Goal: Information Seeking & Learning: Learn about a topic

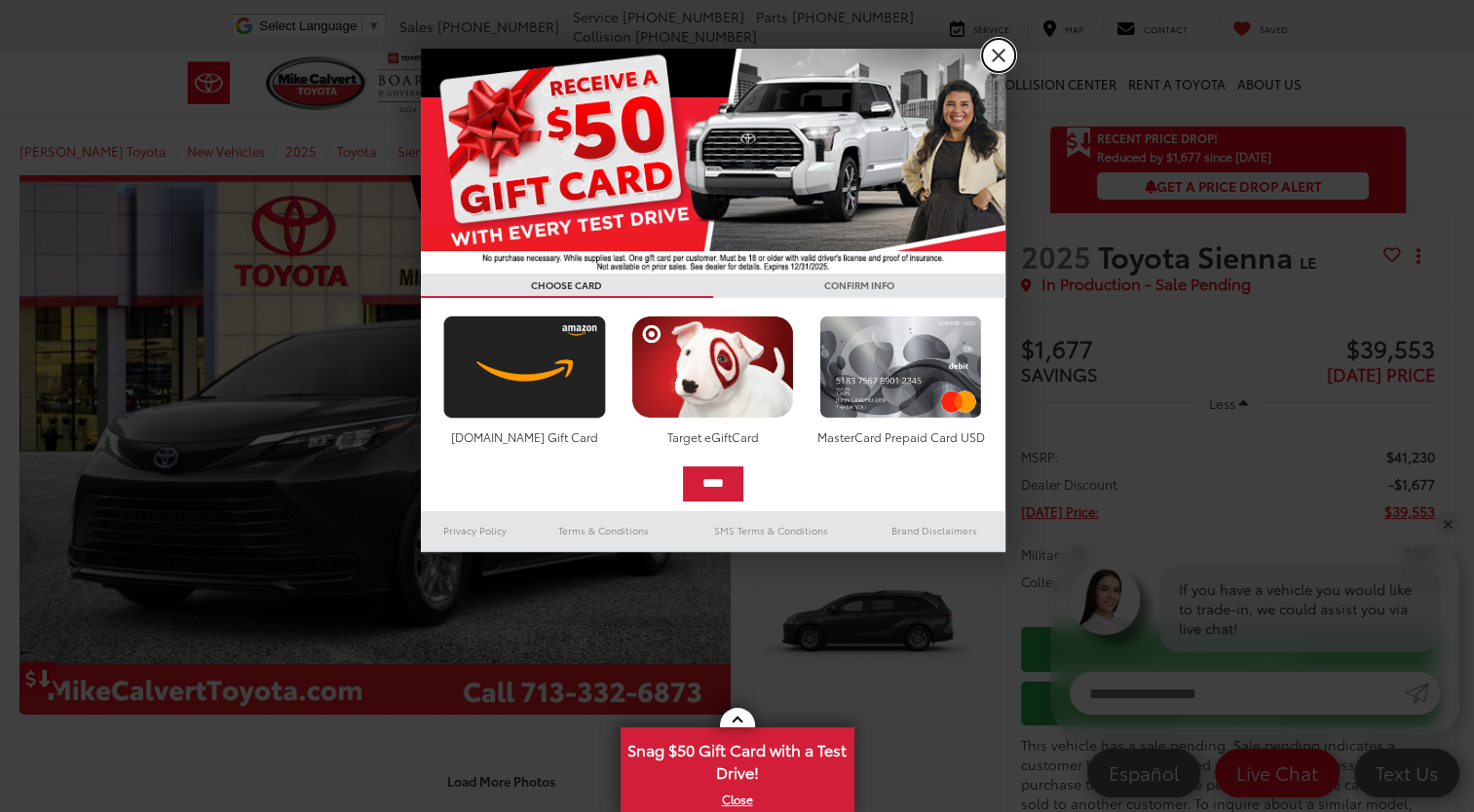
click at [998, 45] on link "X" at bounding box center [998, 55] width 33 height 33
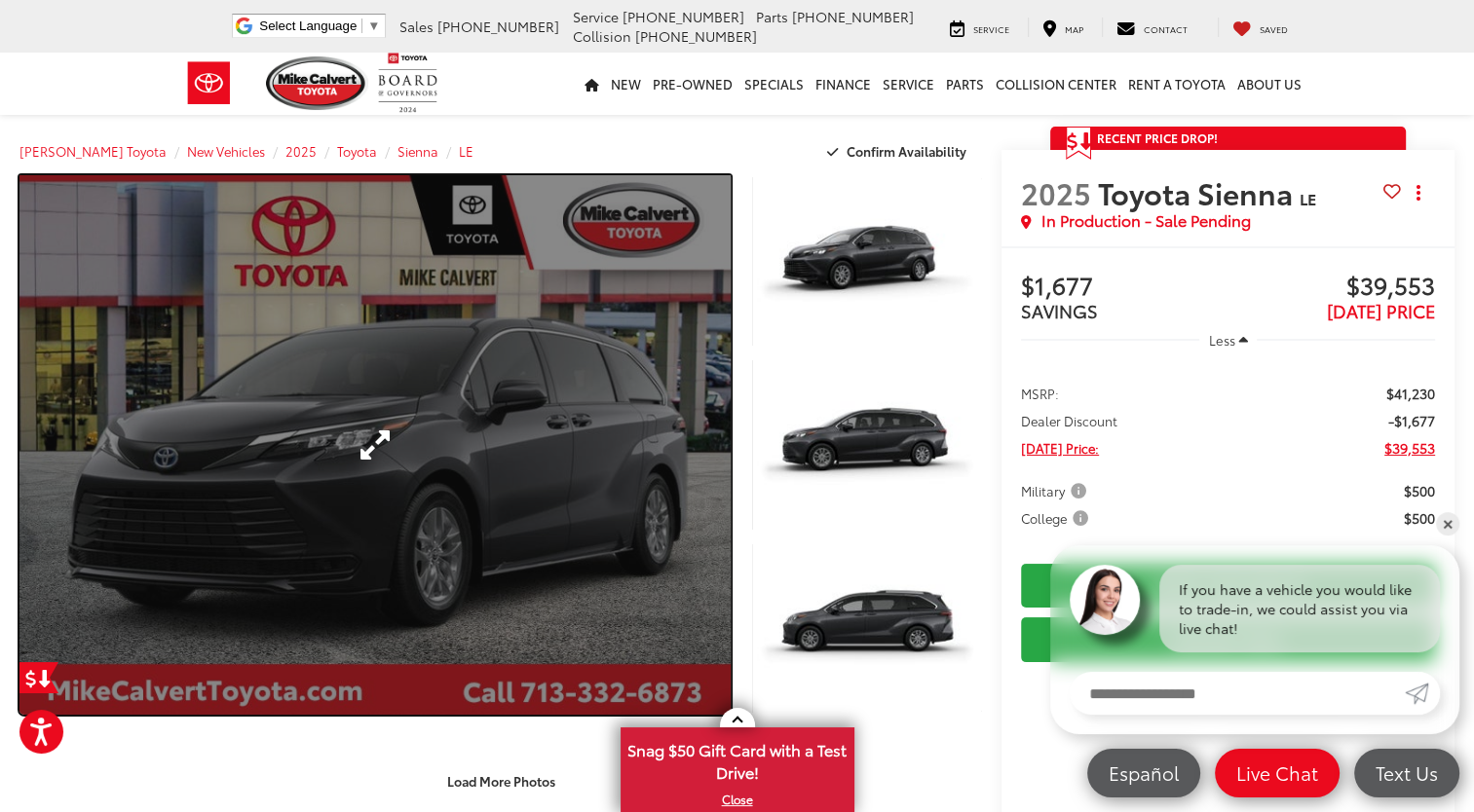
click at [370, 420] on link "Expand Photo 0" at bounding box center [374, 445] width 711 height 540
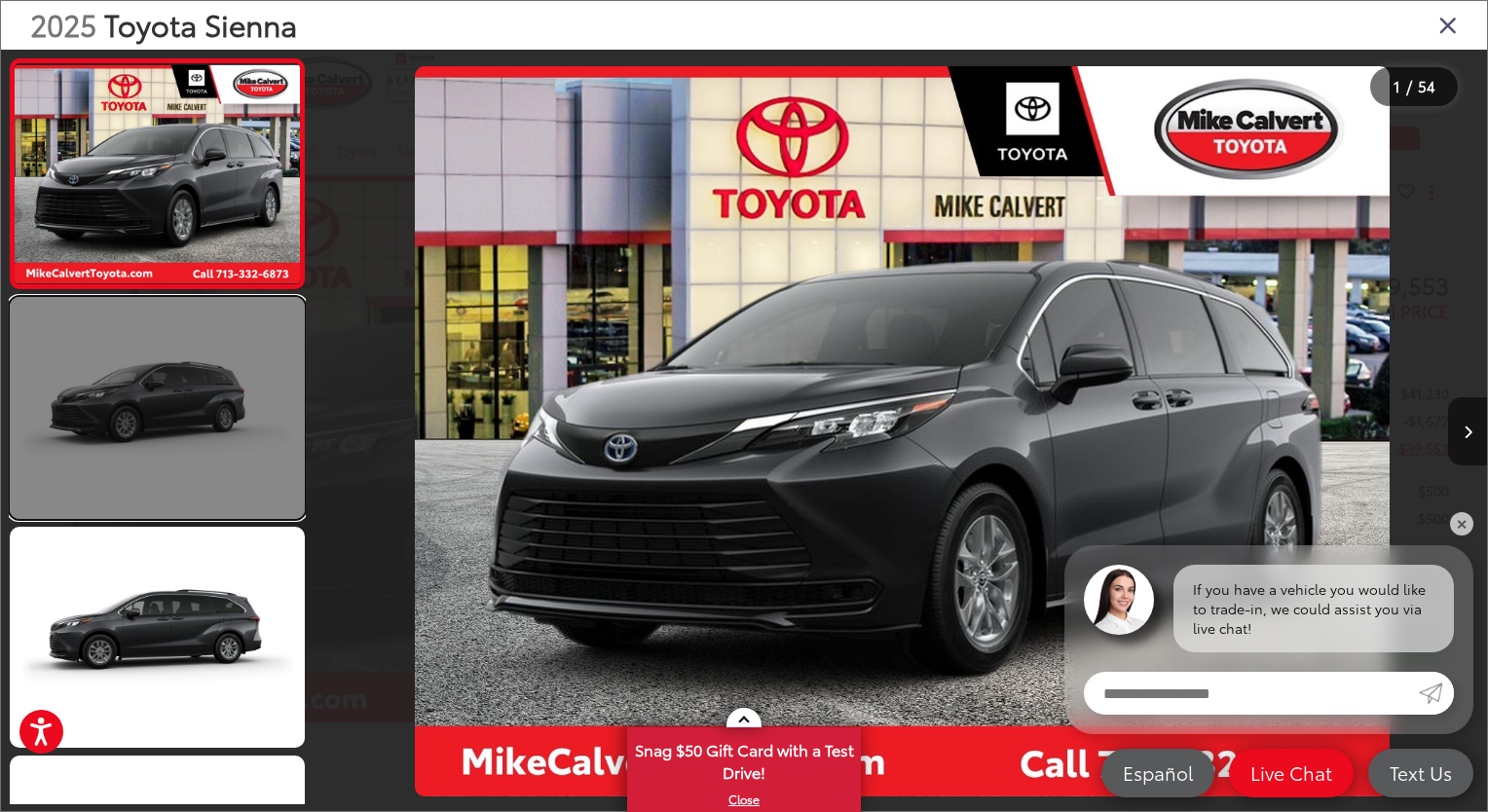
click at [224, 373] on link at bounding box center [157, 407] width 295 height 221
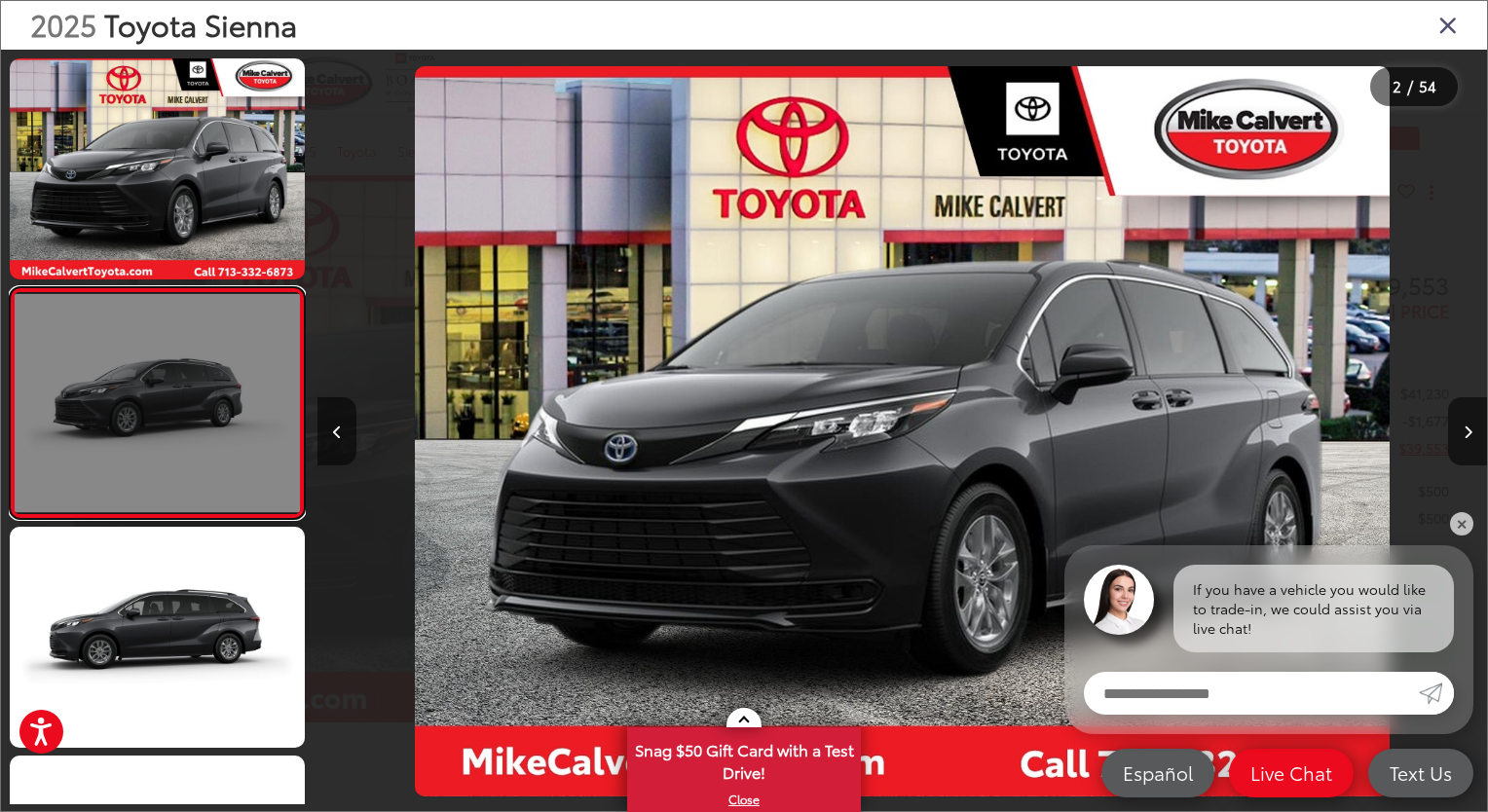
scroll to position [27, 0]
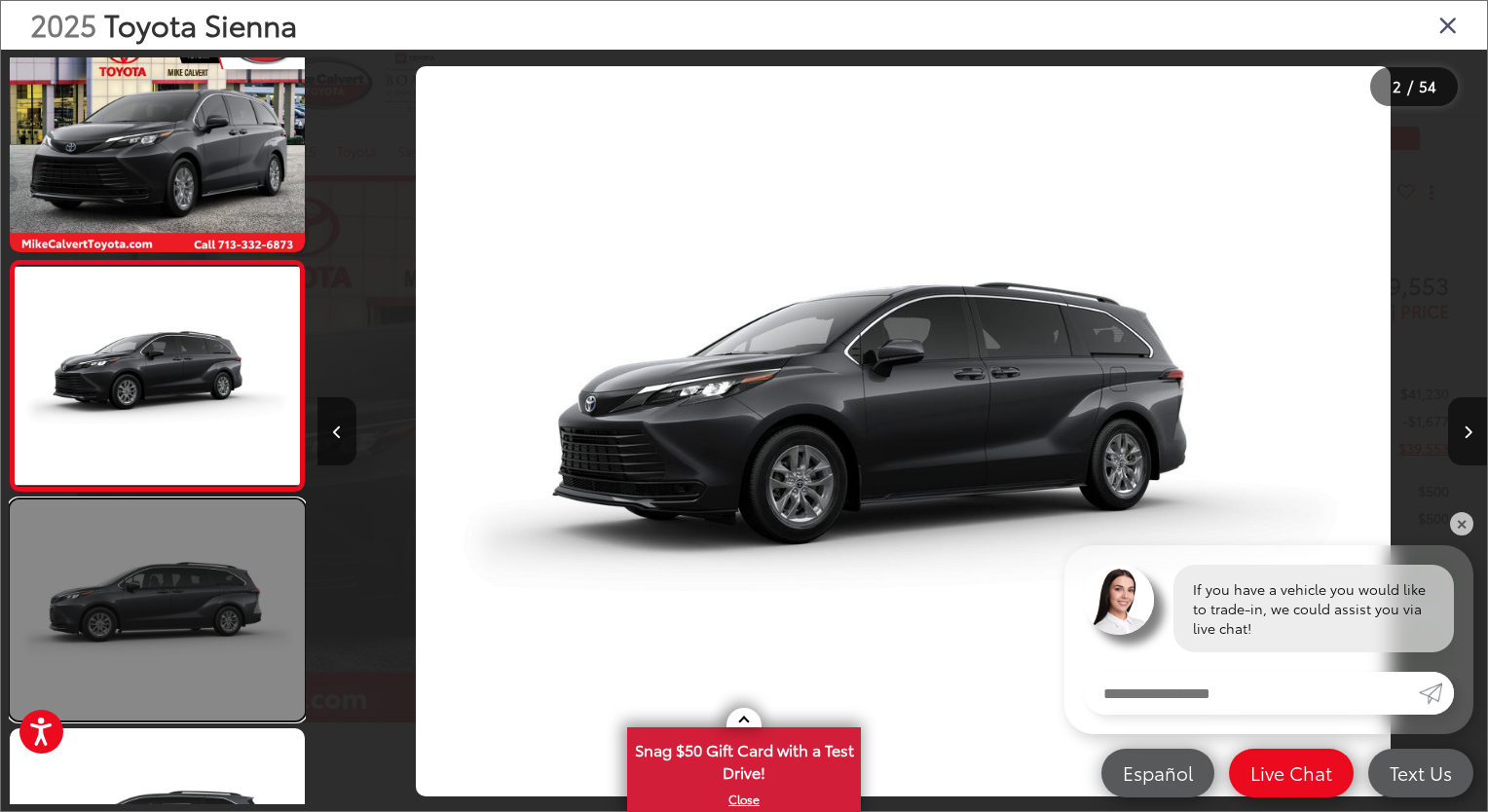
click at [156, 559] on link at bounding box center [157, 610] width 295 height 221
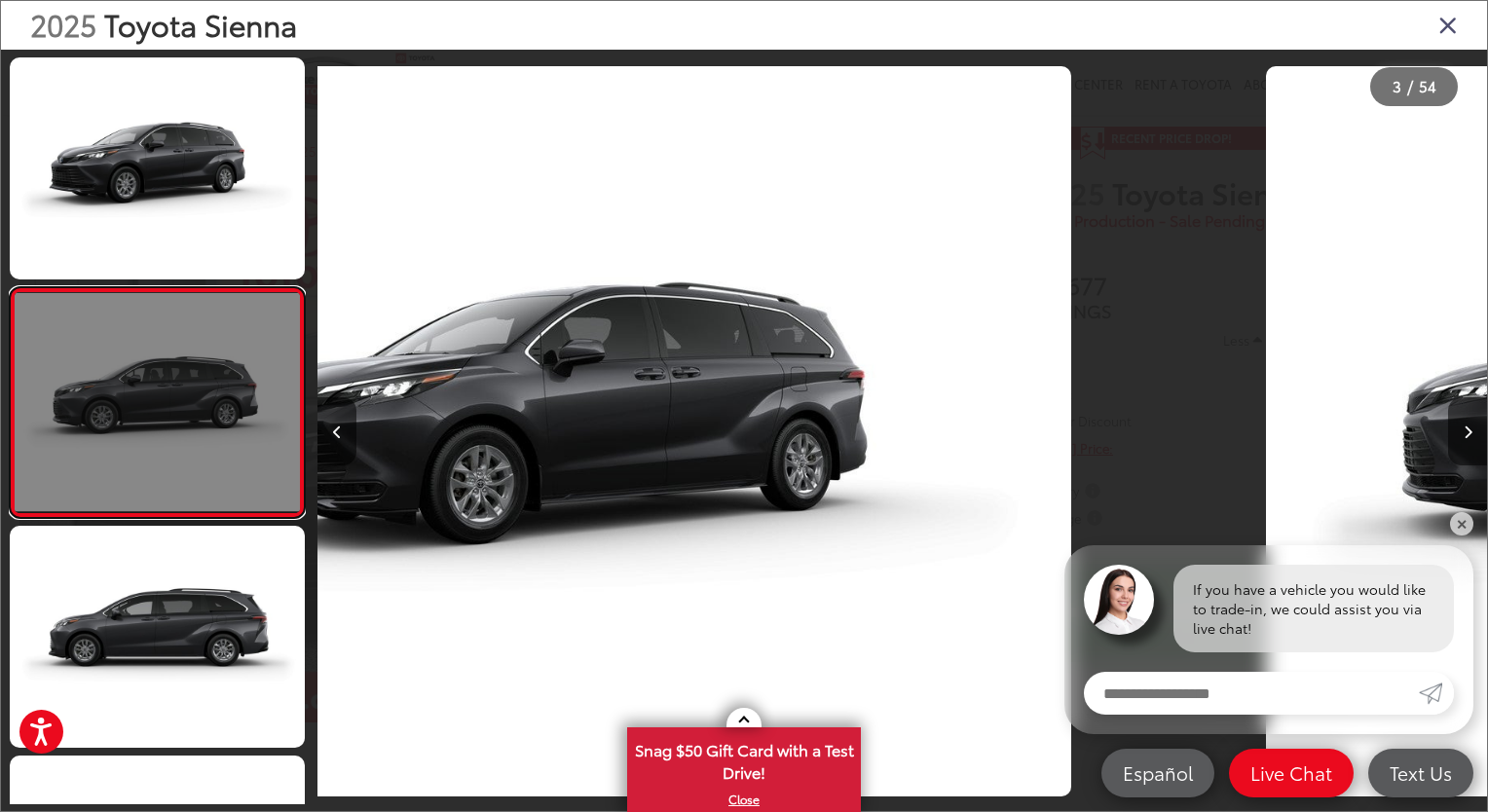
scroll to position [257, 0]
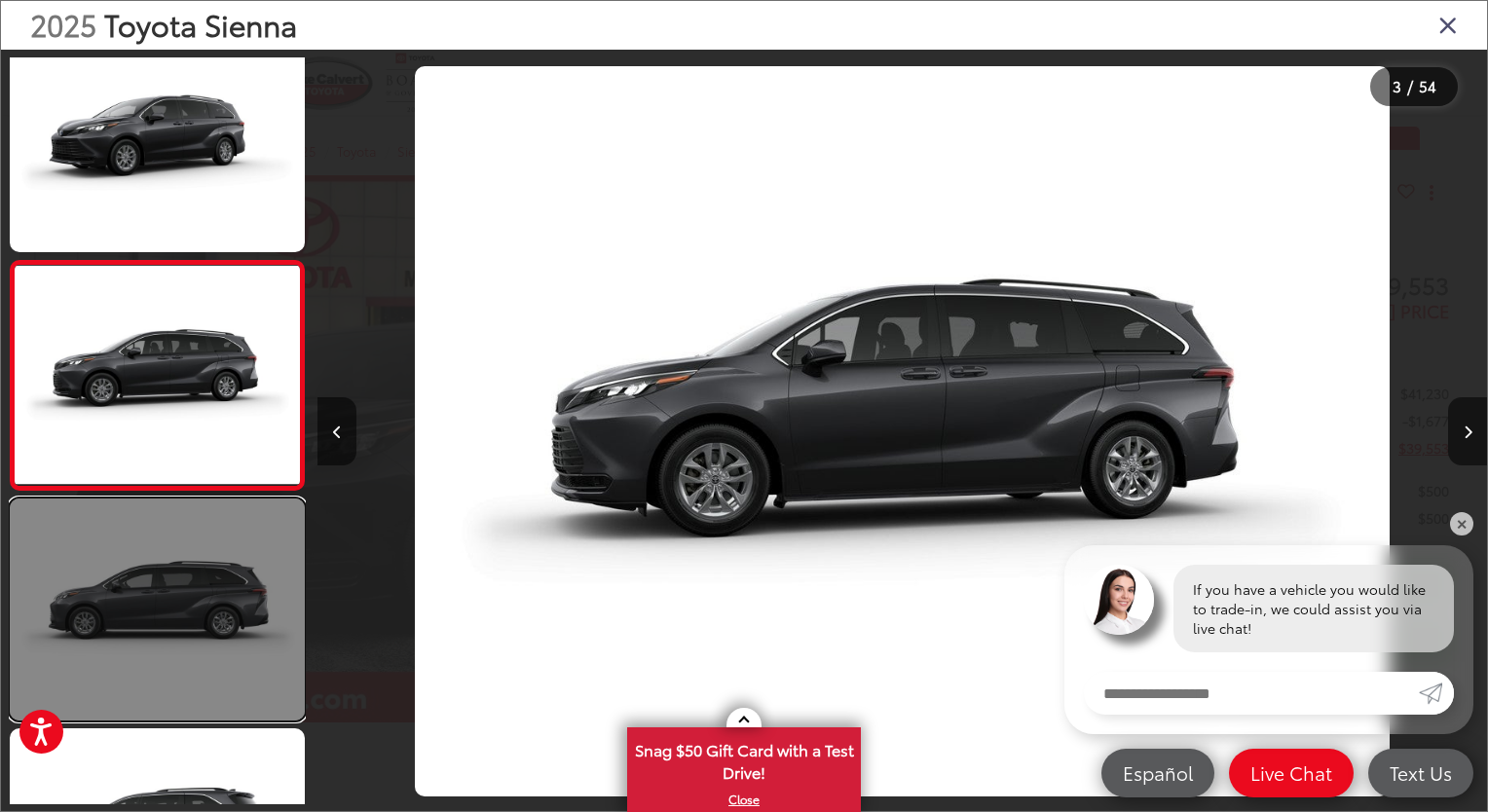
click at [147, 622] on link at bounding box center [157, 609] width 295 height 221
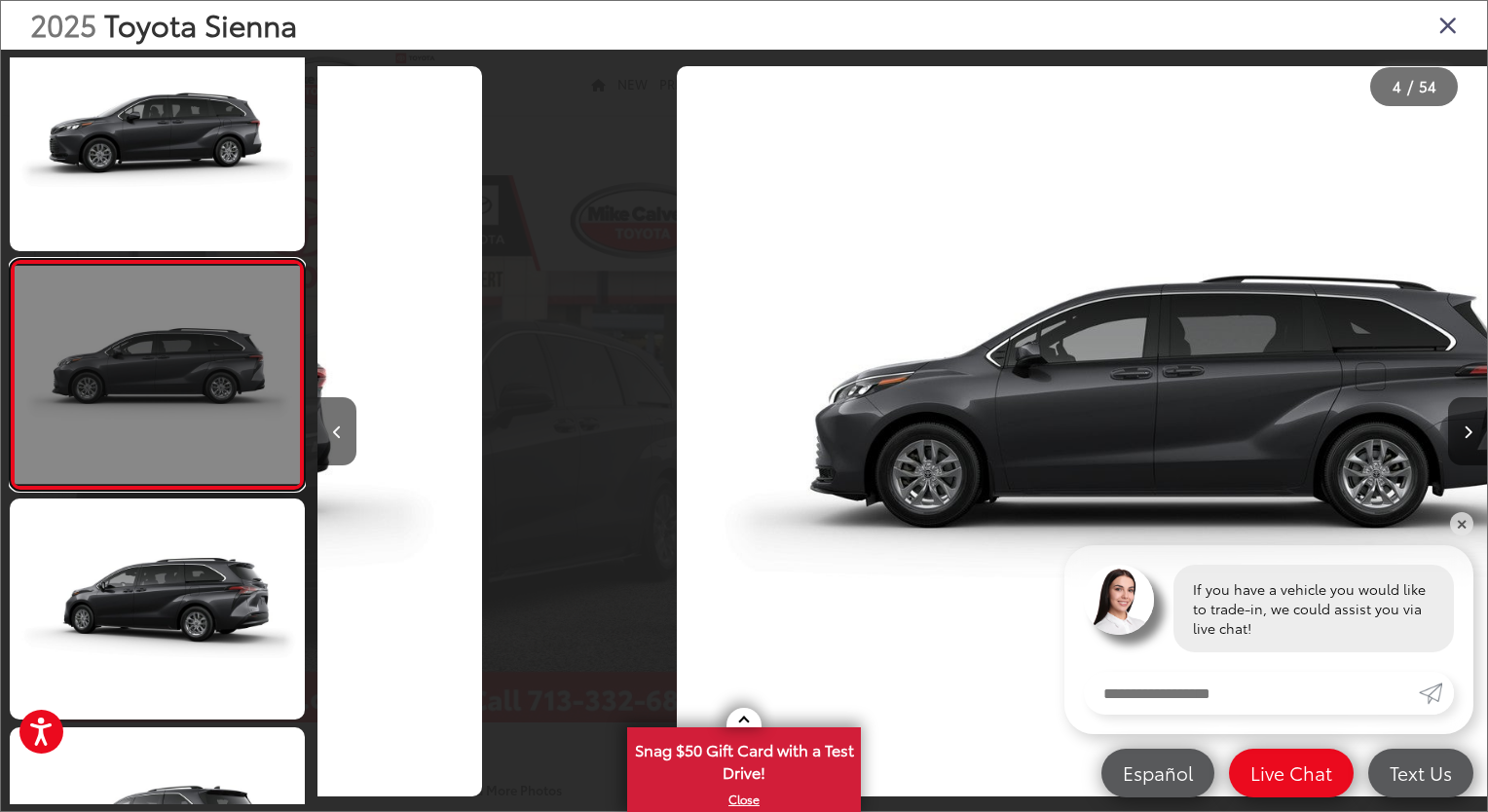
scroll to position [0, 3509]
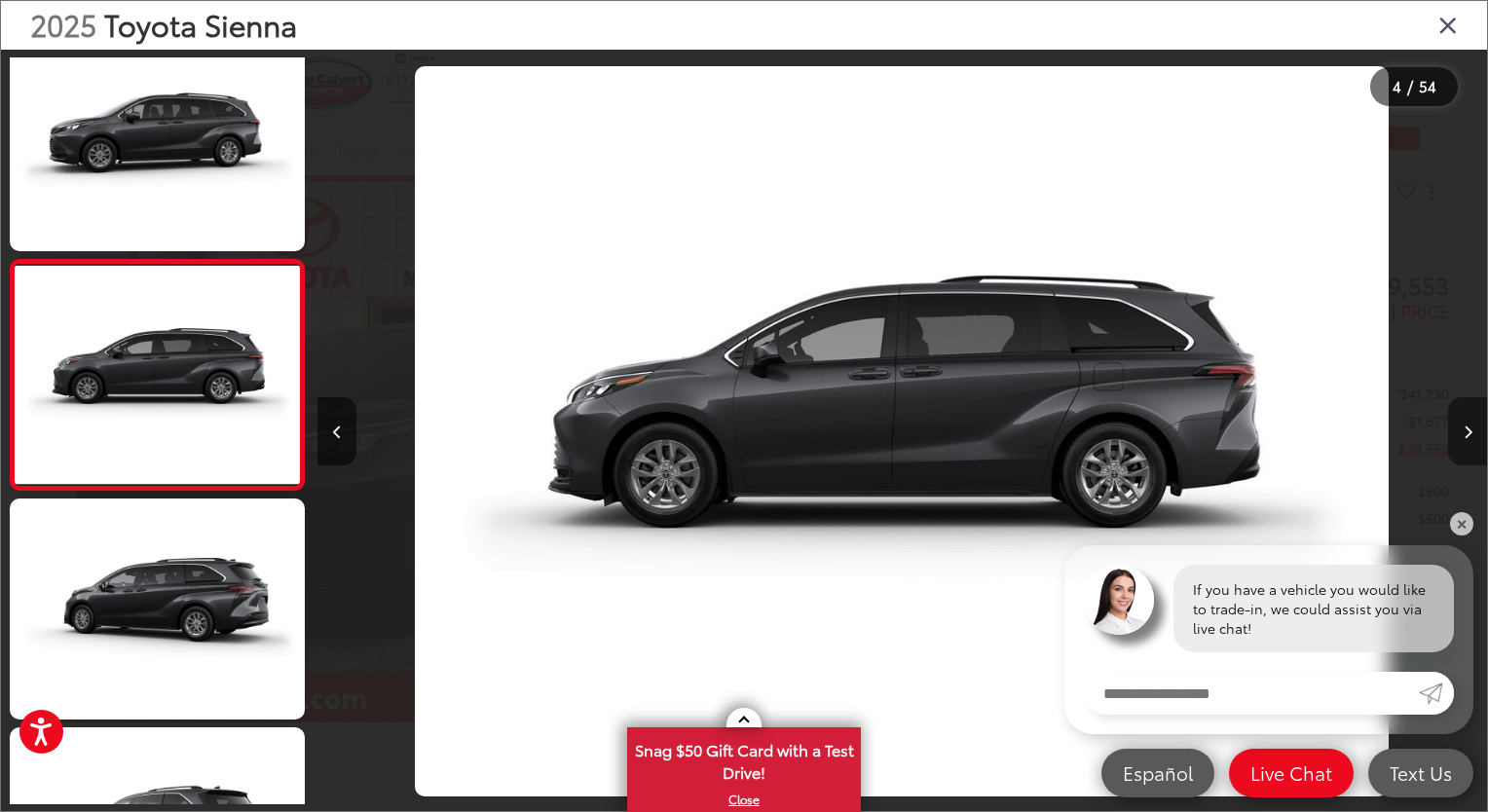
click at [1456, 444] on button "Next image" at bounding box center [1467, 431] width 39 height 68
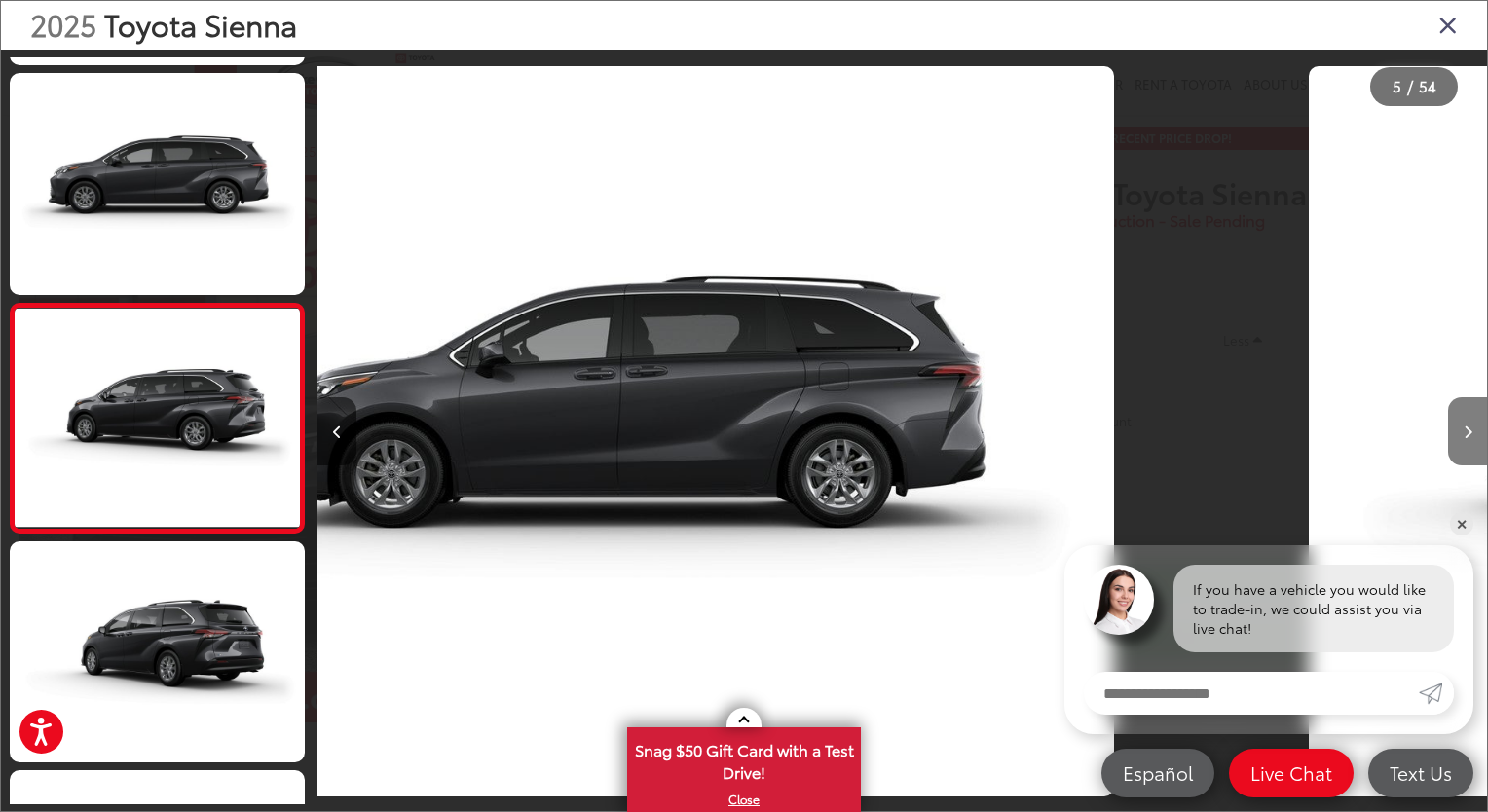
scroll to position [717, 0]
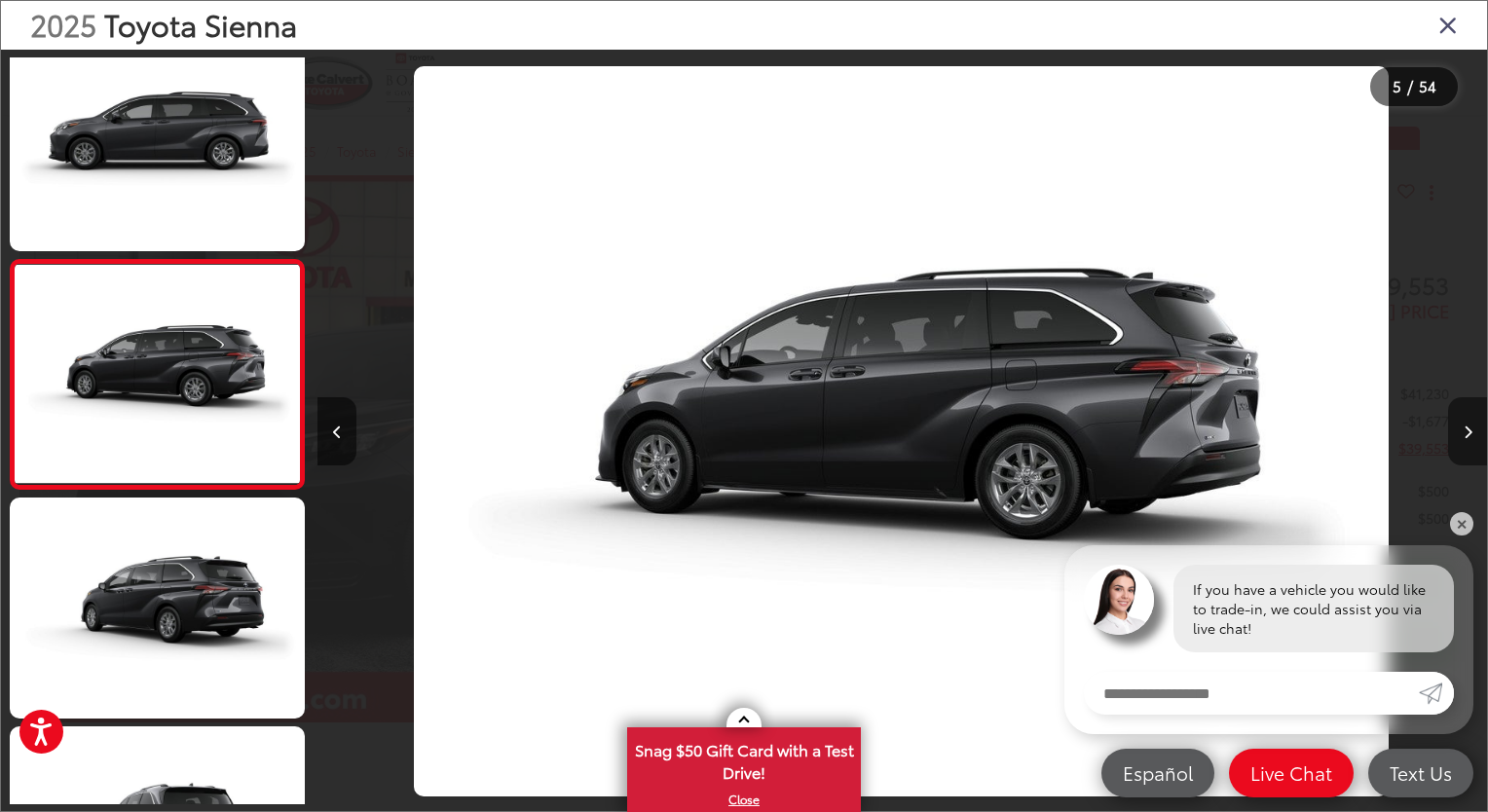
click at [1463, 439] on button "Next image" at bounding box center [1467, 431] width 39 height 68
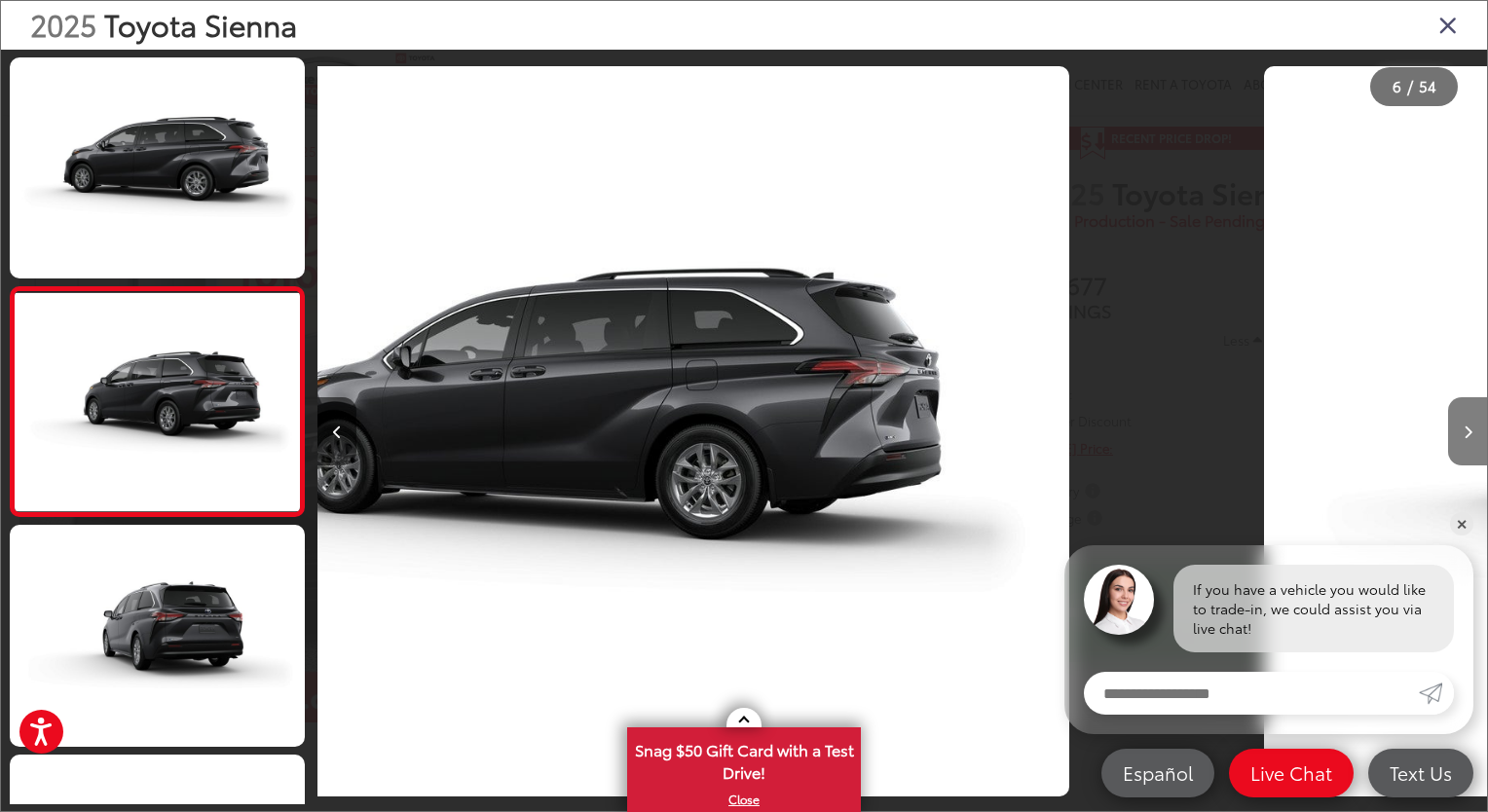
scroll to position [945, 0]
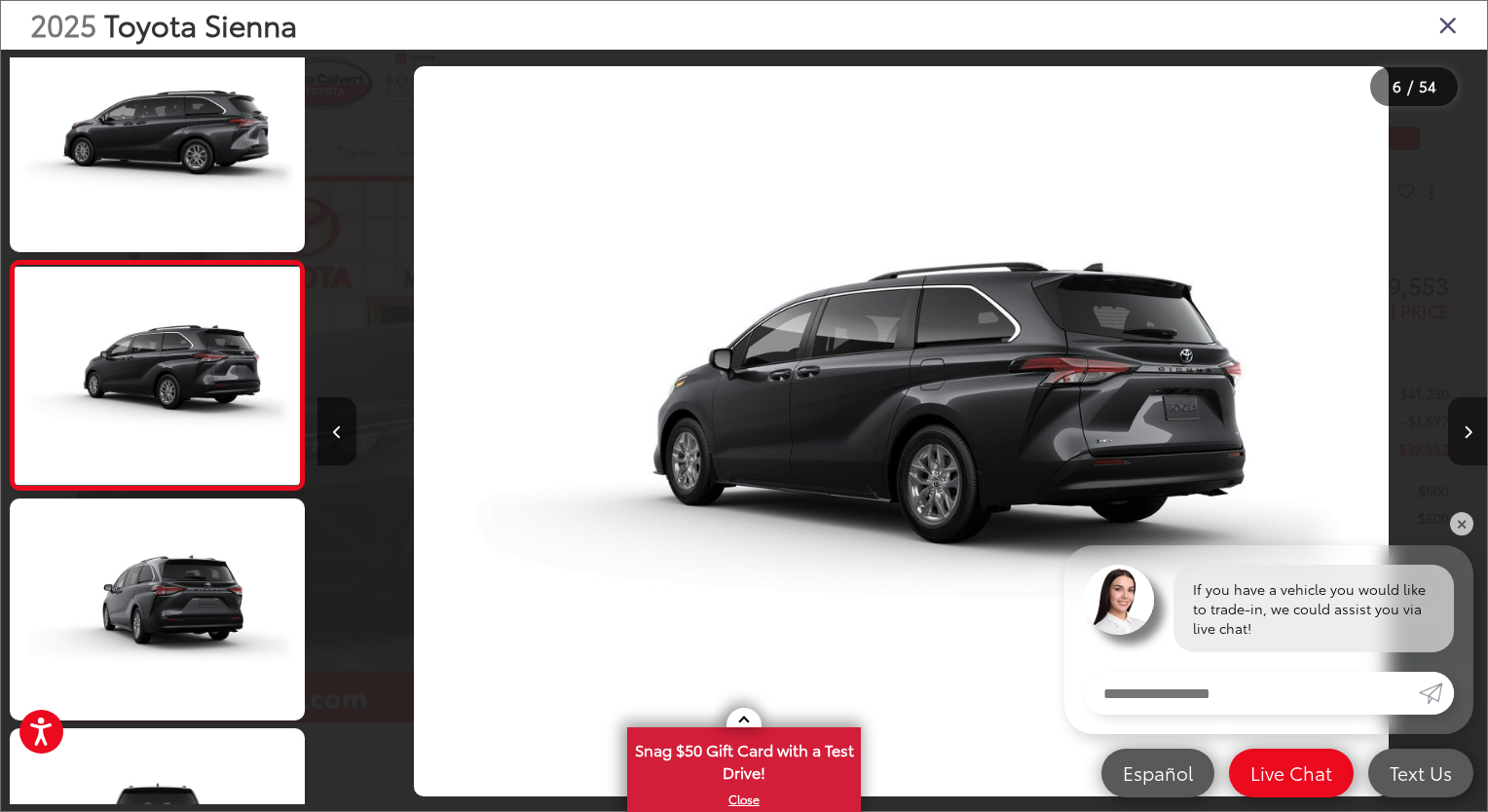
click at [1463, 439] on button "Next image" at bounding box center [1467, 431] width 39 height 68
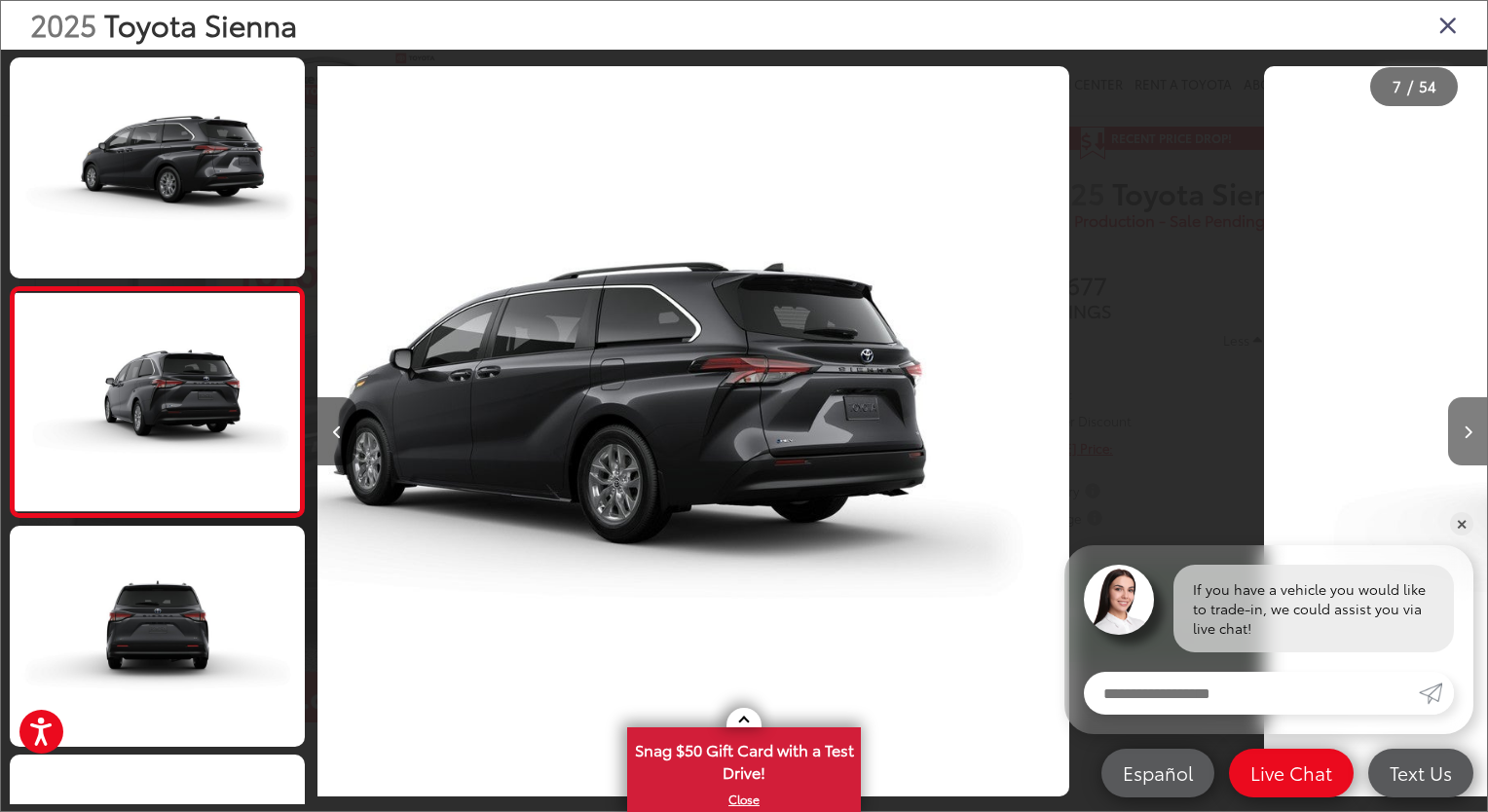
scroll to position [1175, 0]
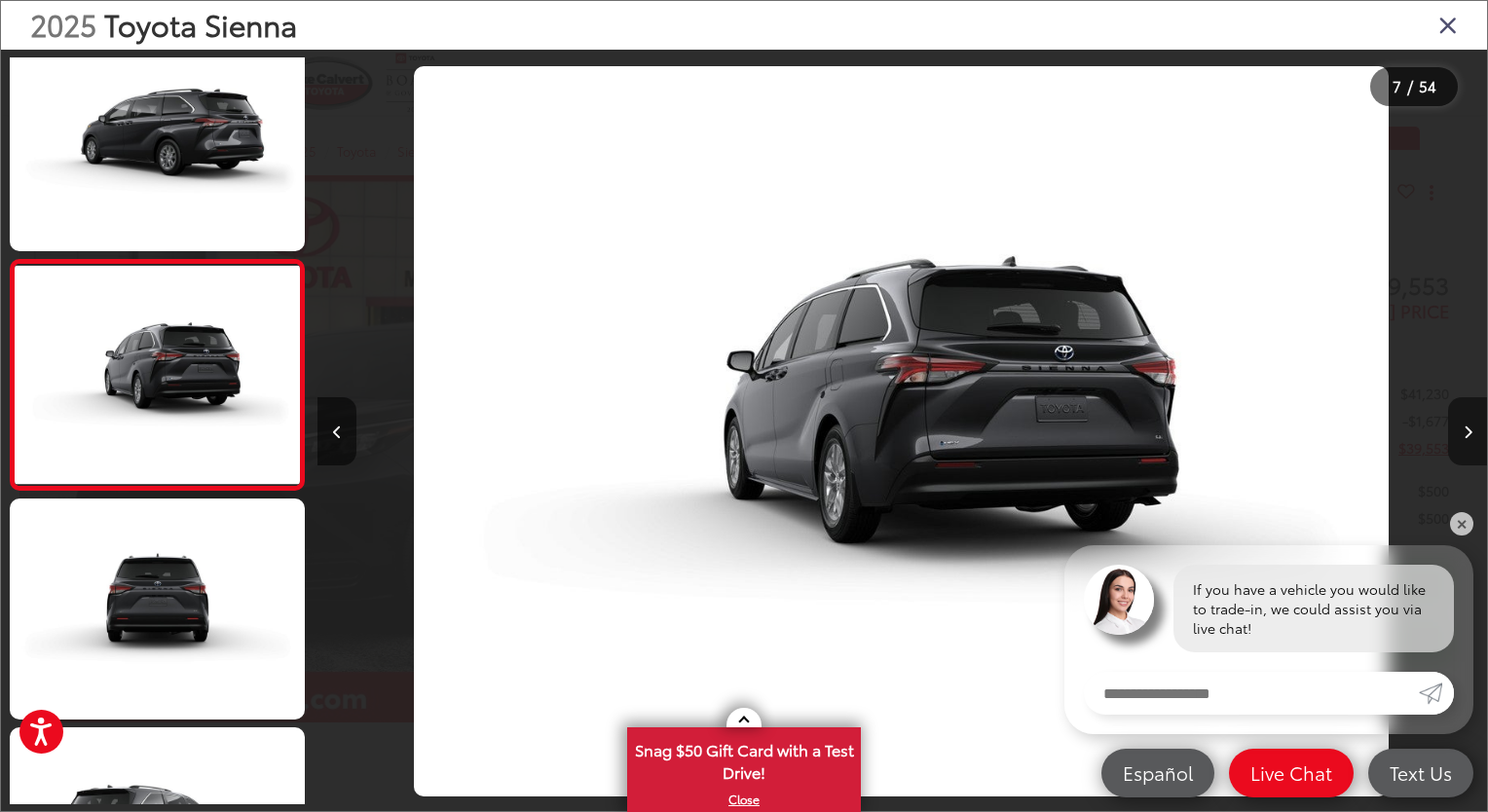
click at [1463, 439] on button "Next image" at bounding box center [1467, 431] width 39 height 68
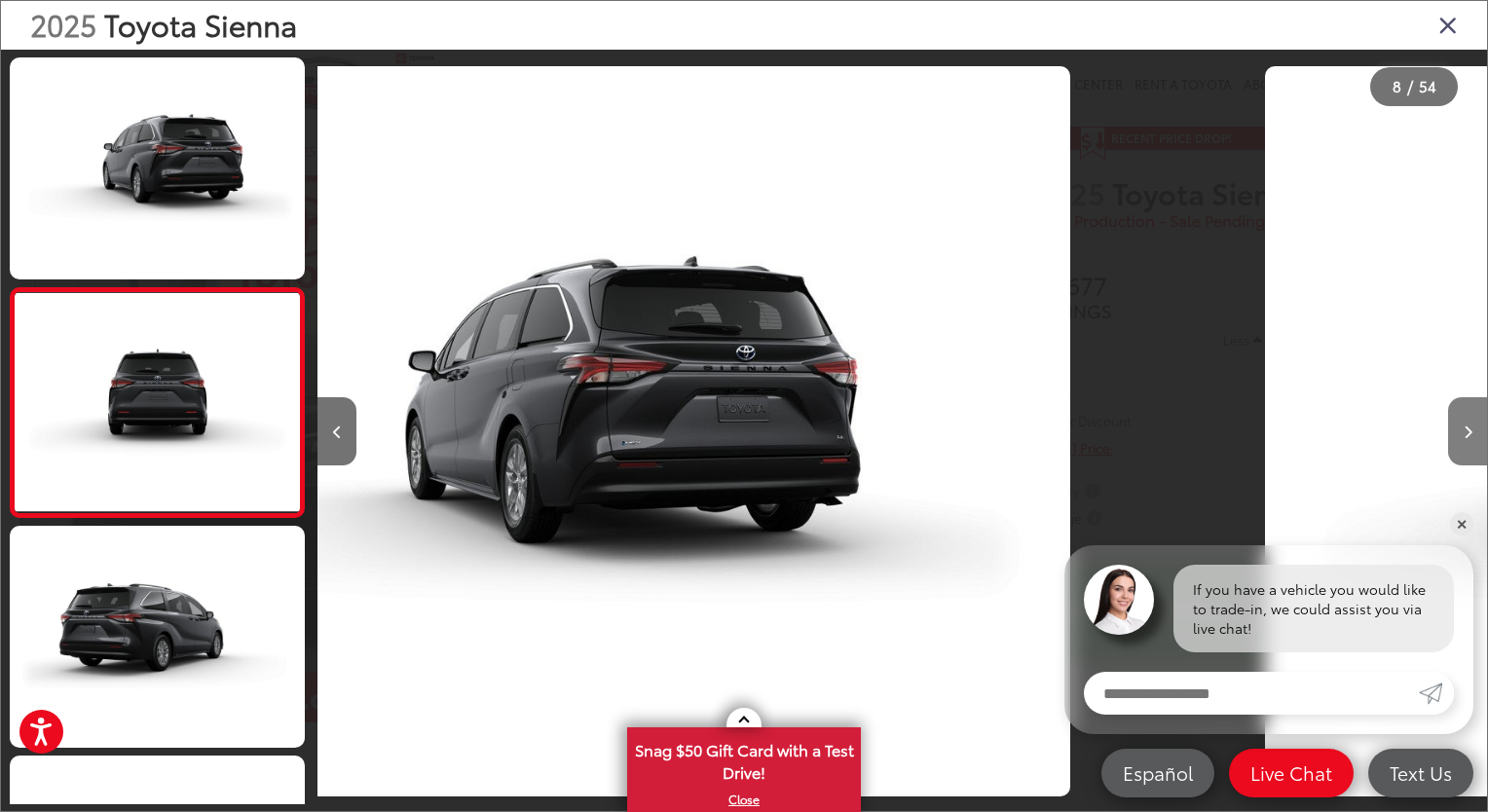
scroll to position [1404, 0]
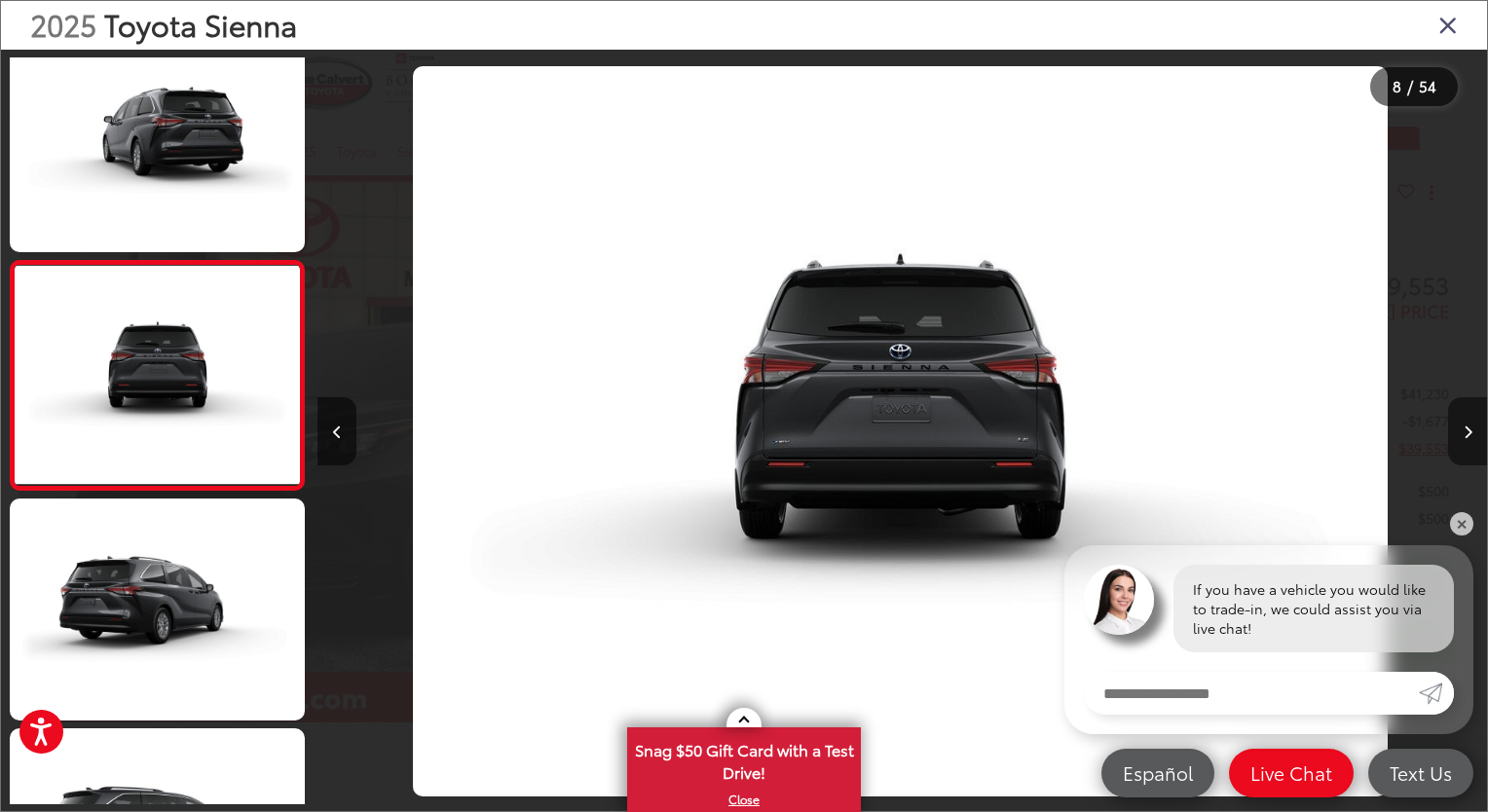
click at [1463, 439] on button "Next image" at bounding box center [1467, 431] width 39 height 68
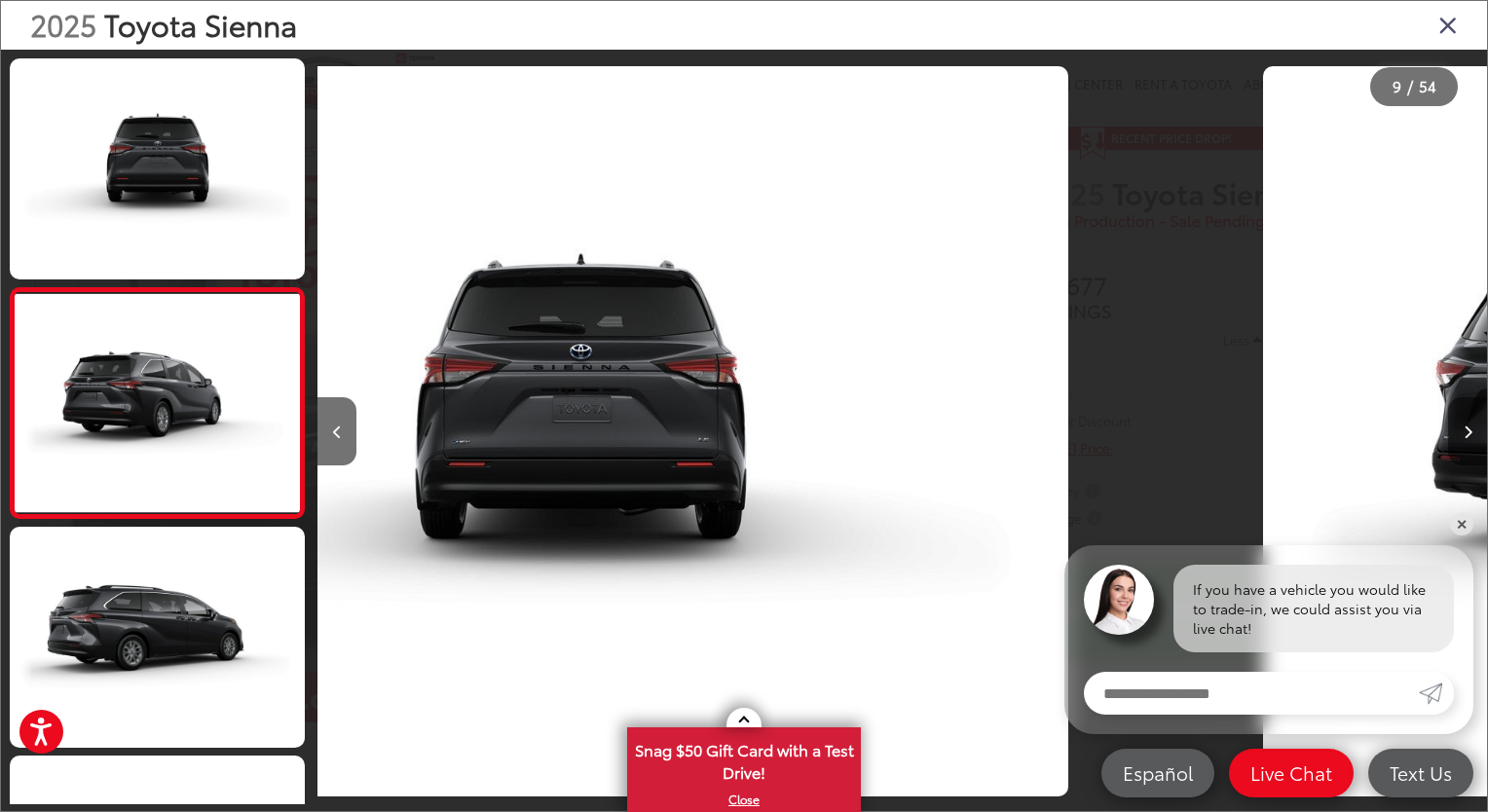
scroll to position [1633, 0]
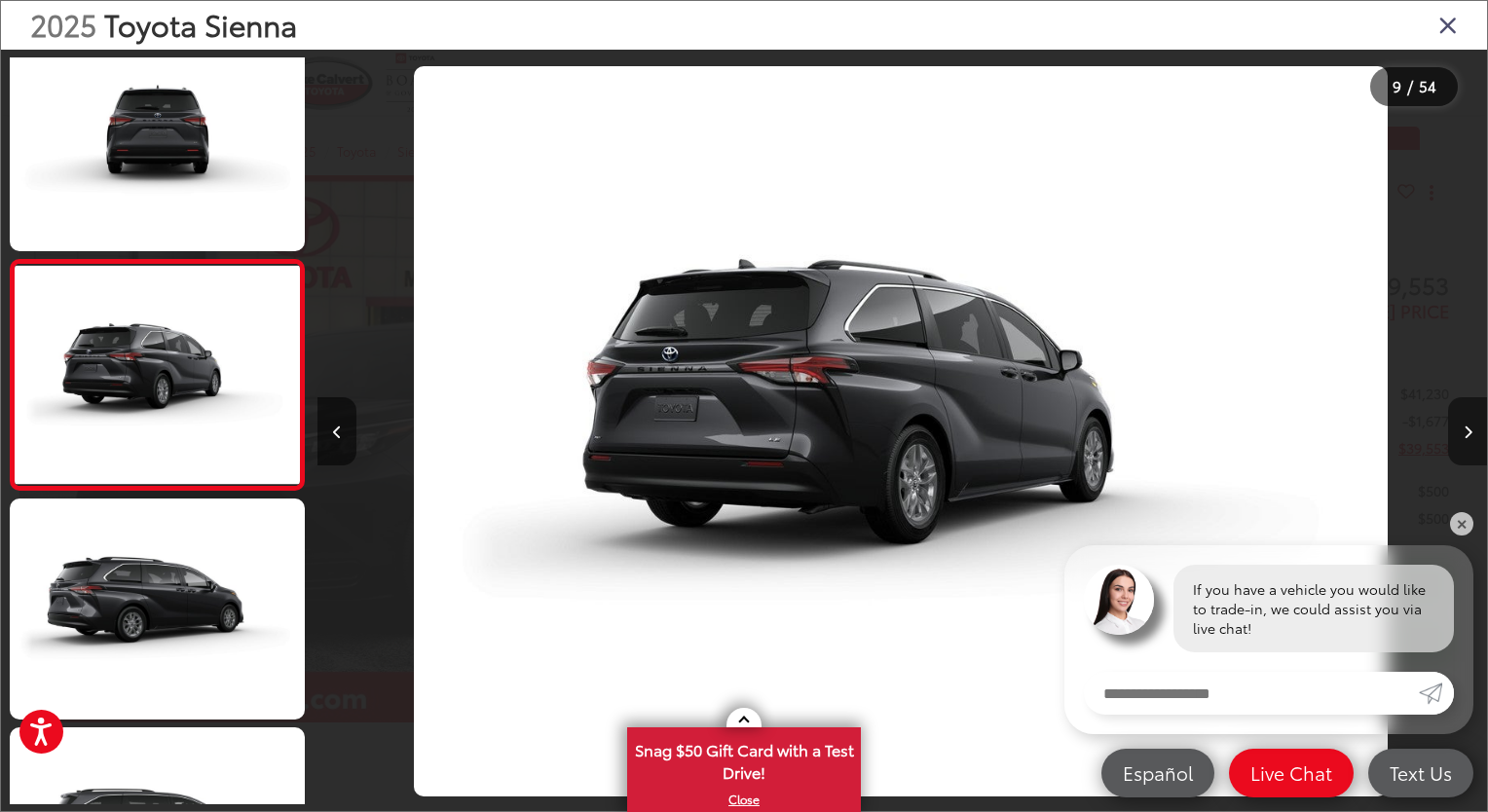
click at [1463, 439] on button "Next image" at bounding box center [1467, 431] width 39 height 68
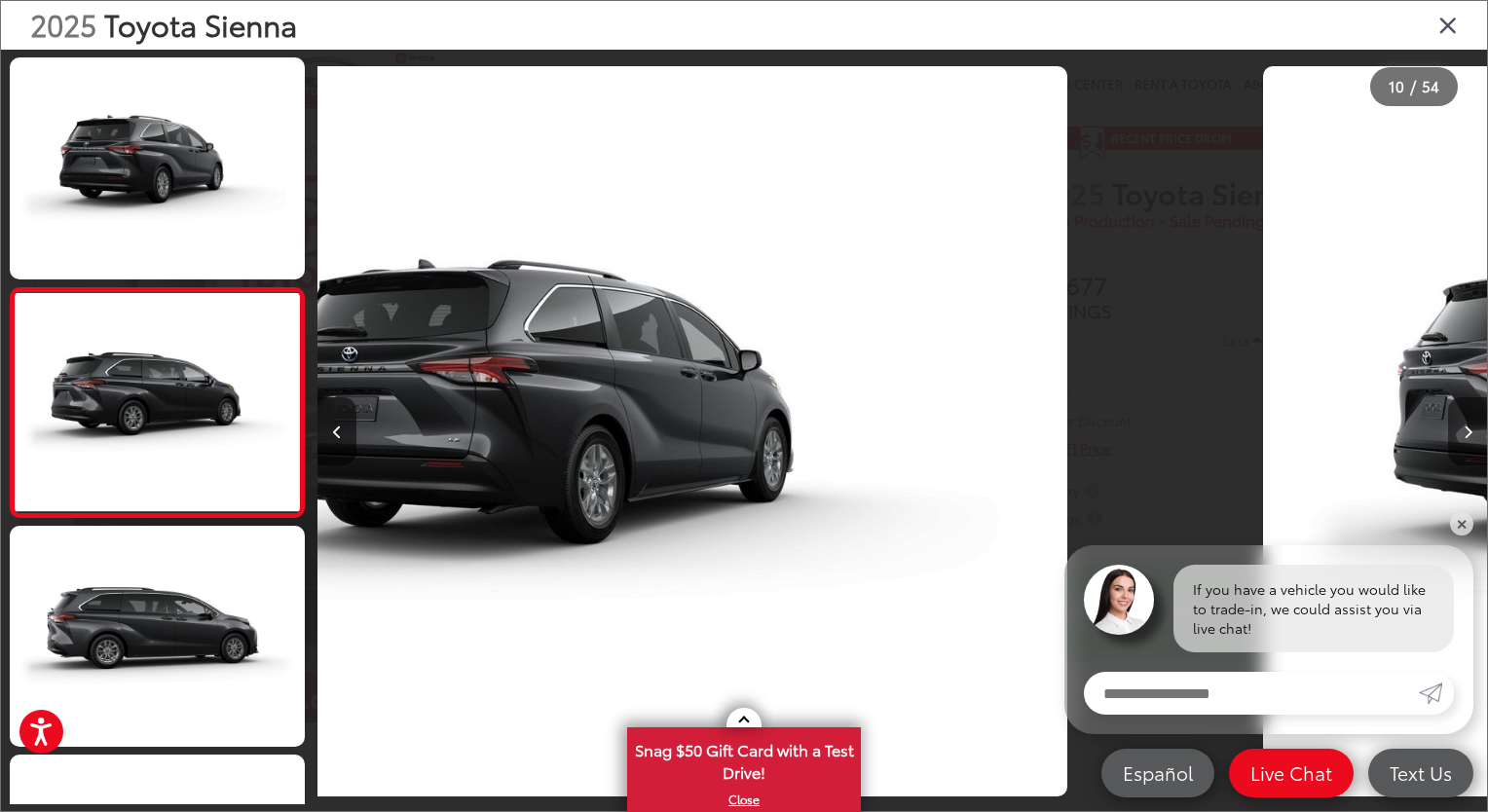
scroll to position [1862, 0]
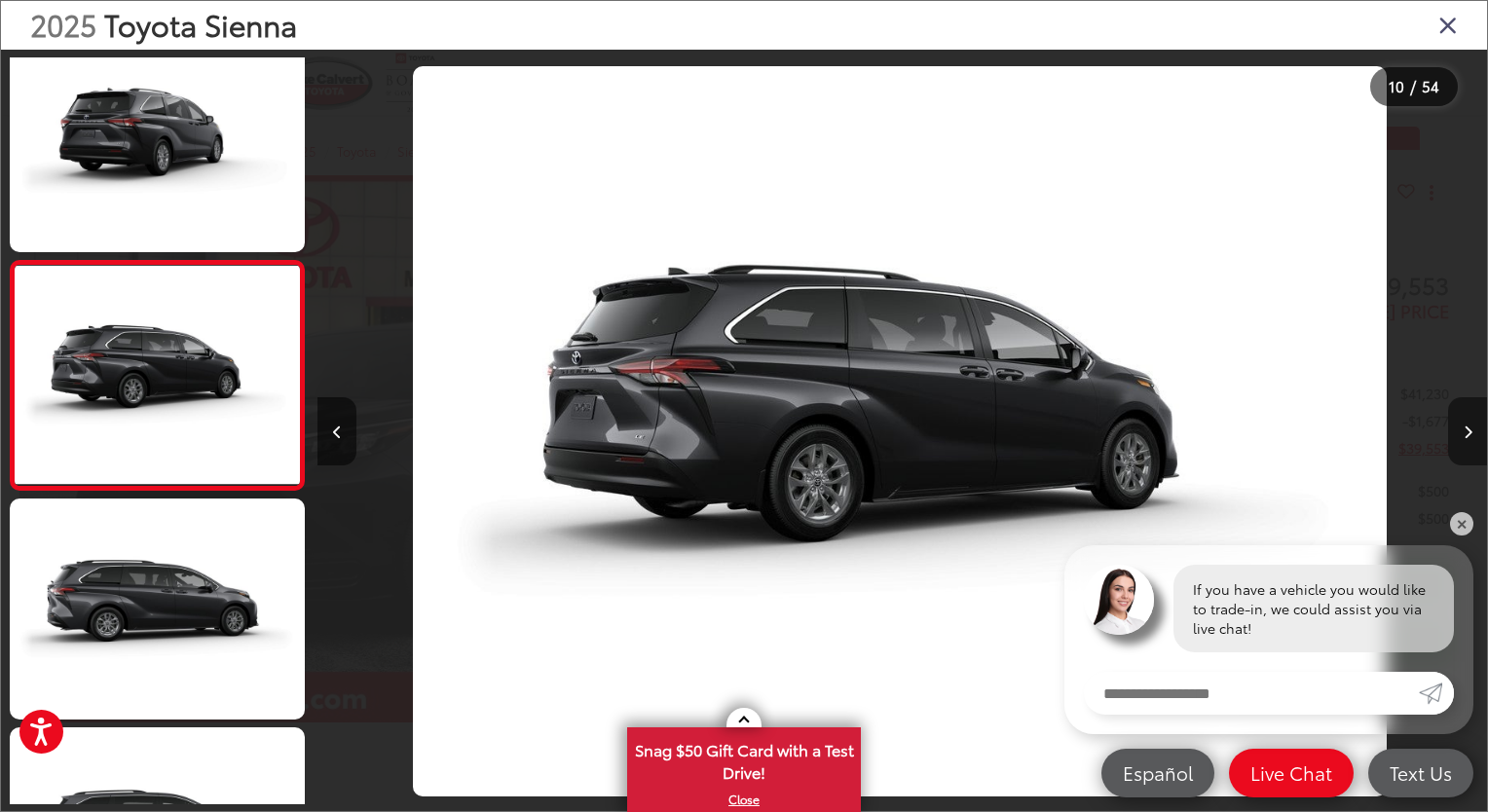
click at [1463, 439] on button "Next image" at bounding box center [1467, 431] width 39 height 68
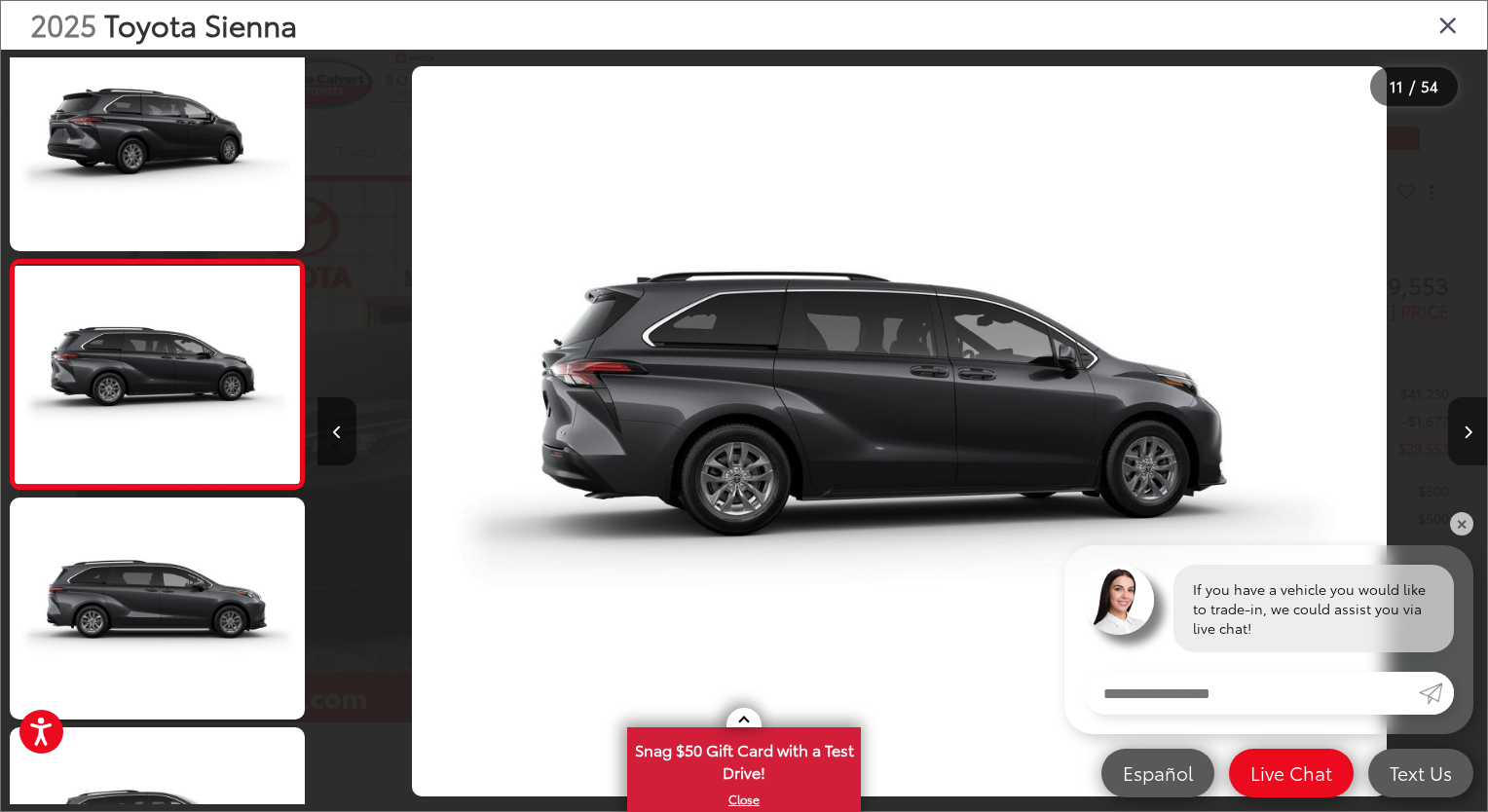
click at [1463, 439] on button "Next image" at bounding box center [1467, 431] width 39 height 68
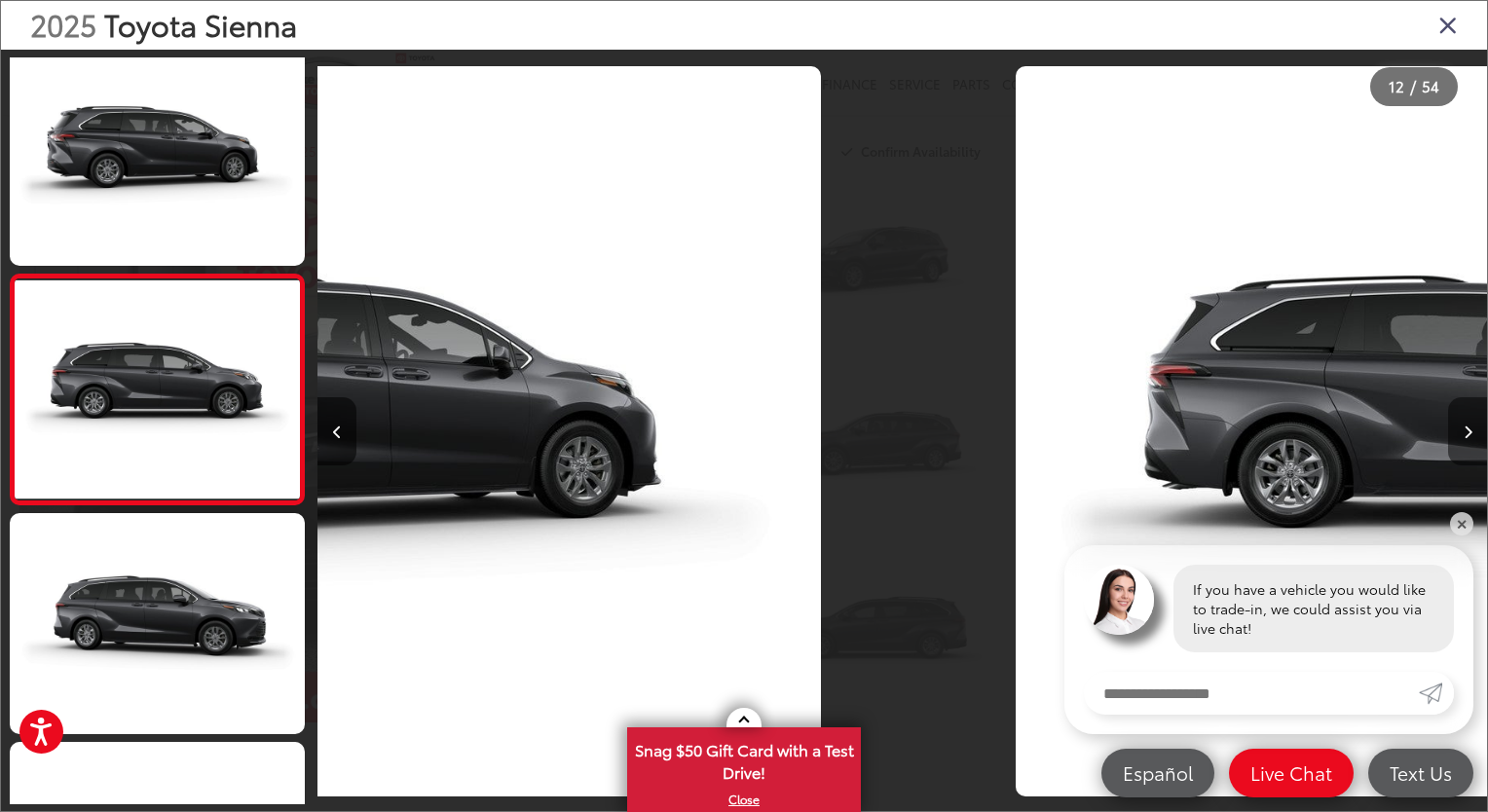
click at [1463, 439] on button "Next image" at bounding box center [1467, 431] width 39 height 68
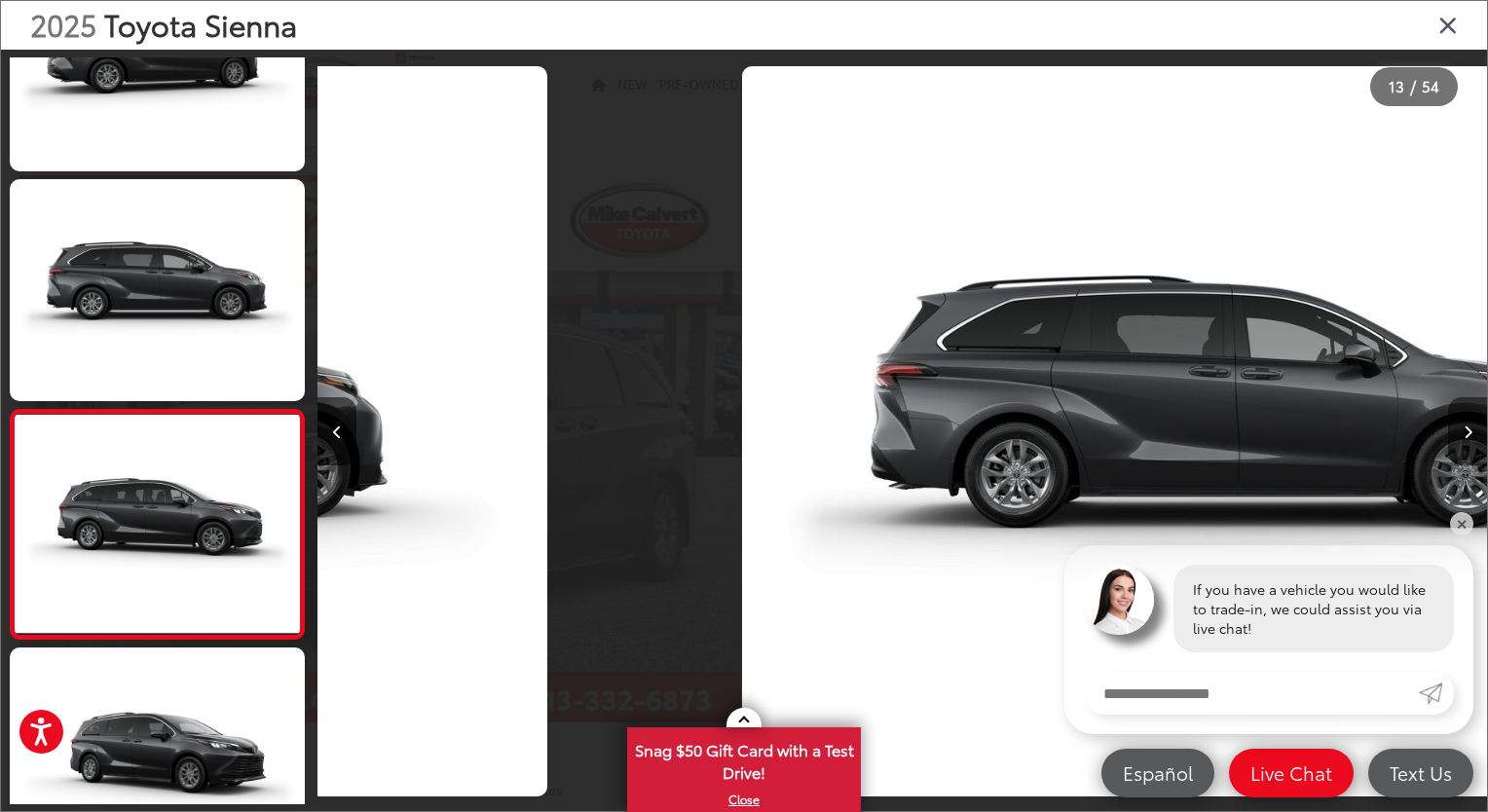
click at [1463, 439] on button "Next image" at bounding box center [1467, 431] width 39 height 68
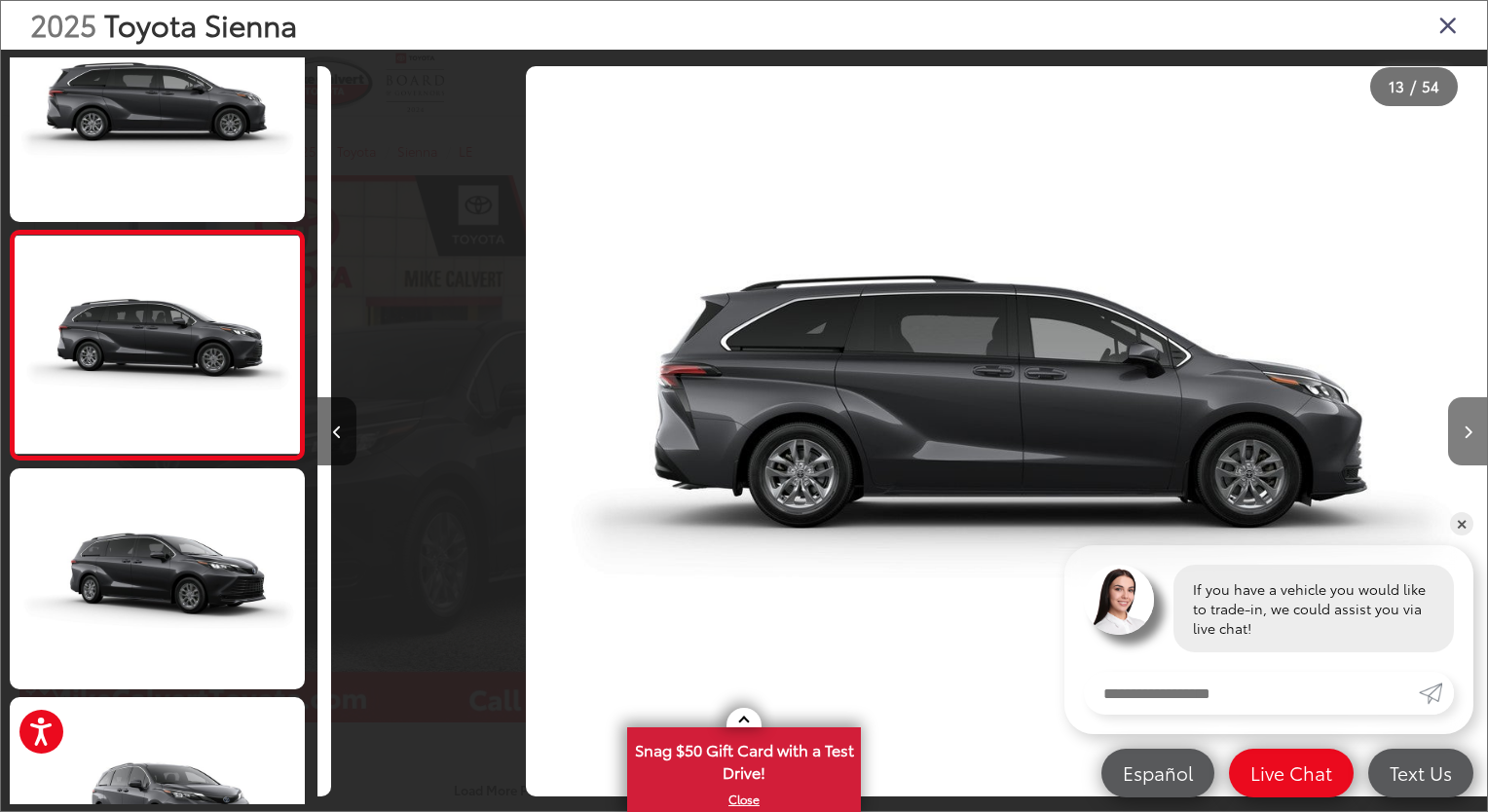
click at [1463, 439] on button "Next image" at bounding box center [1467, 431] width 39 height 68
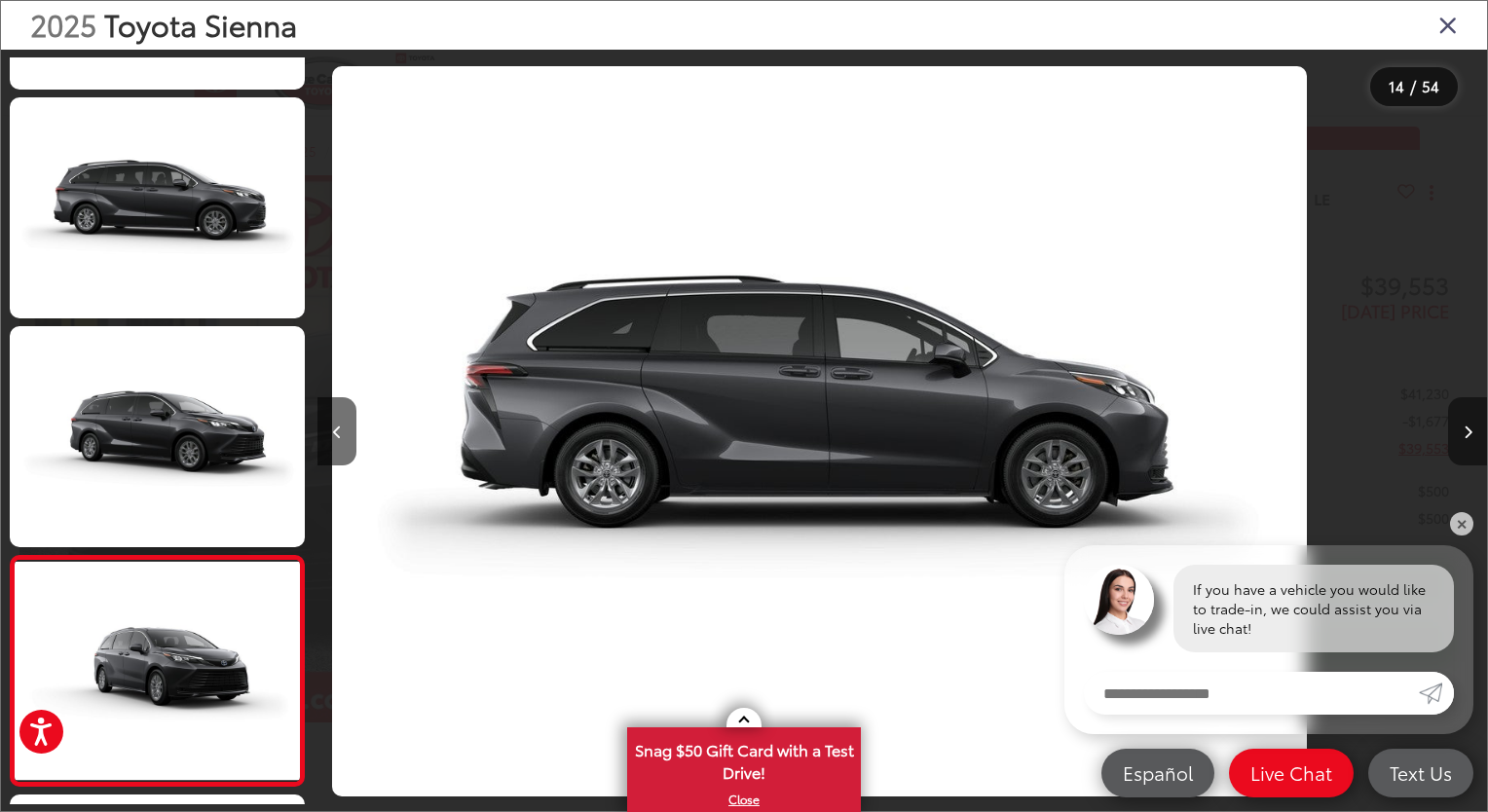
click at [1463, 439] on button "Next image" at bounding box center [1467, 431] width 39 height 68
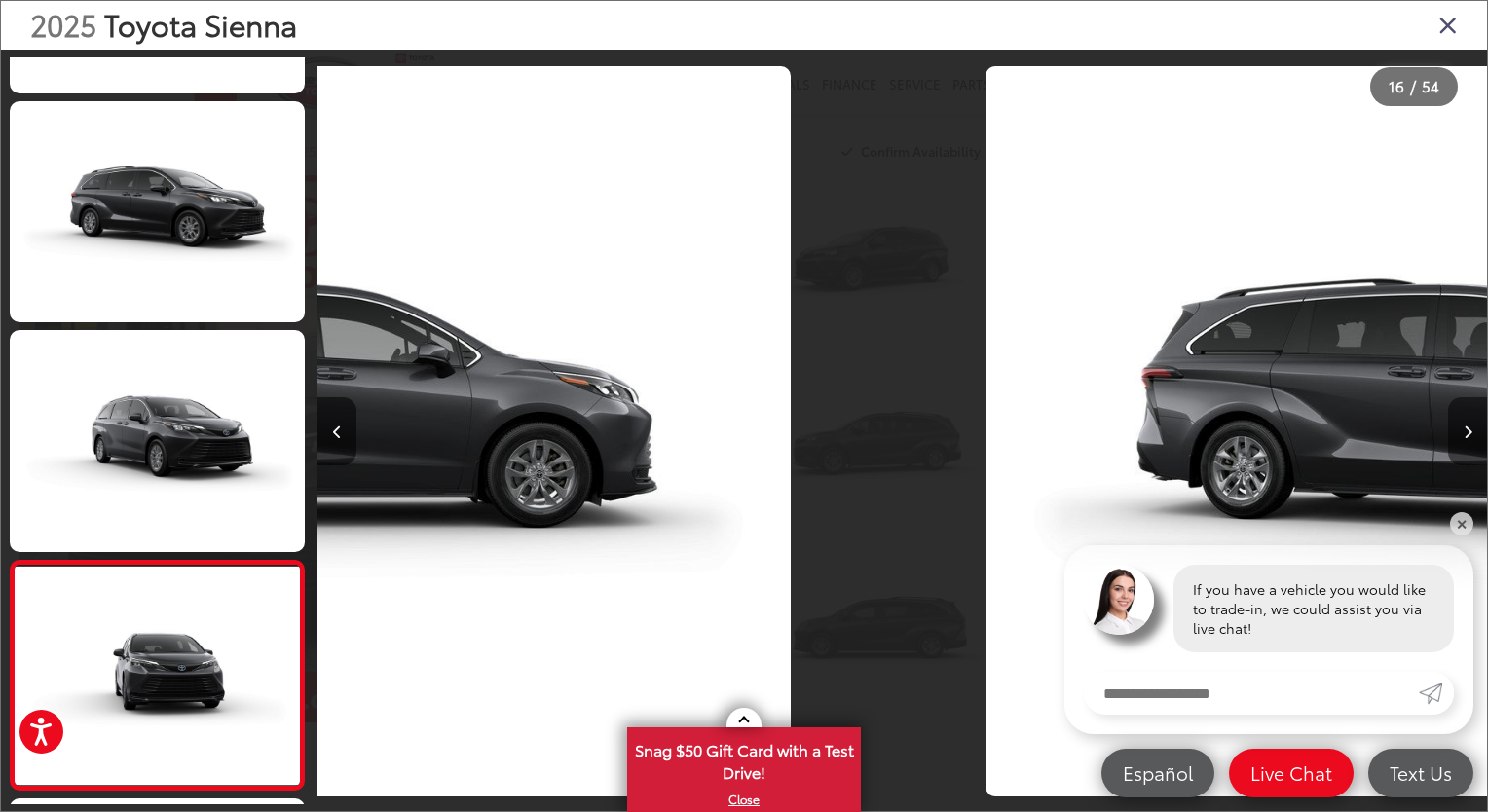
click at [1463, 439] on button "Next image" at bounding box center [1467, 431] width 39 height 68
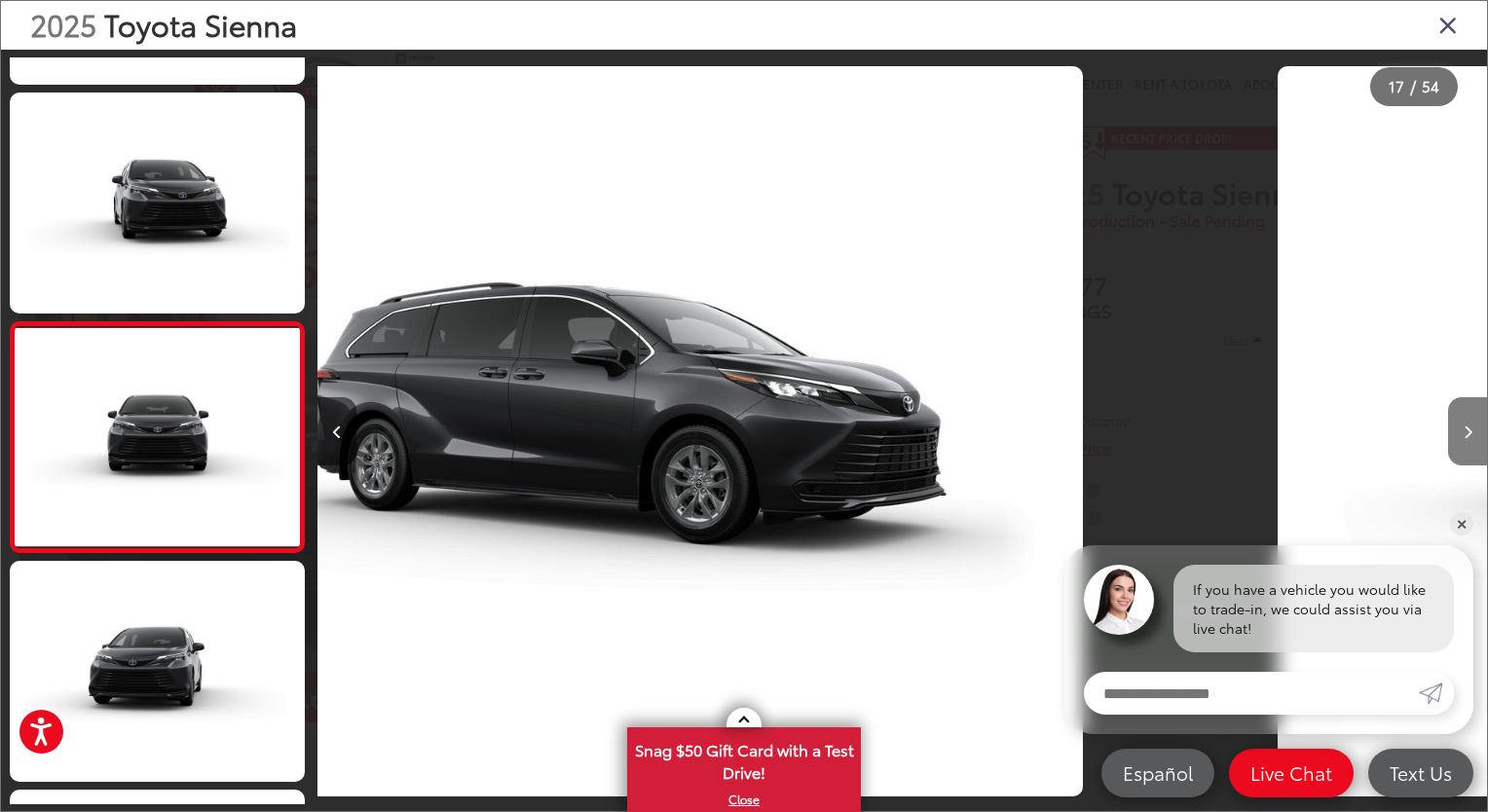
click at [1463, 439] on button "Next image" at bounding box center [1467, 431] width 39 height 68
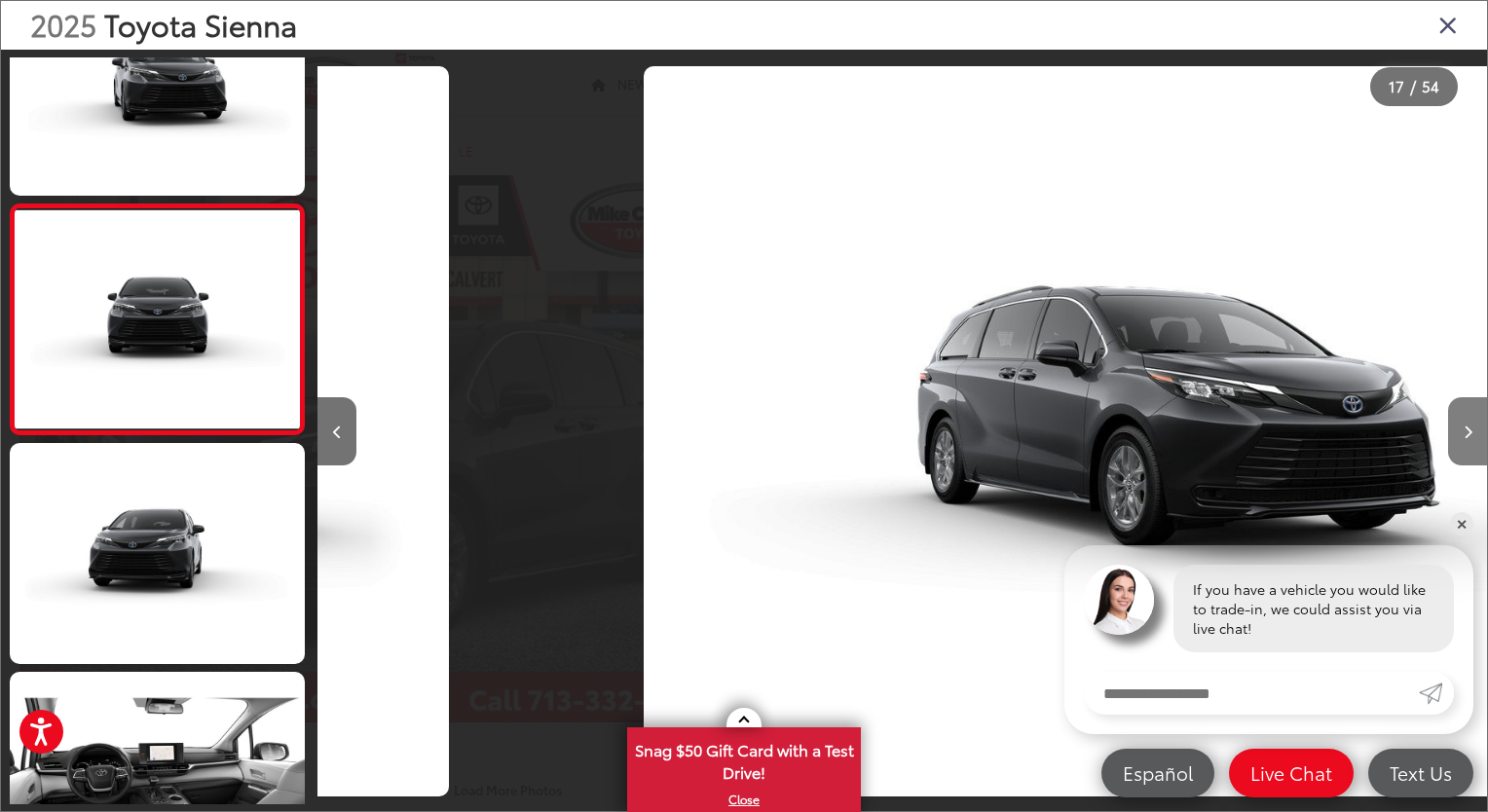
click at [1463, 439] on button "Next image" at bounding box center [1467, 431] width 39 height 68
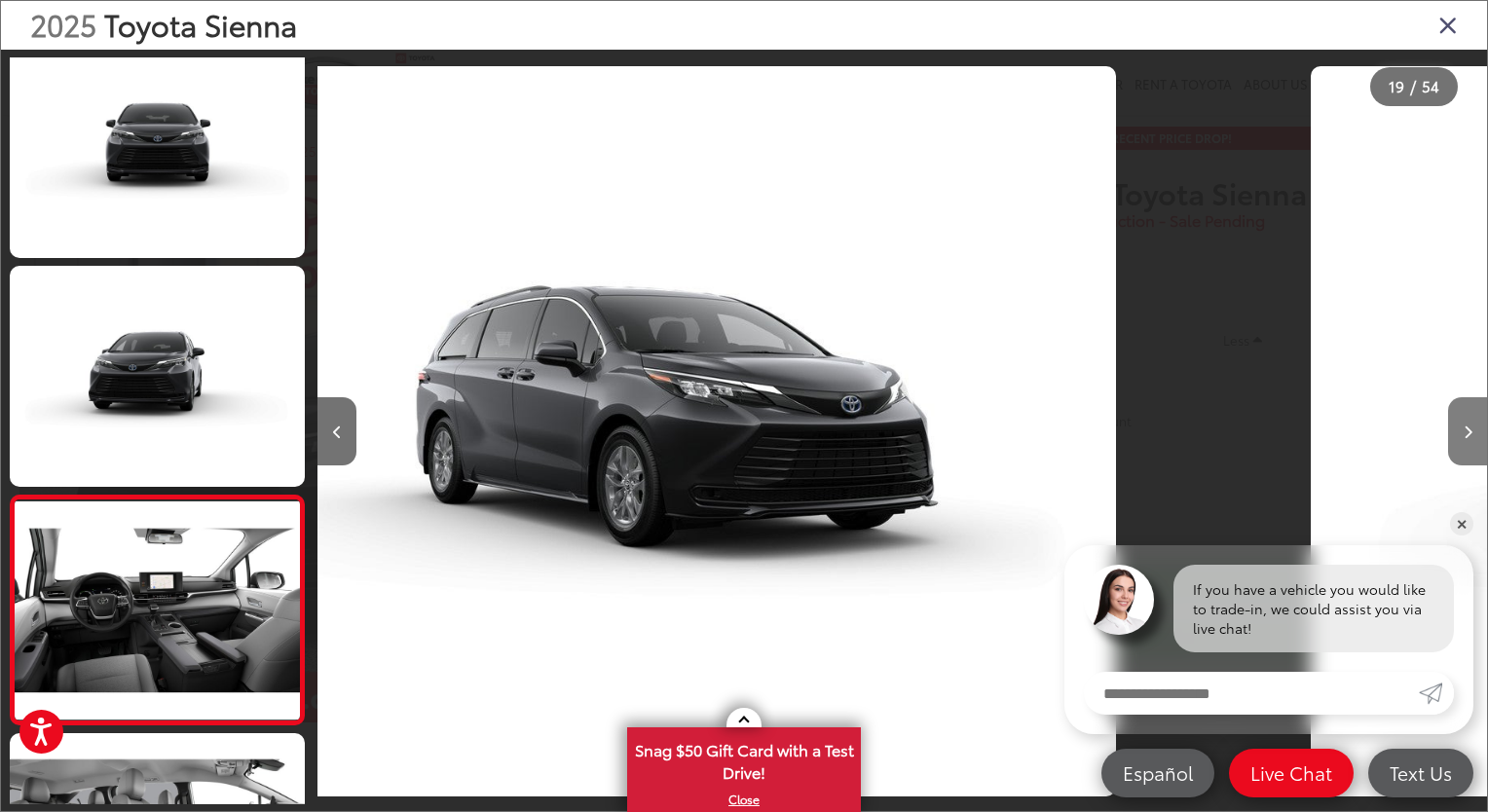
click at [1463, 439] on button "Next image" at bounding box center [1467, 431] width 39 height 68
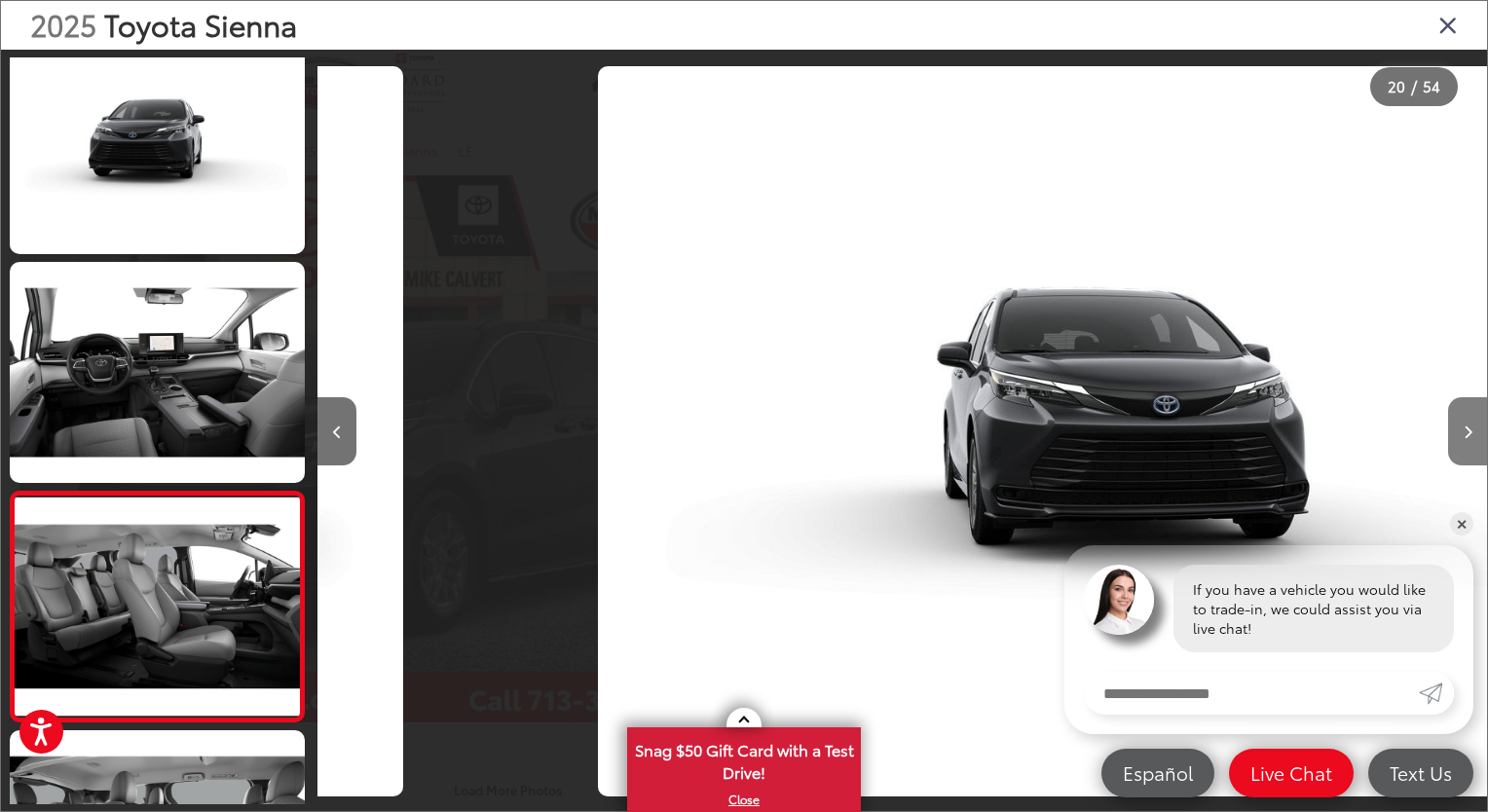
click at [1463, 439] on button "Next image" at bounding box center [1467, 431] width 39 height 68
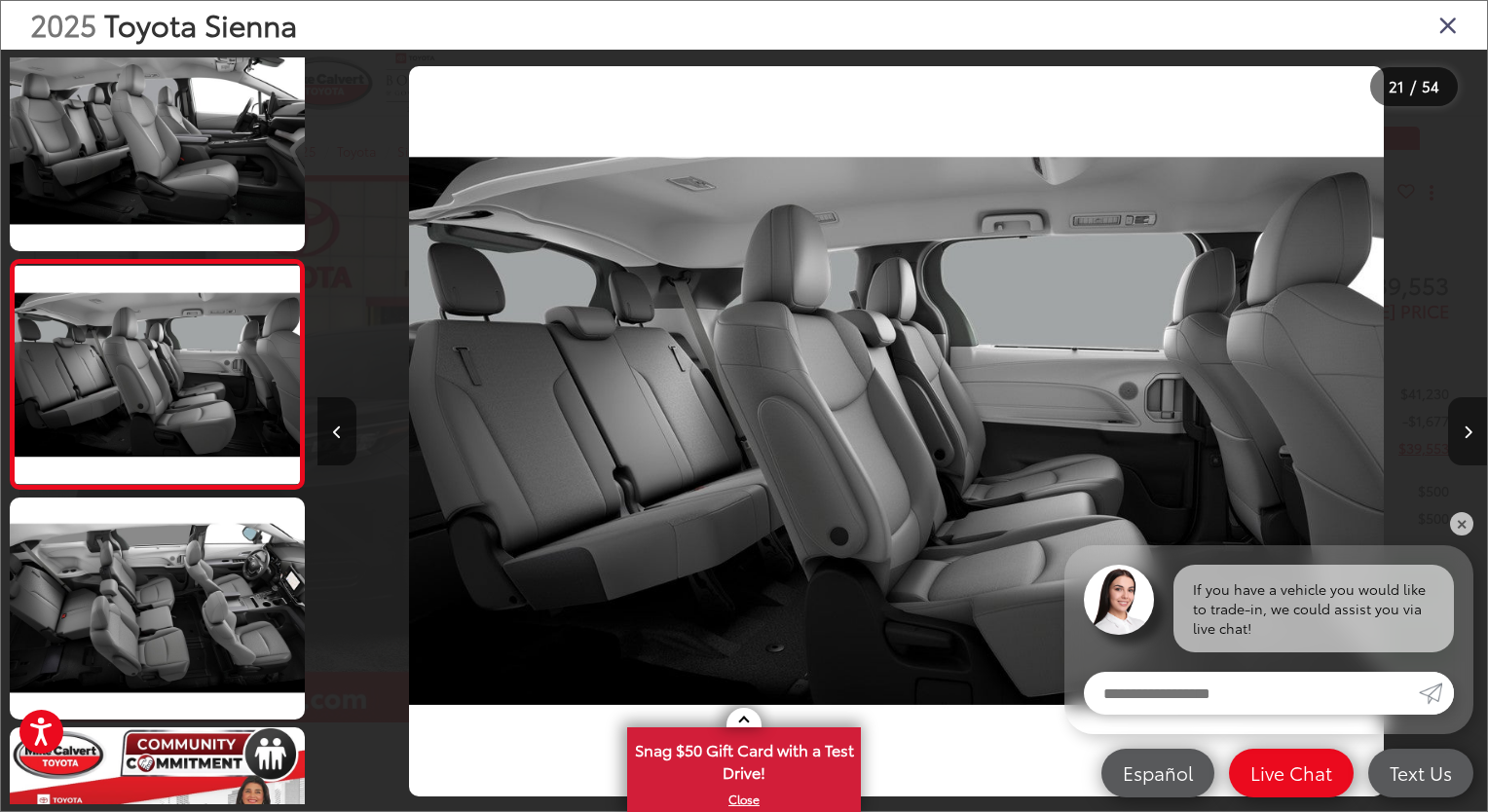
click at [1463, 439] on button "Next image" at bounding box center [1467, 431] width 39 height 68
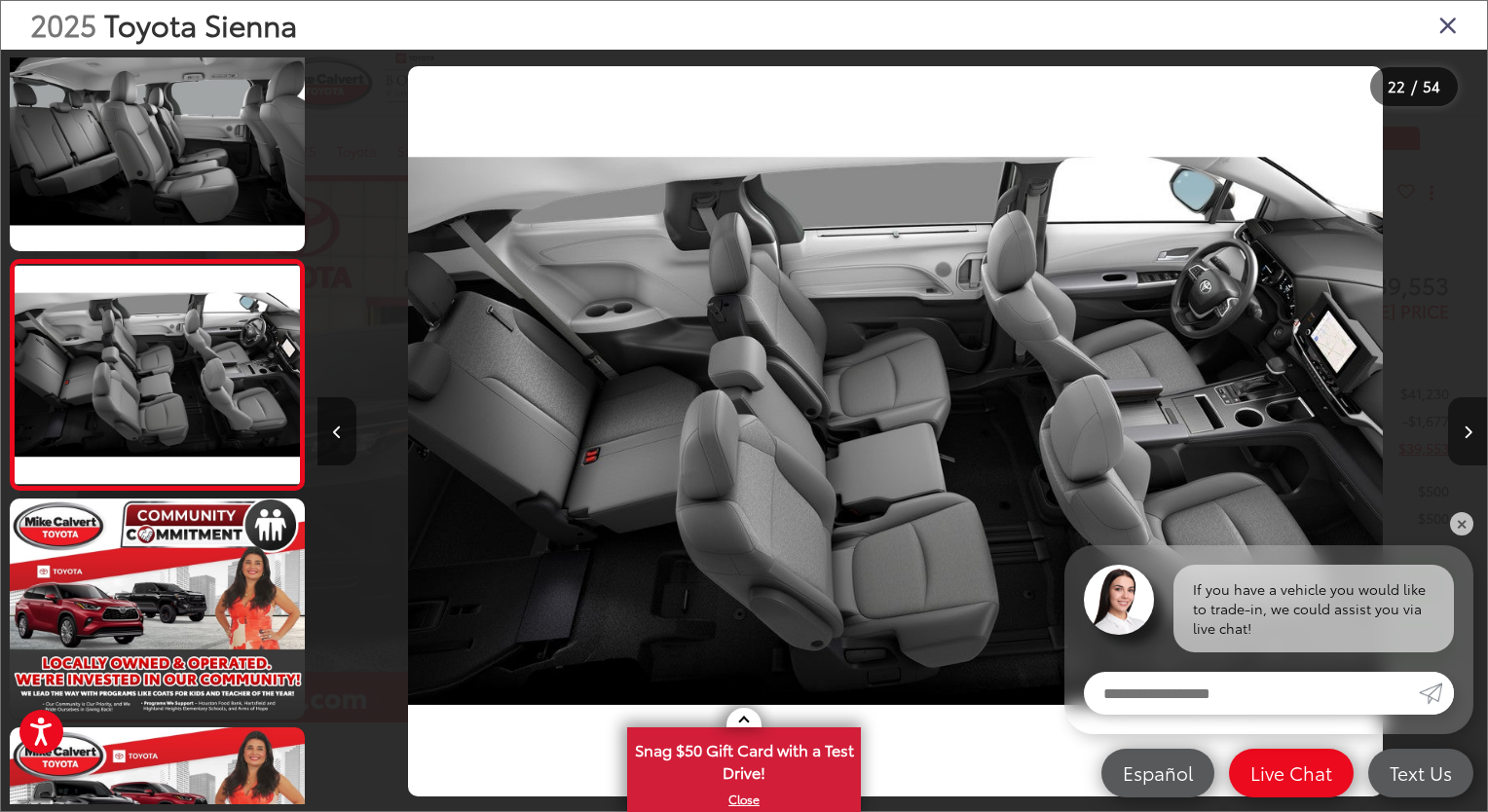
click at [1463, 439] on button "Next image" at bounding box center [1467, 431] width 39 height 68
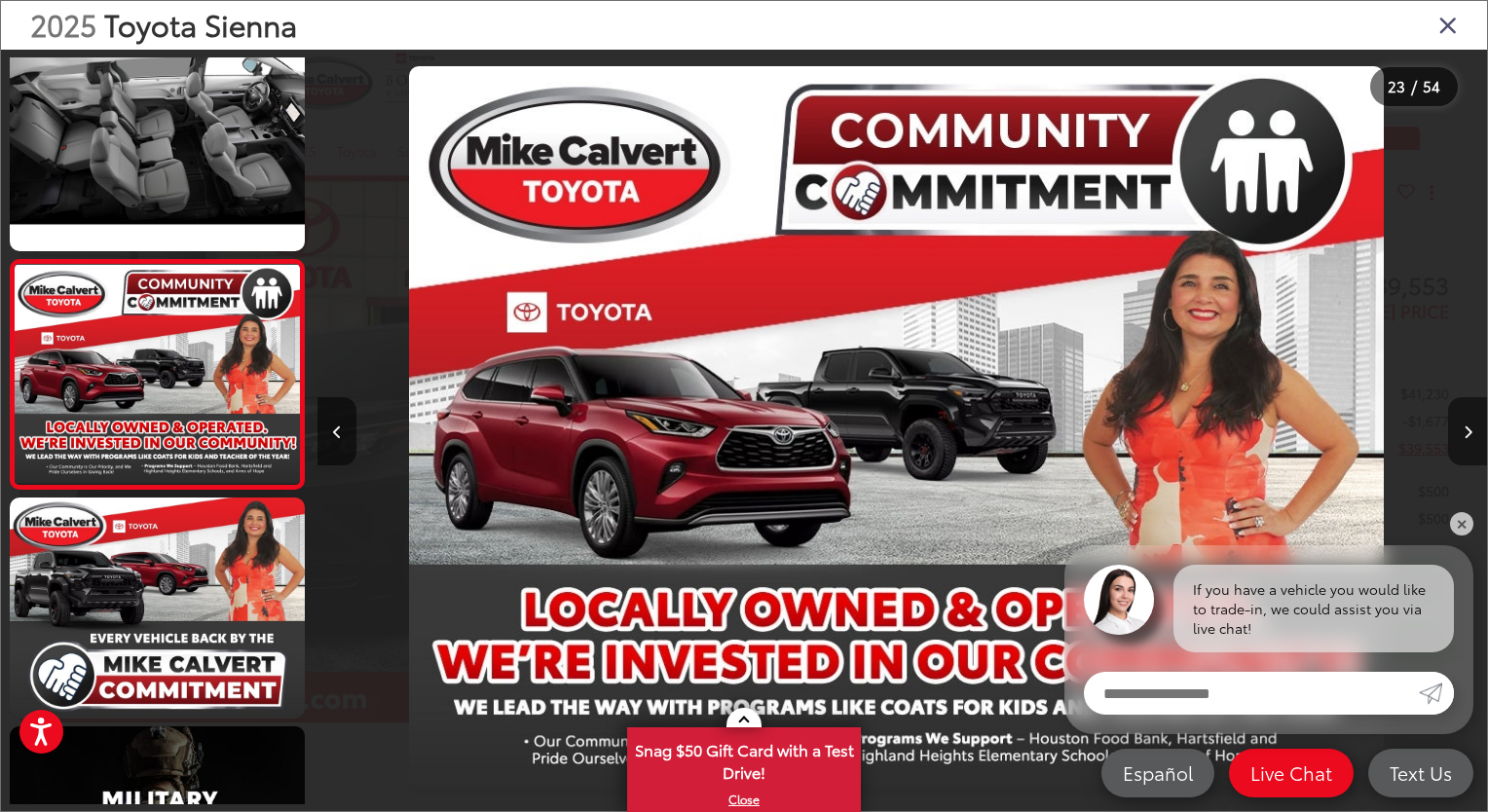
click at [1463, 439] on button "Next image" at bounding box center [1467, 431] width 39 height 68
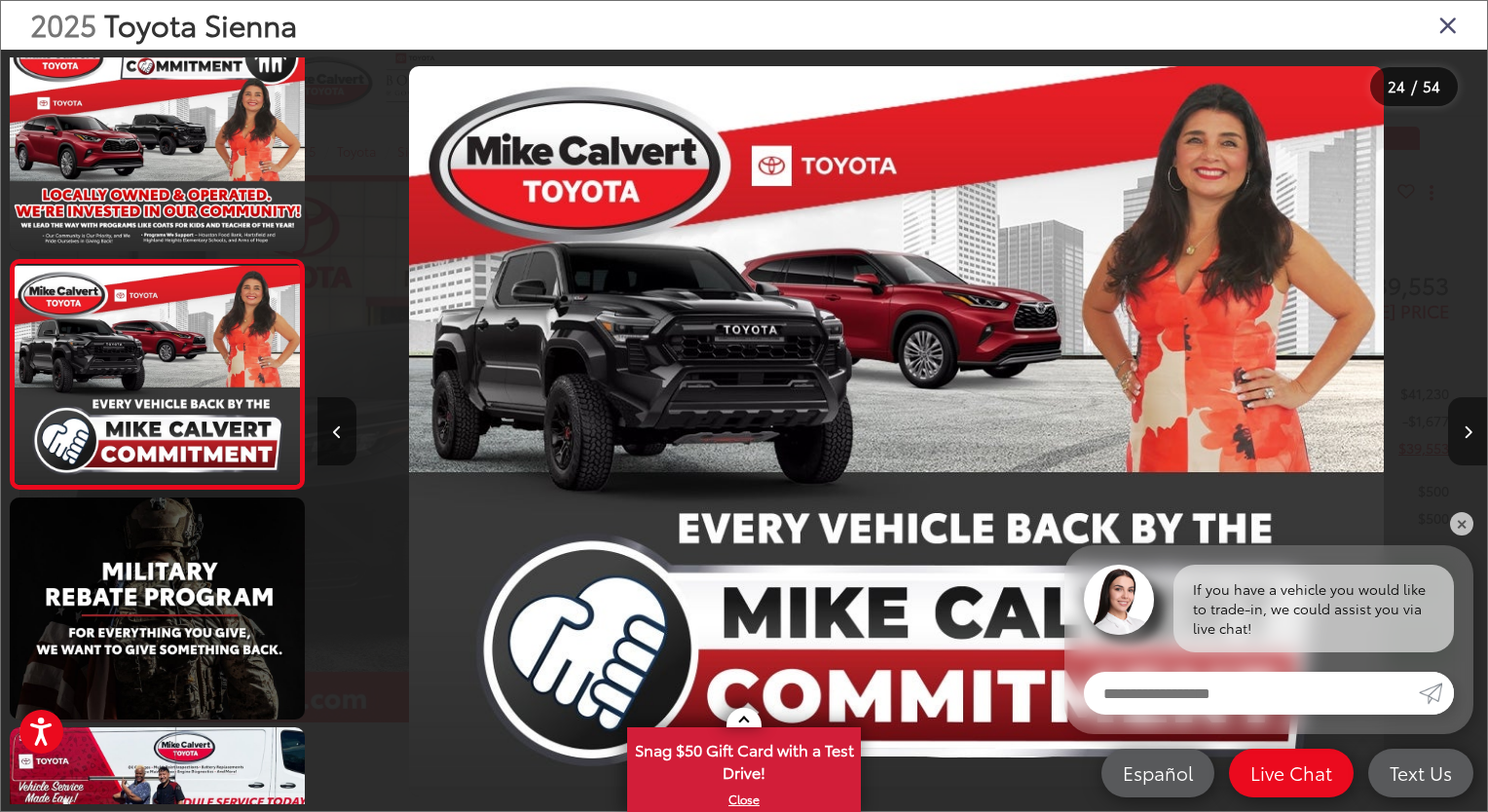
click at [1463, 439] on button "Next image" at bounding box center [1467, 431] width 39 height 68
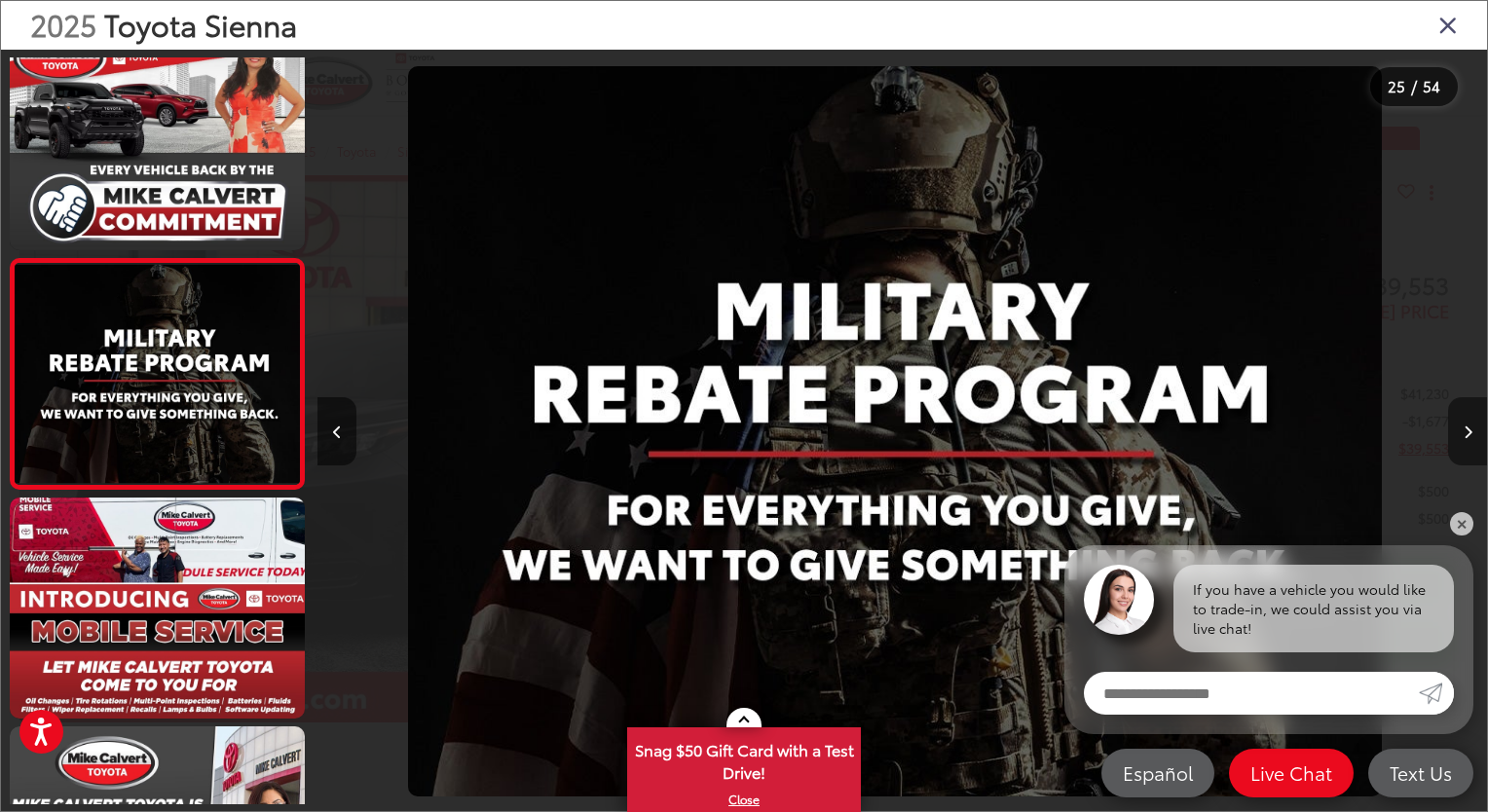
click at [1463, 439] on button "Next image" at bounding box center [1467, 431] width 39 height 68
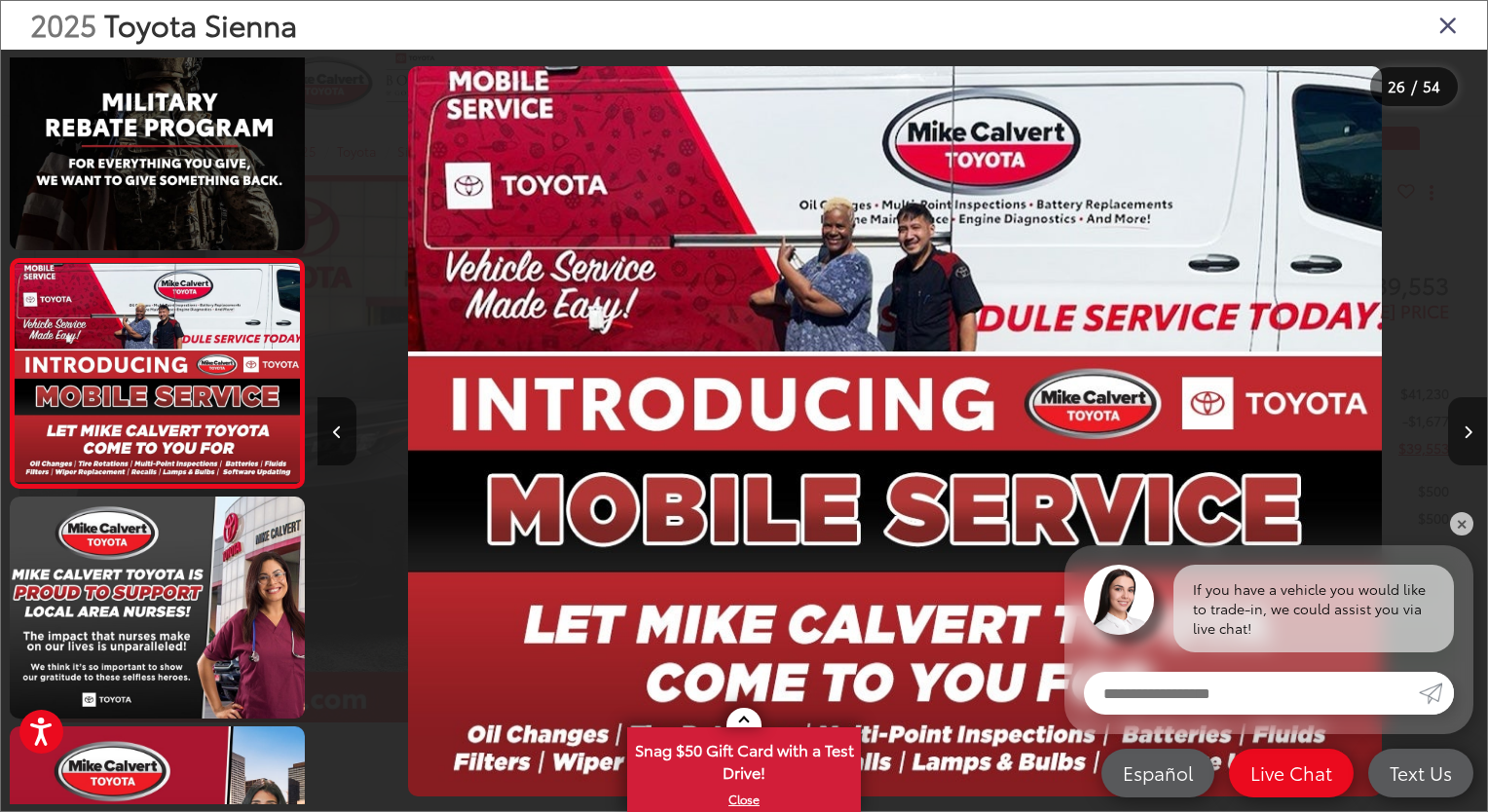
click at [1463, 439] on button "Next image" at bounding box center [1467, 431] width 39 height 68
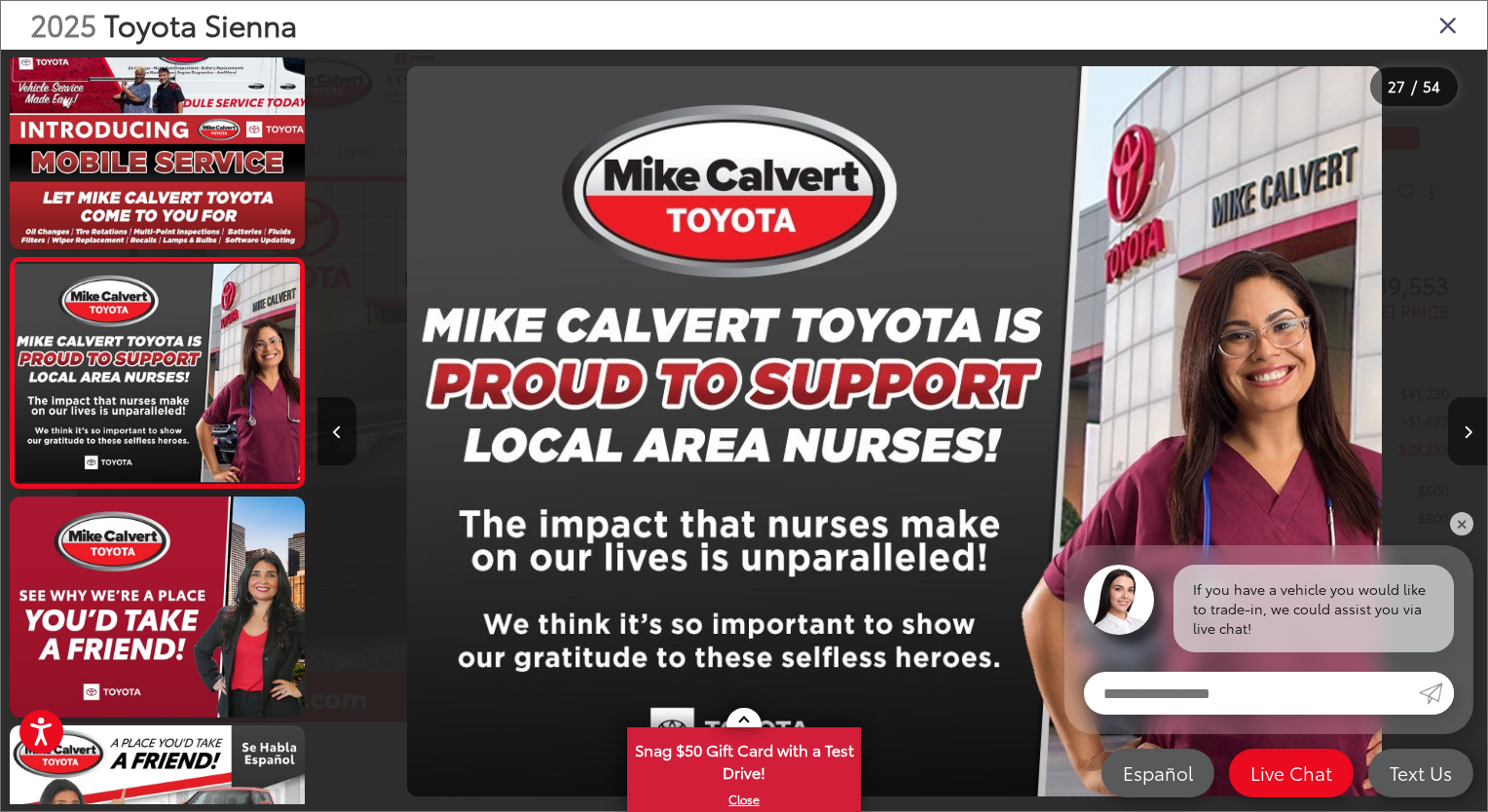
click at [1463, 439] on button "Next image" at bounding box center [1467, 431] width 39 height 68
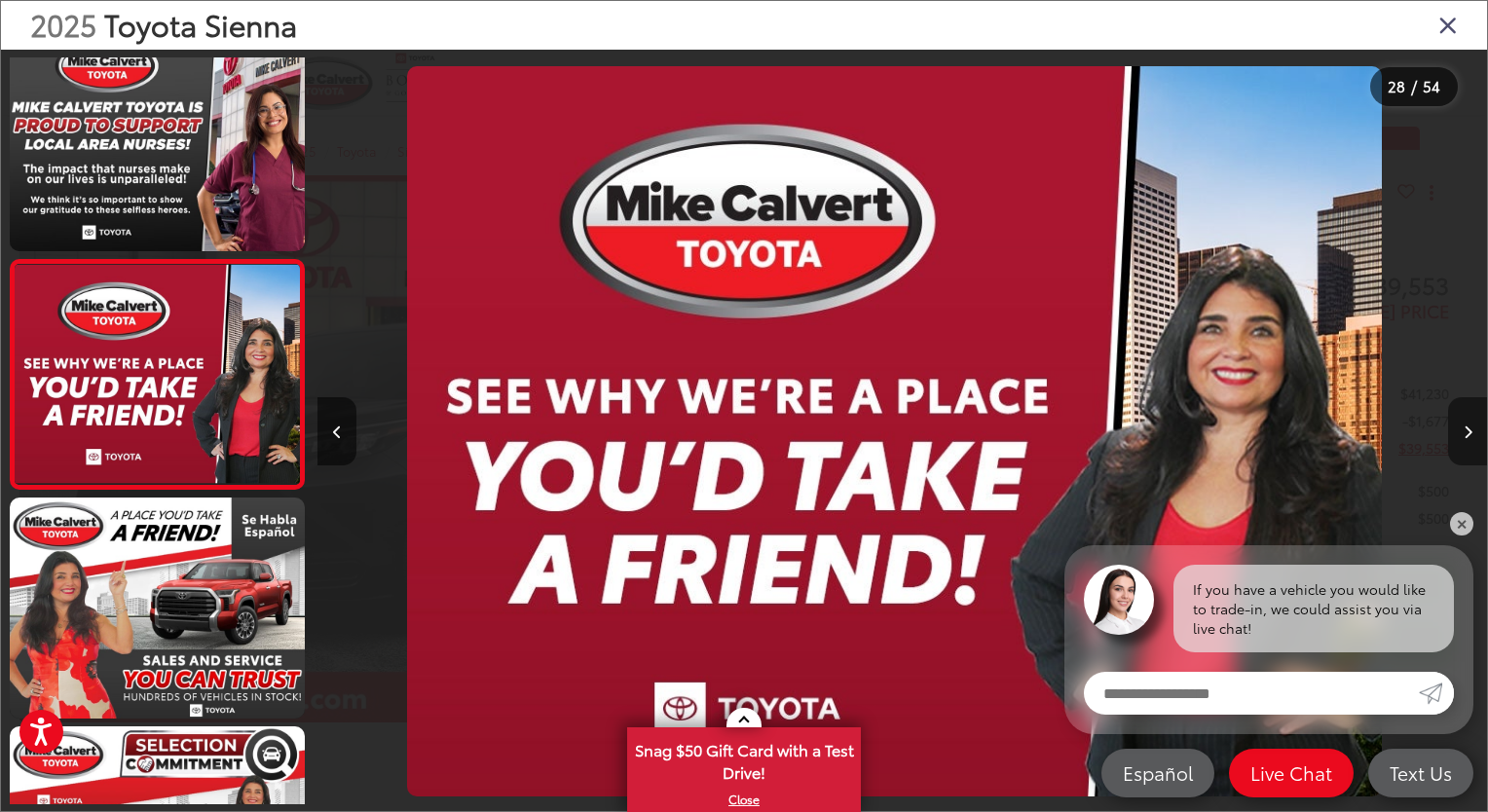
click at [1463, 439] on button "Next image" at bounding box center [1467, 431] width 39 height 68
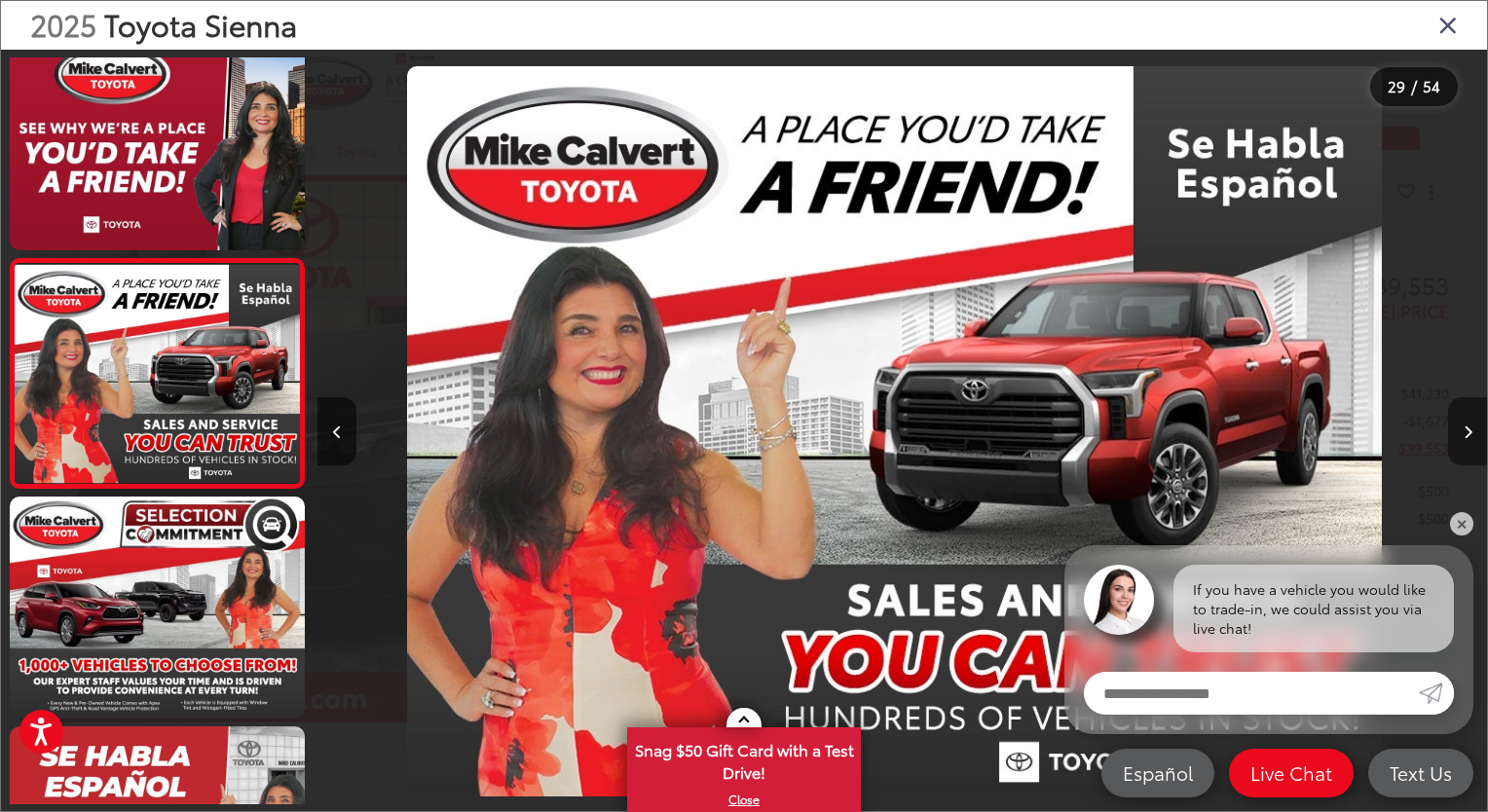
click at [1463, 439] on button "Next image" at bounding box center [1467, 431] width 39 height 68
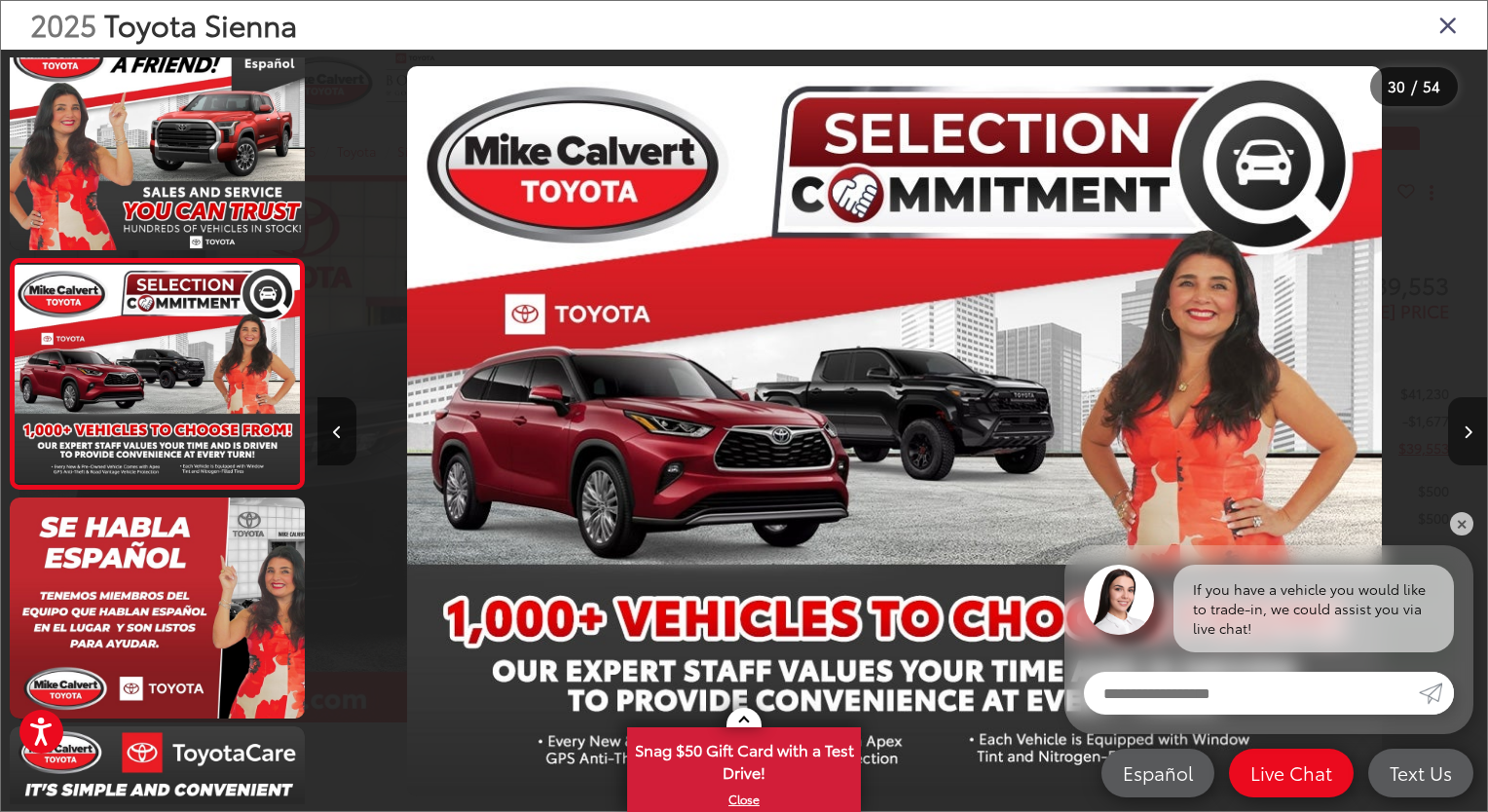
click at [1463, 439] on button "Next image" at bounding box center [1467, 431] width 39 height 68
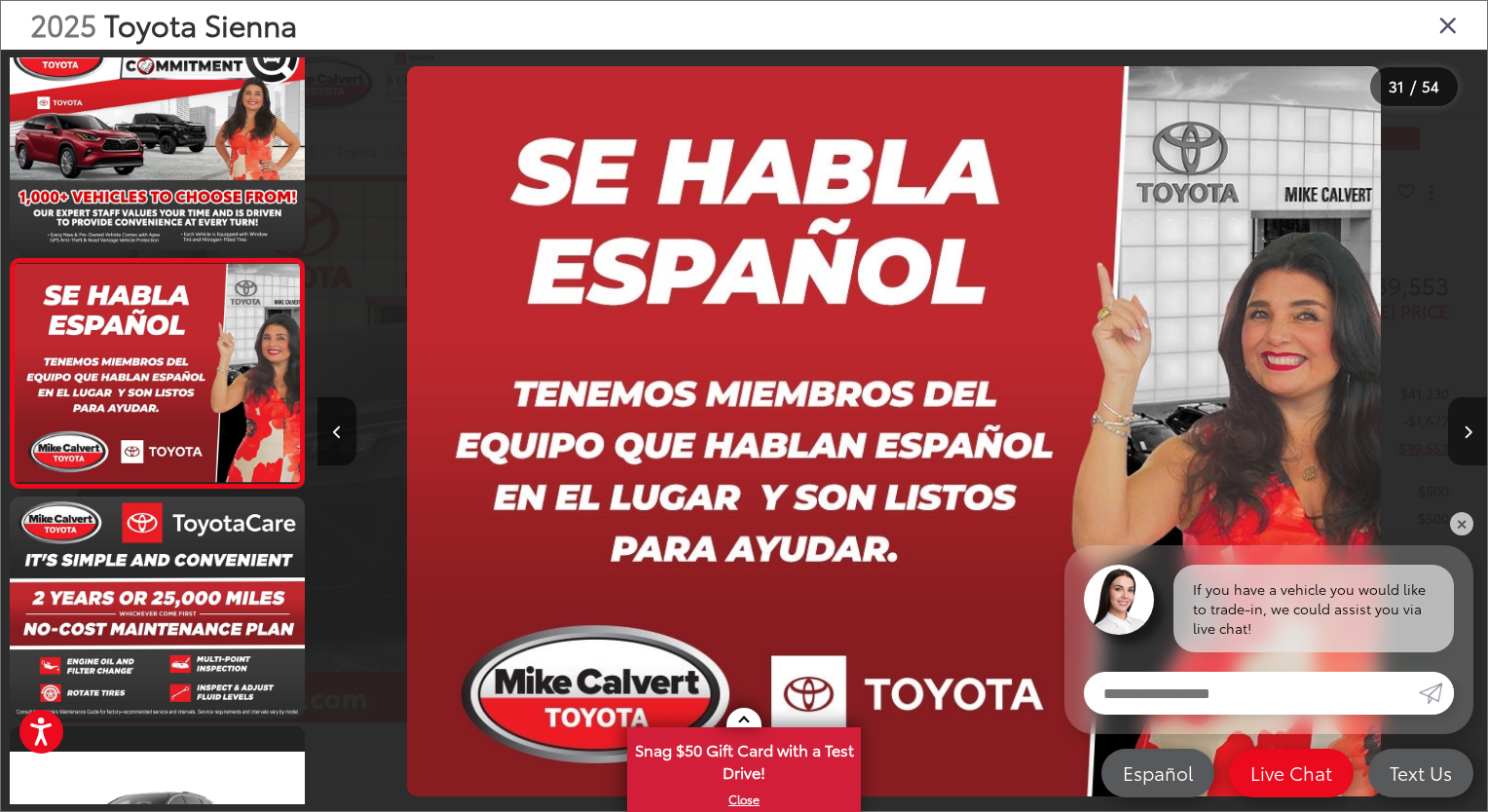
click at [1463, 439] on button "Next image" at bounding box center [1467, 431] width 39 height 68
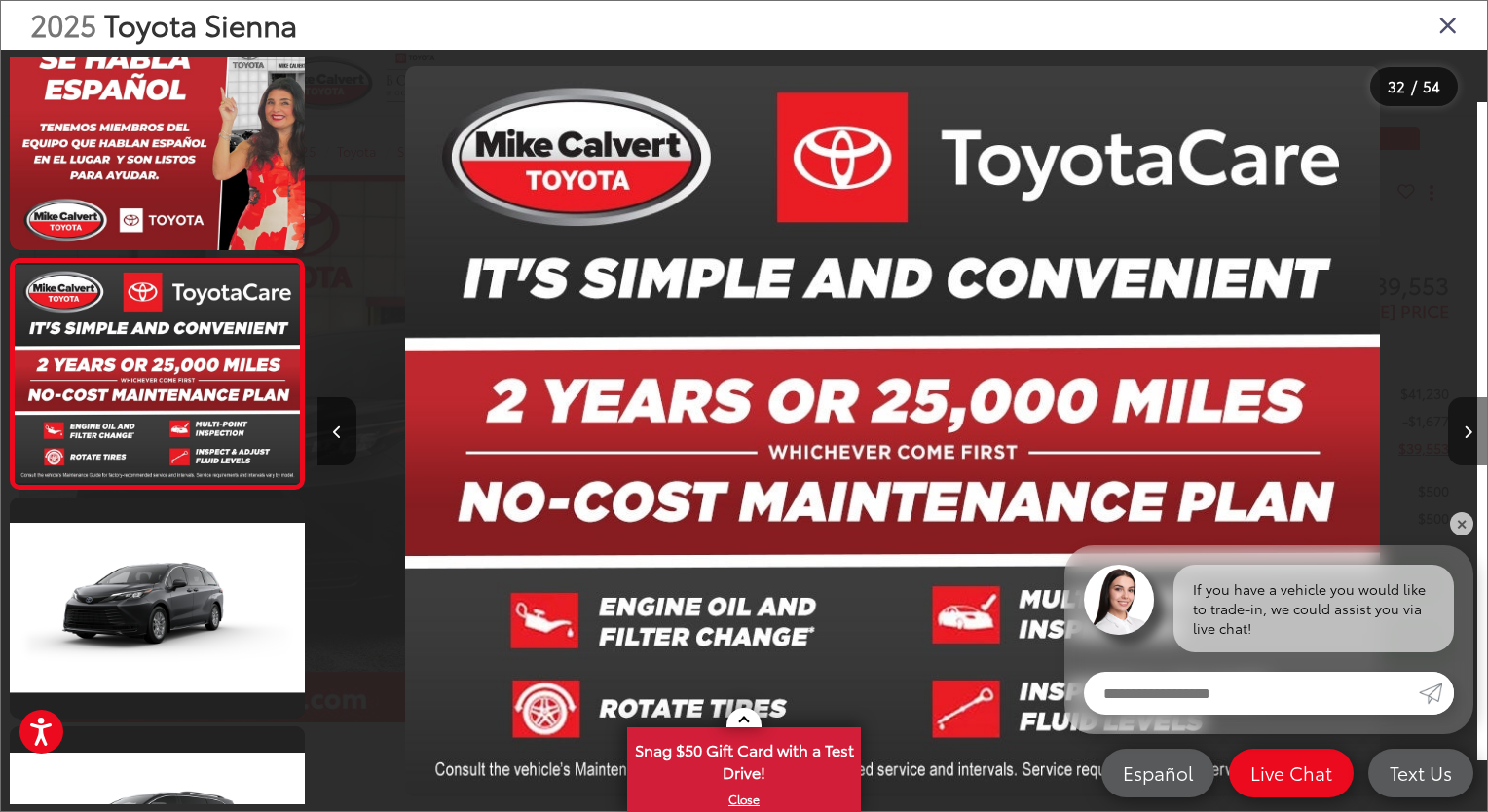
click at [1463, 439] on button "Next image" at bounding box center [1467, 431] width 39 height 68
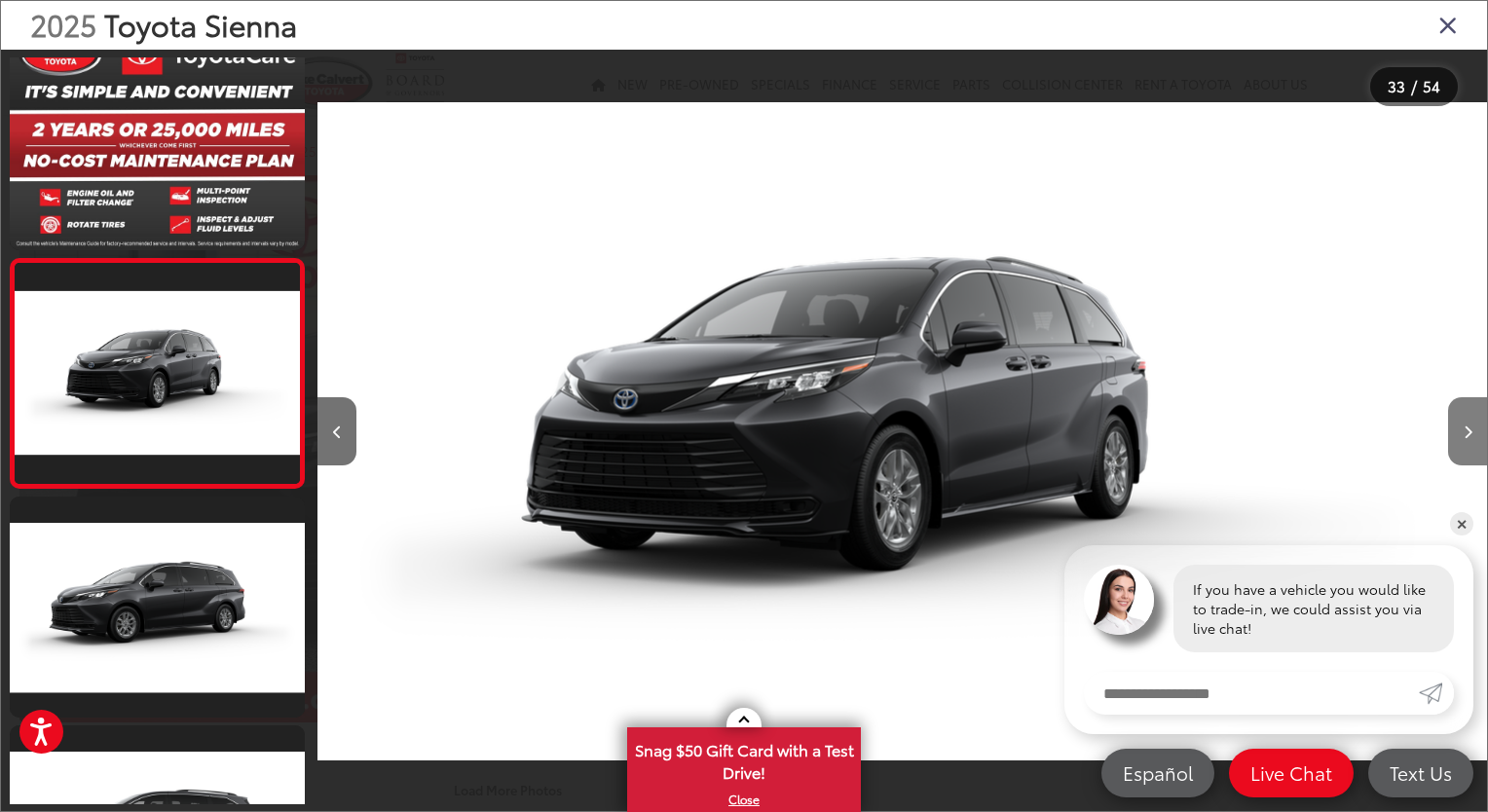
click at [1463, 439] on button "Next image" at bounding box center [1467, 431] width 39 height 68
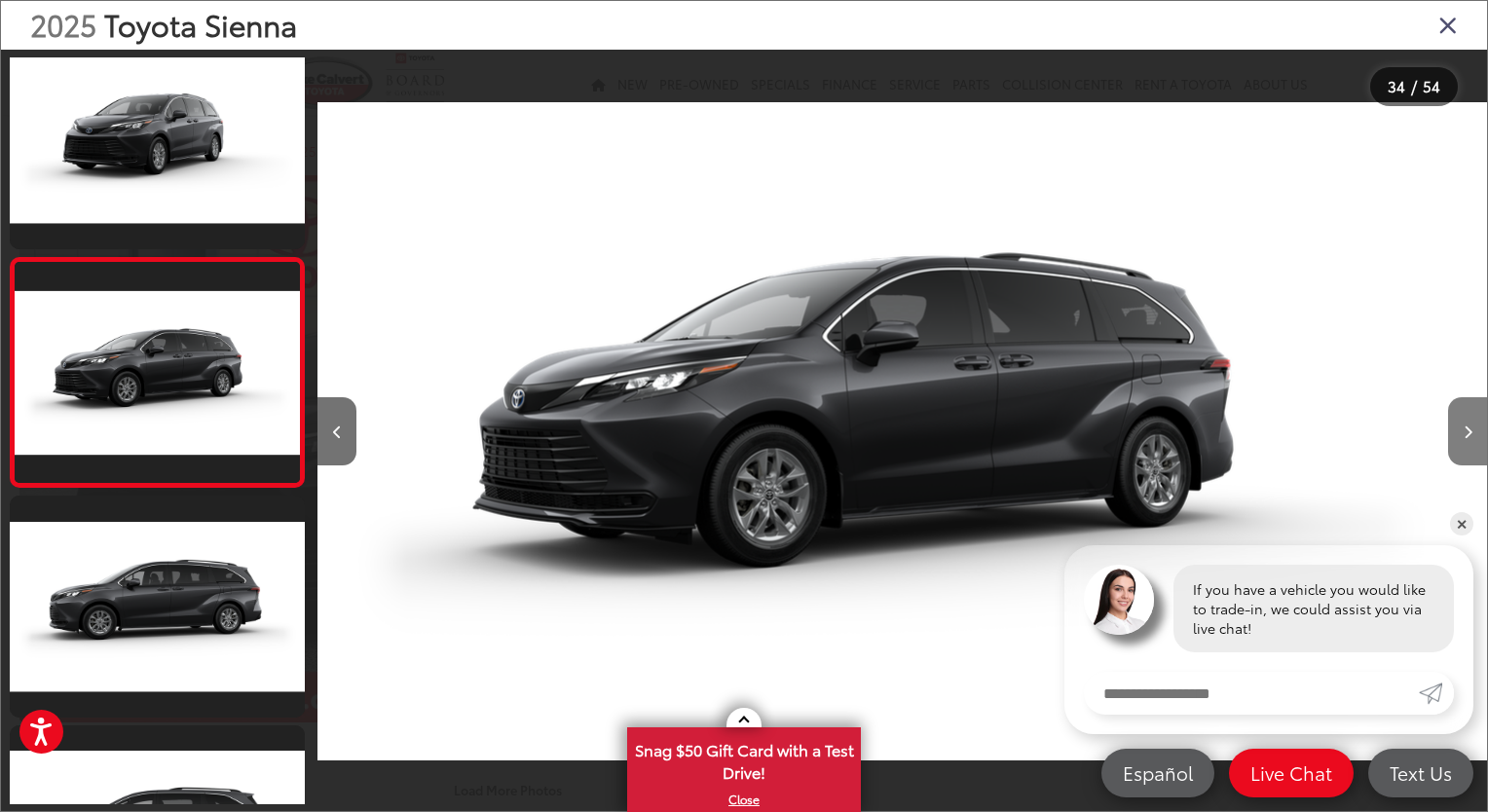
click at [1463, 439] on button "Next image" at bounding box center [1467, 431] width 39 height 68
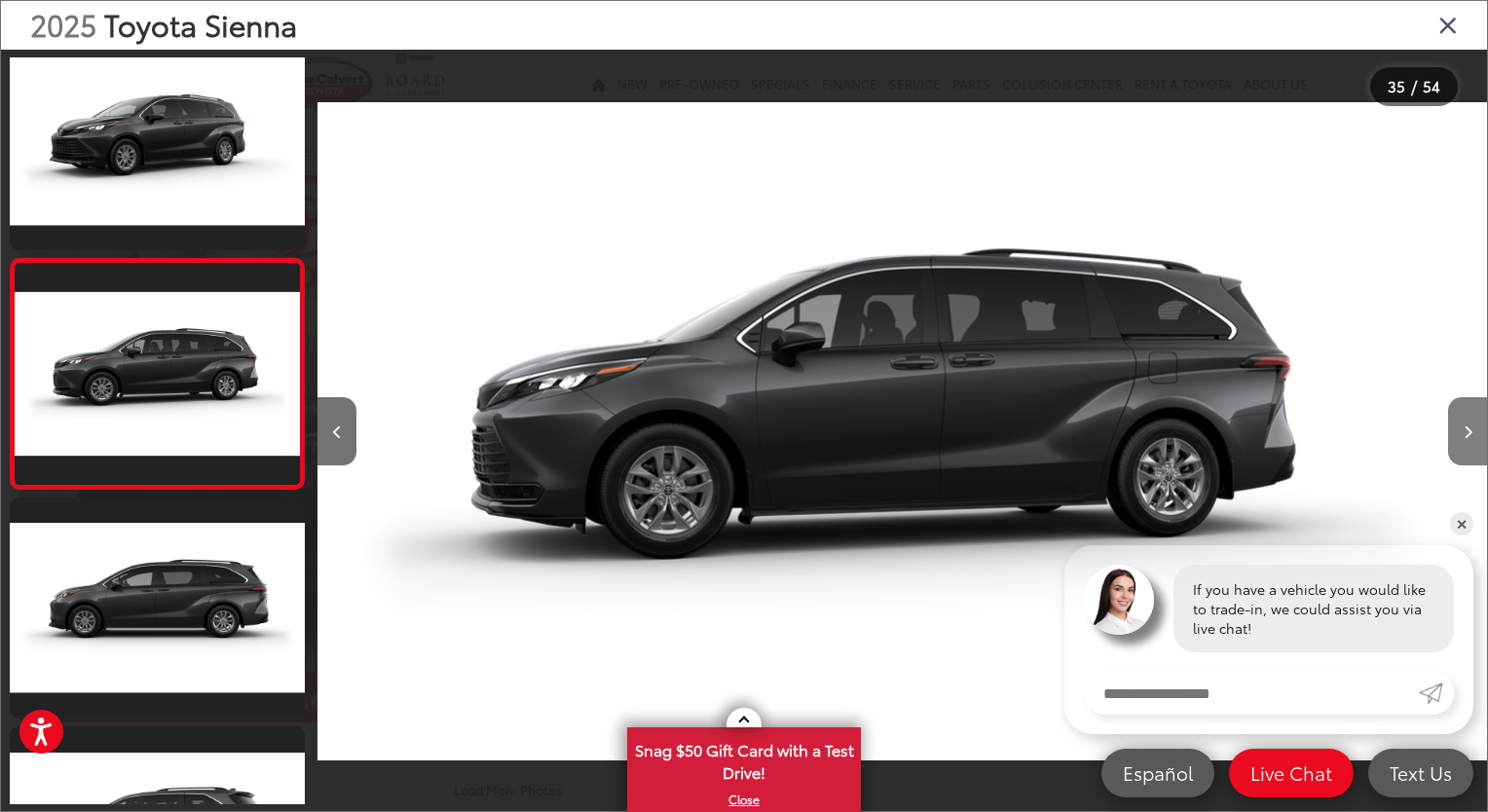
click at [1463, 439] on button "Next image" at bounding box center [1467, 431] width 39 height 68
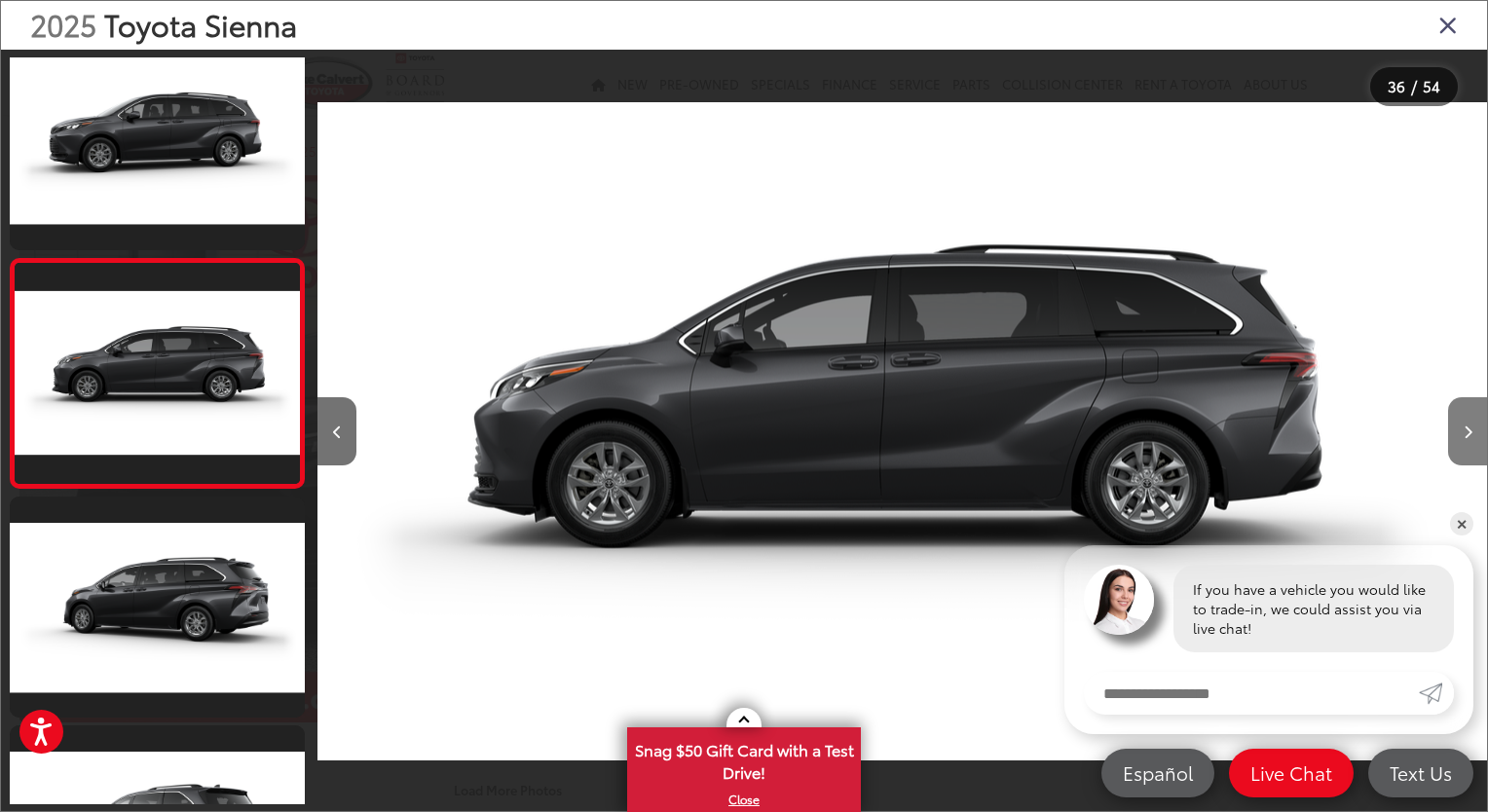
click at [1463, 439] on button "Next image" at bounding box center [1467, 431] width 39 height 68
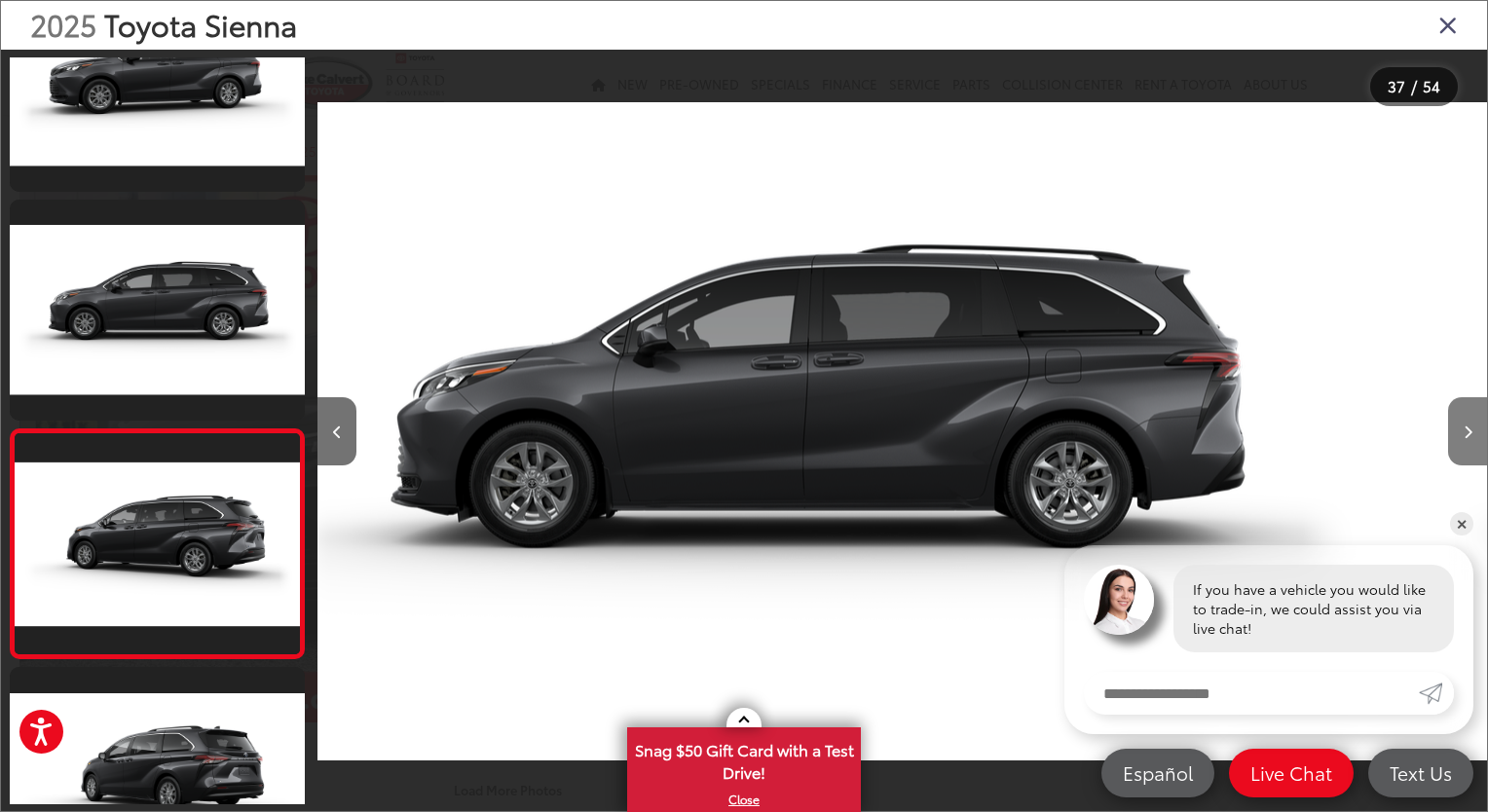
click at [1463, 439] on button "Next image" at bounding box center [1467, 431] width 39 height 68
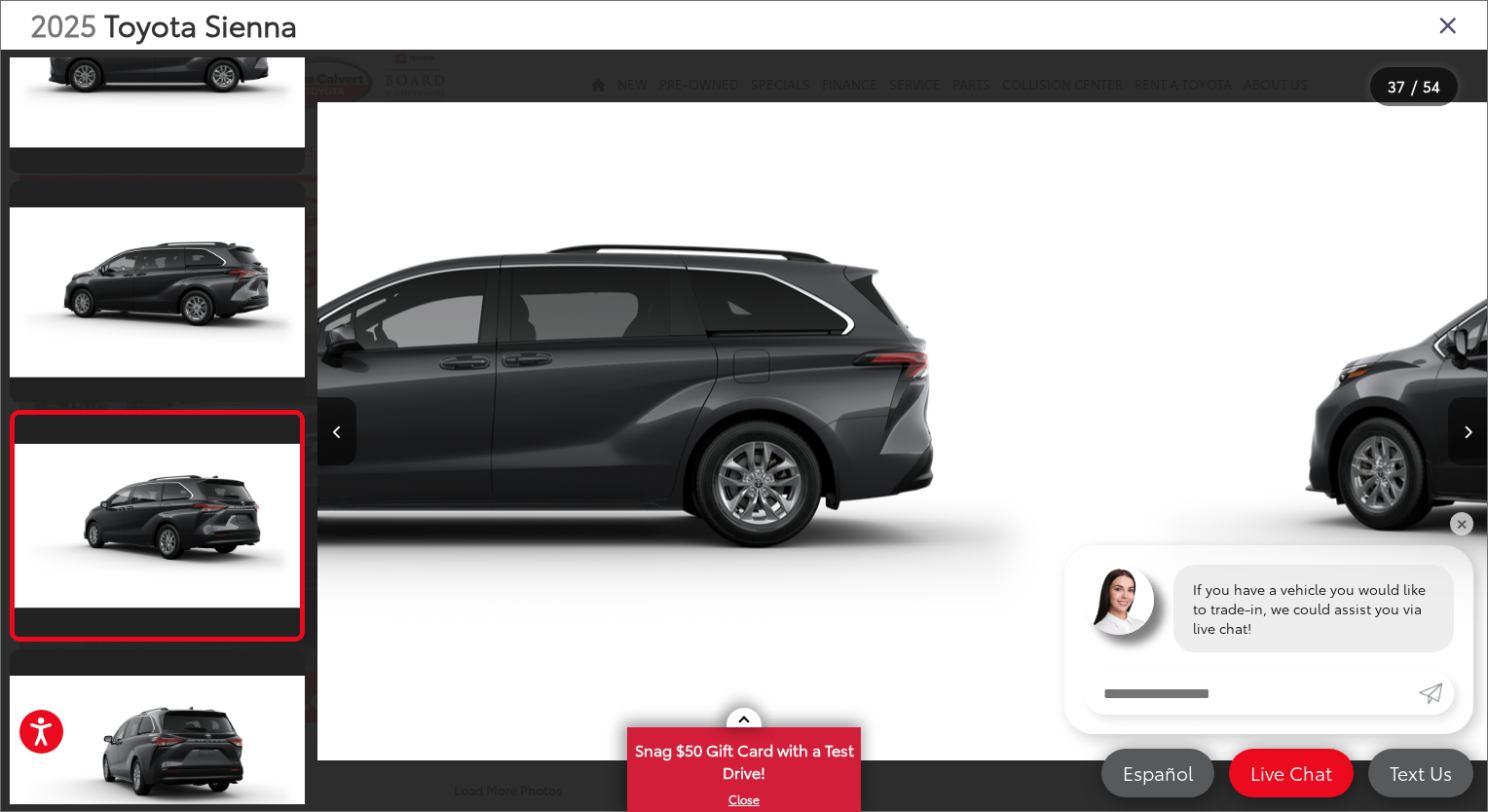
click at [1463, 439] on button "Next image" at bounding box center [1467, 431] width 39 height 68
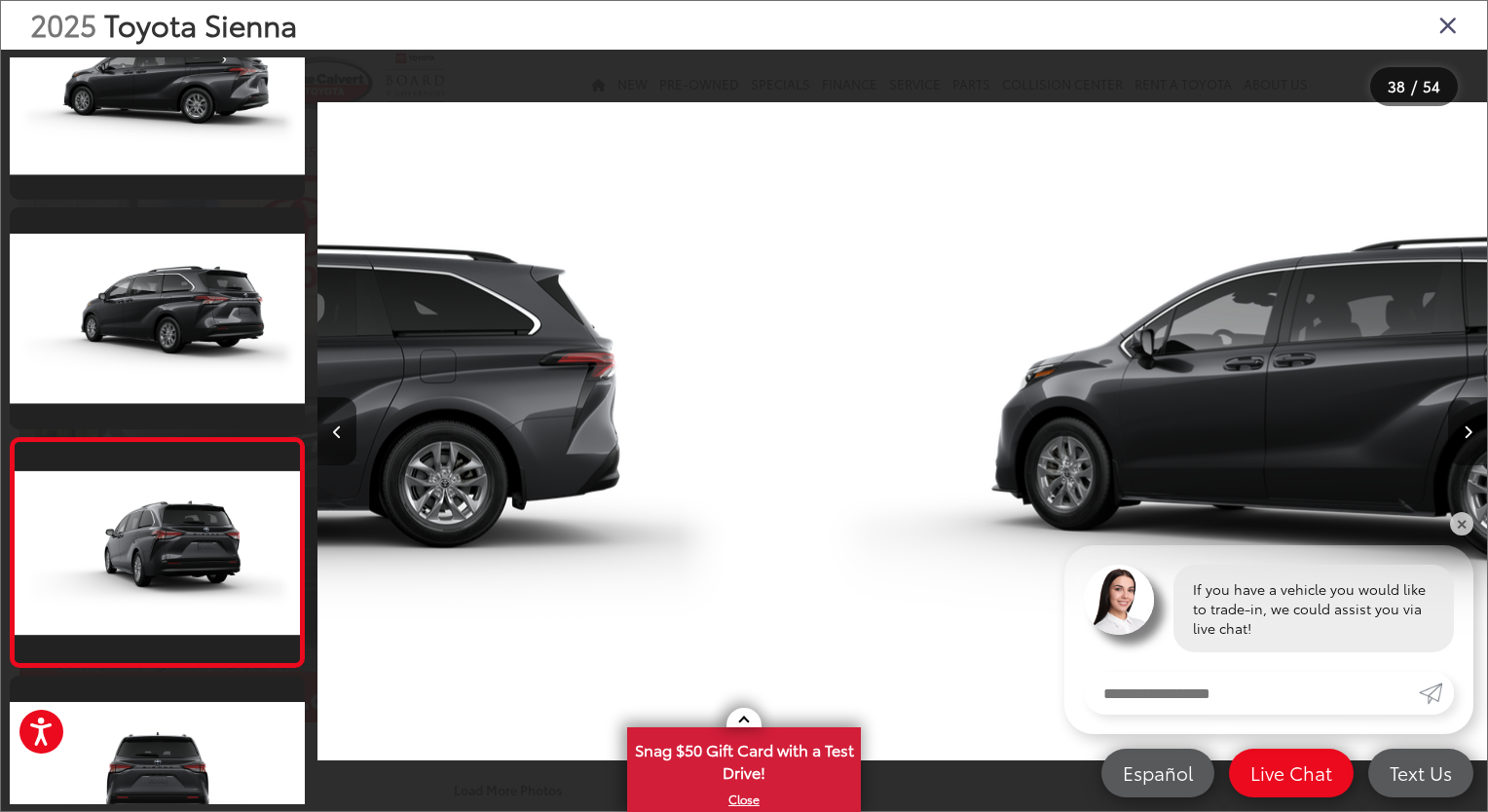
click at [1463, 439] on button "Next image" at bounding box center [1467, 431] width 39 height 68
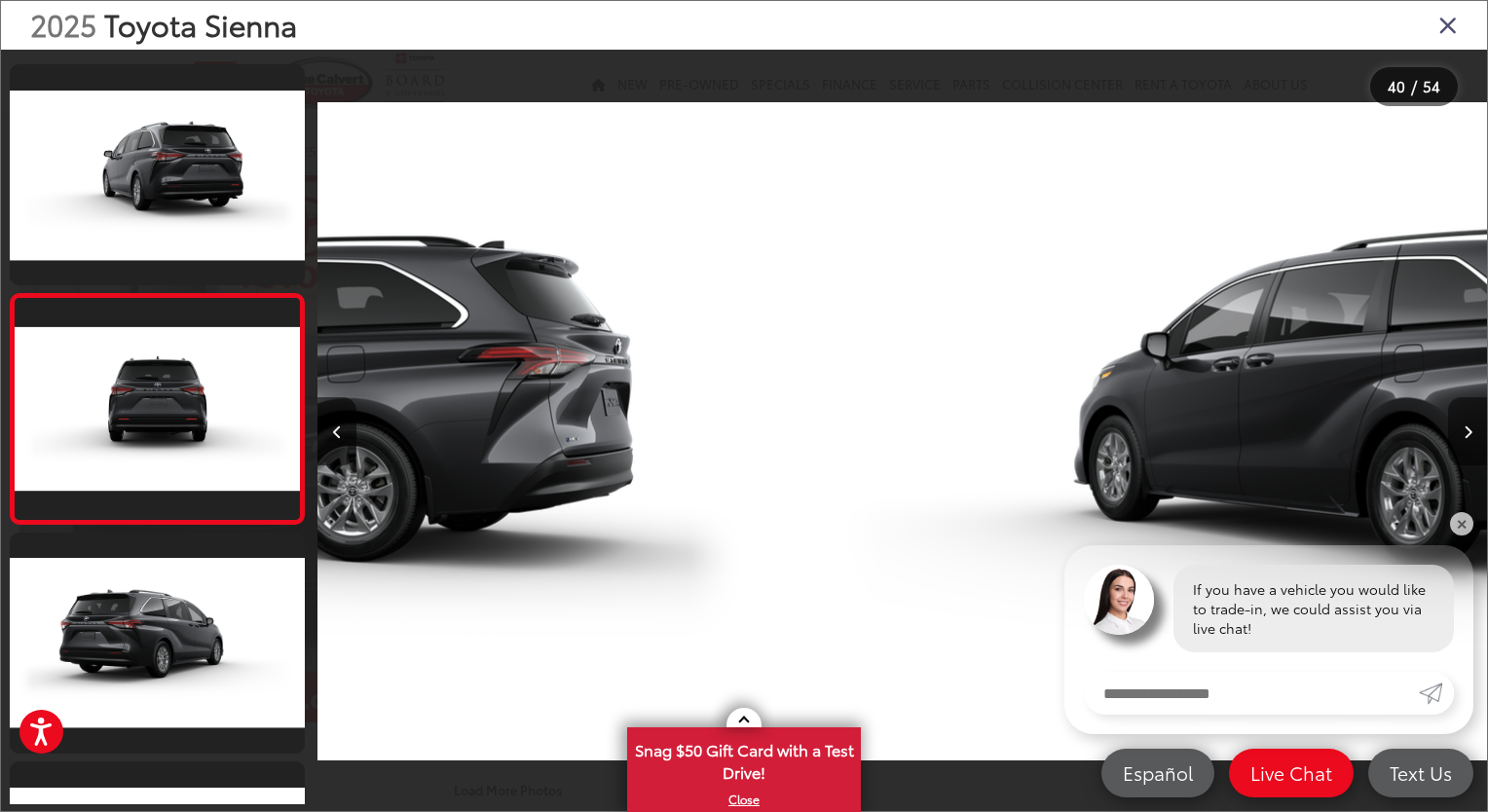
click at [1463, 439] on button "Next image" at bounding box center [1467, 431] width 39 height 68
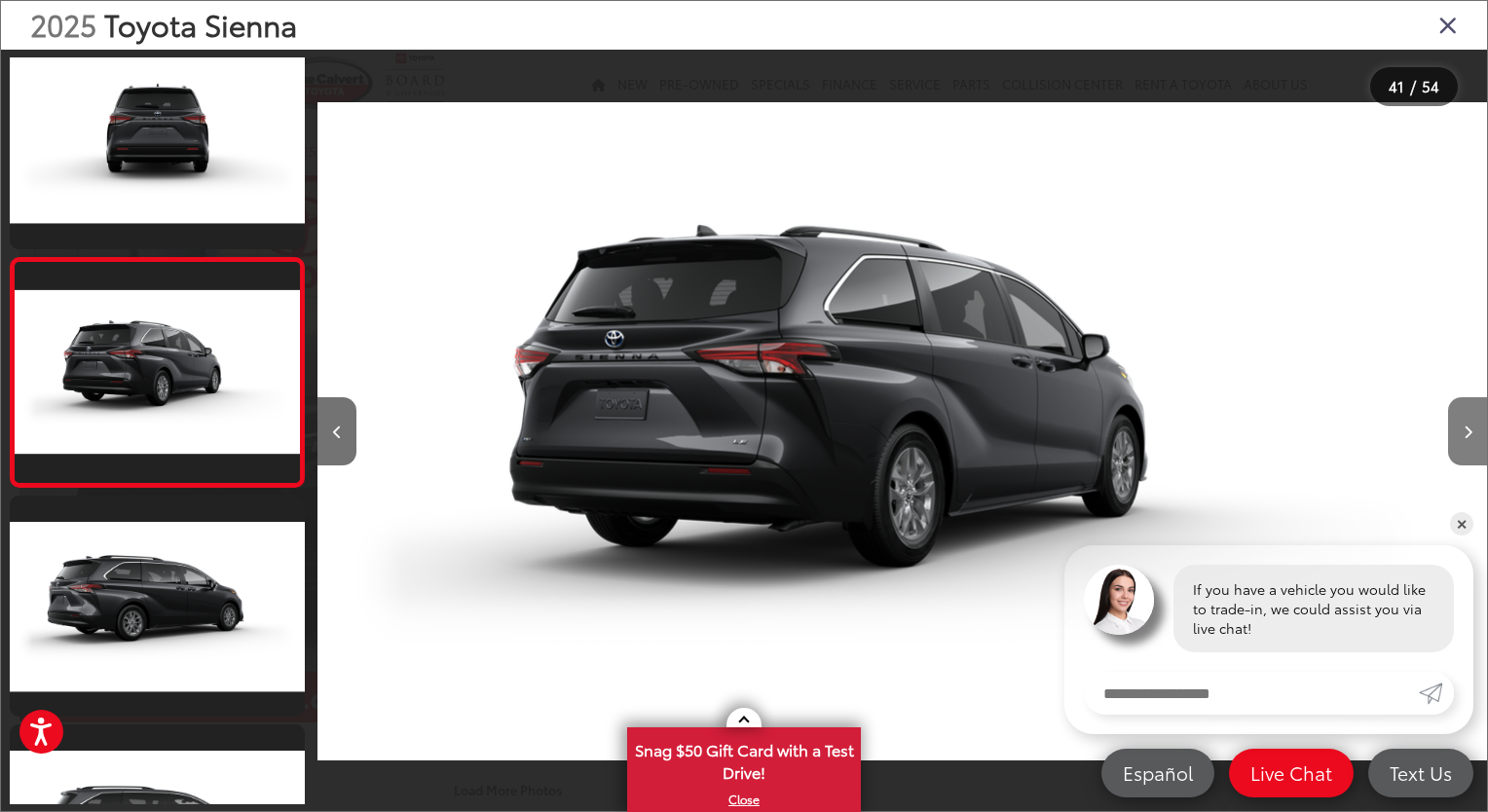
click at [1463, 439] on button "Next image" at bounding box center [1467, 431] width 39 height 68
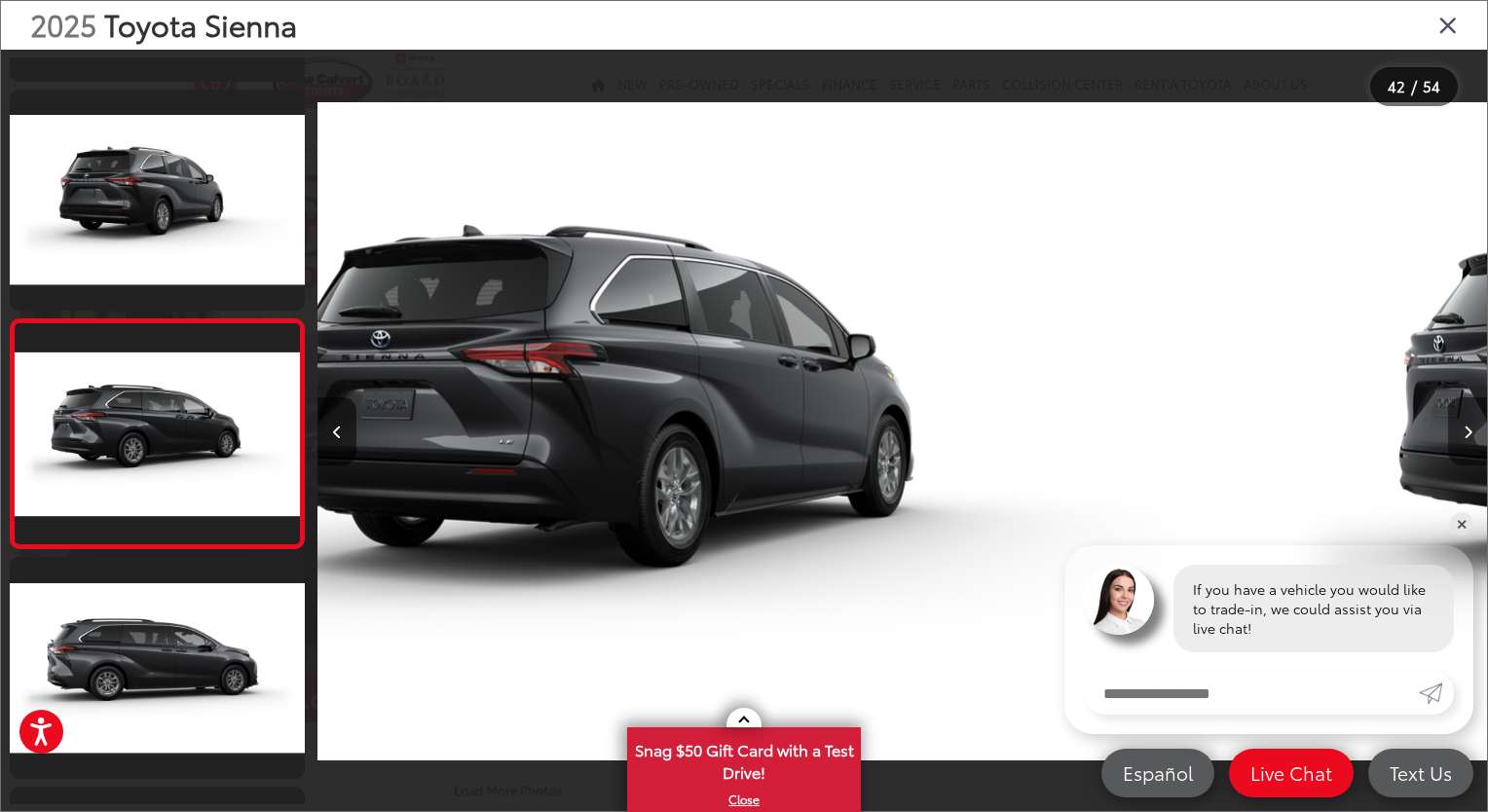
click at [1463, 439] on button "Next image" at bounding box center [1467, 431] width 39 height 68
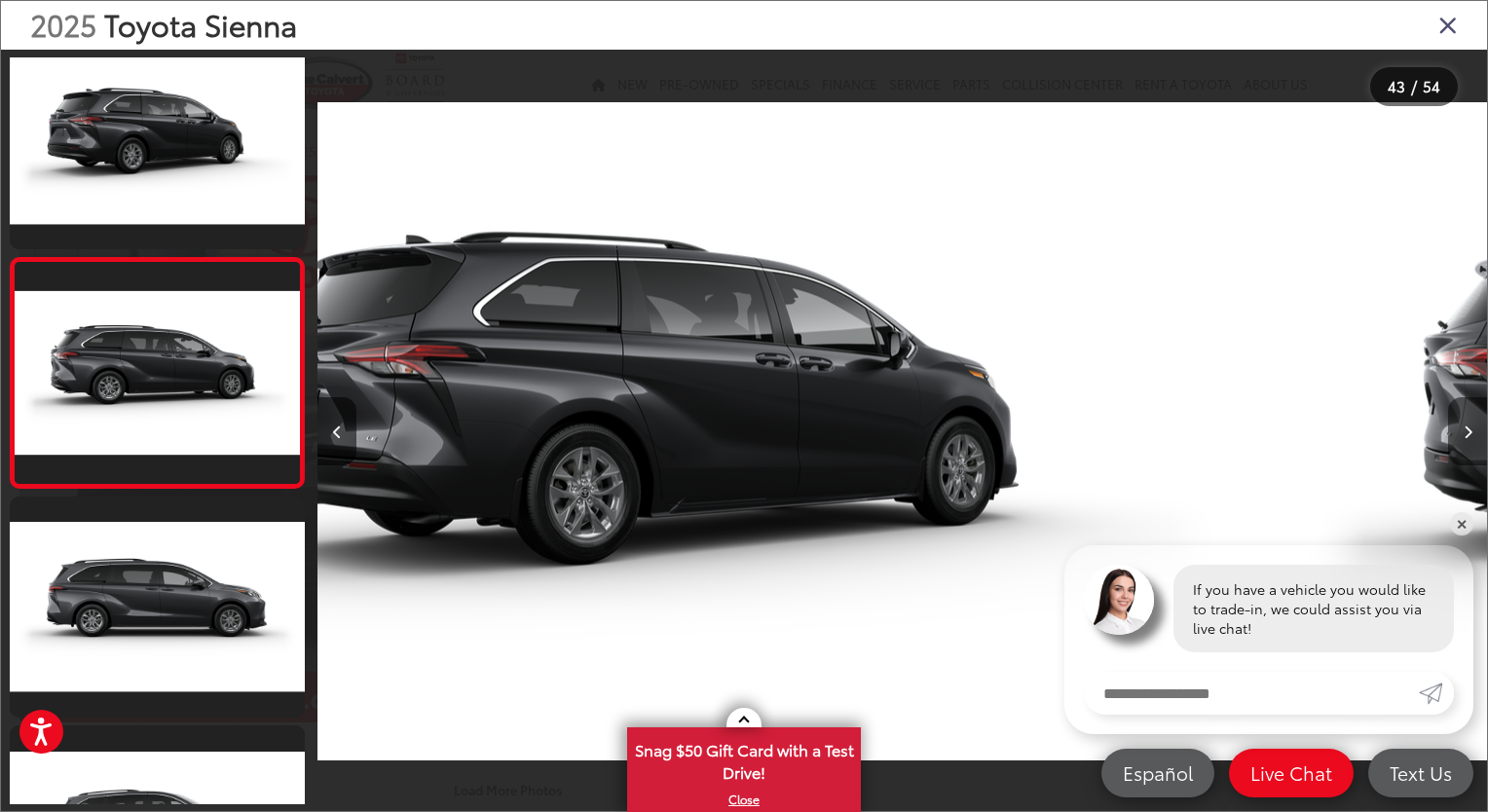
click at [1463, 439] on button "Next image" at bounding box center [1467, 431] width 39 height 68
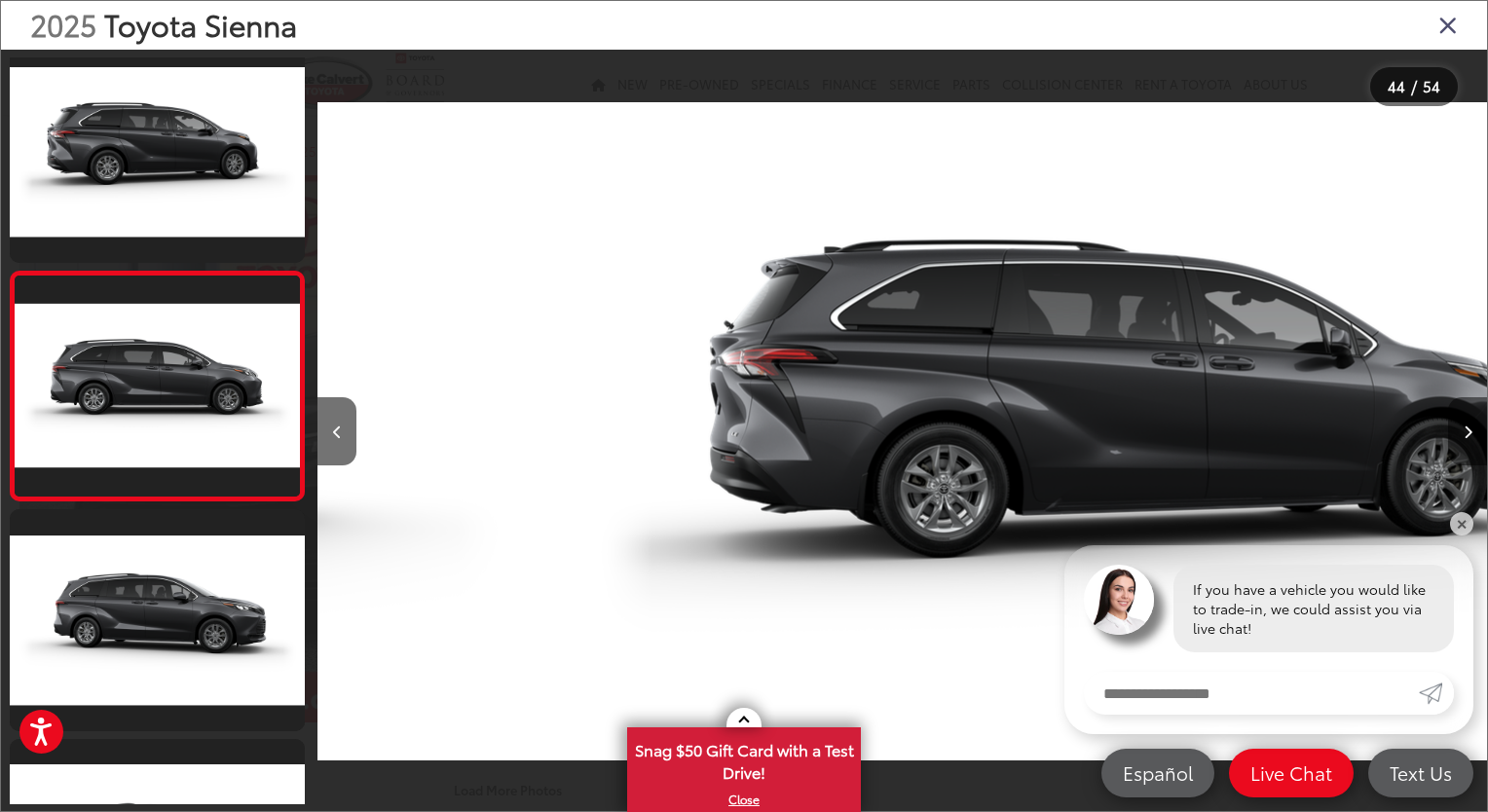
click at [1463, 439] on button "Next image" at bounding box center [1467, 431] width 39 height 68
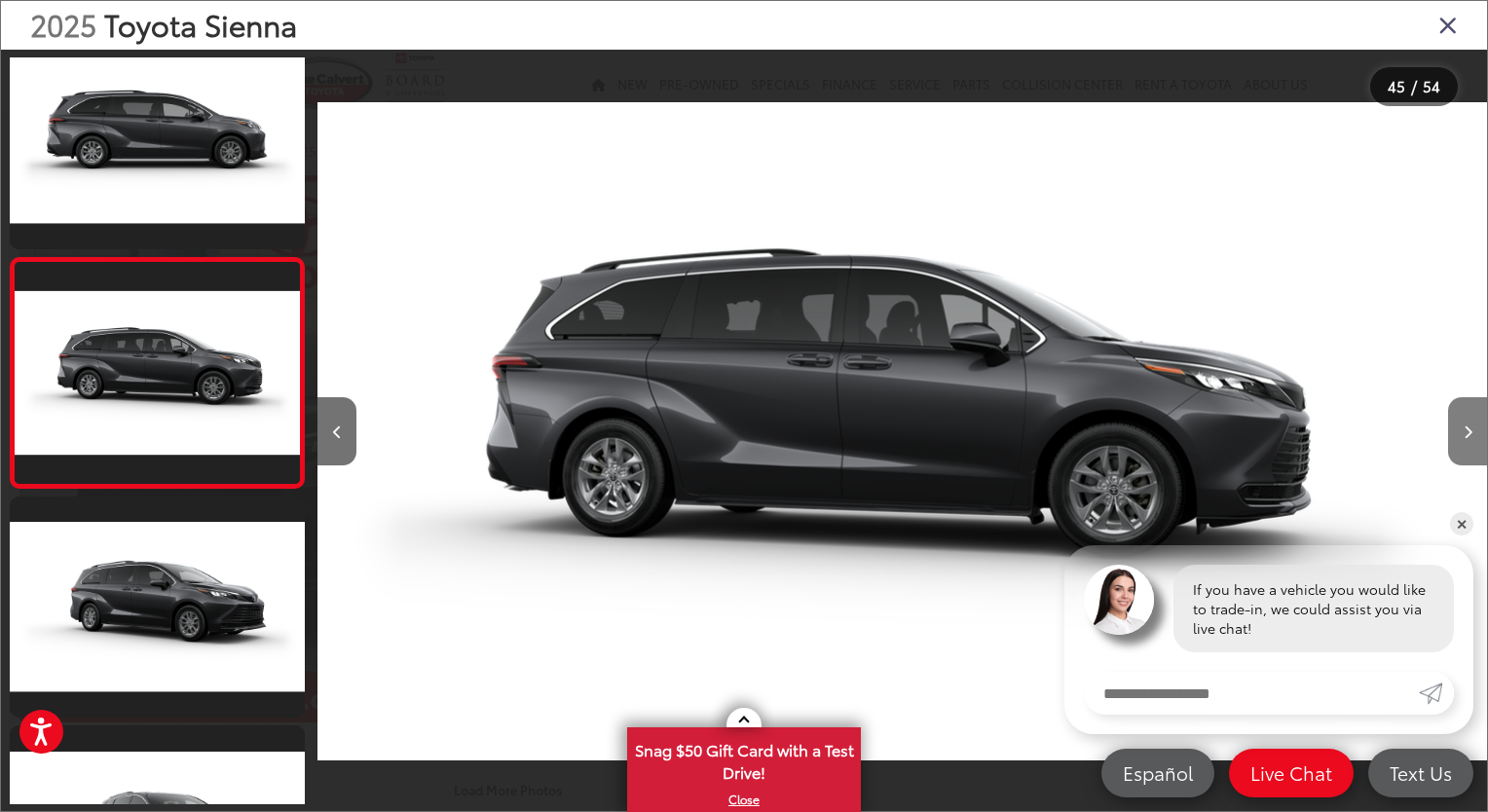
click at [1463, 439] on button "Next image" at bounding box center [1467, 431] width 39 height 68
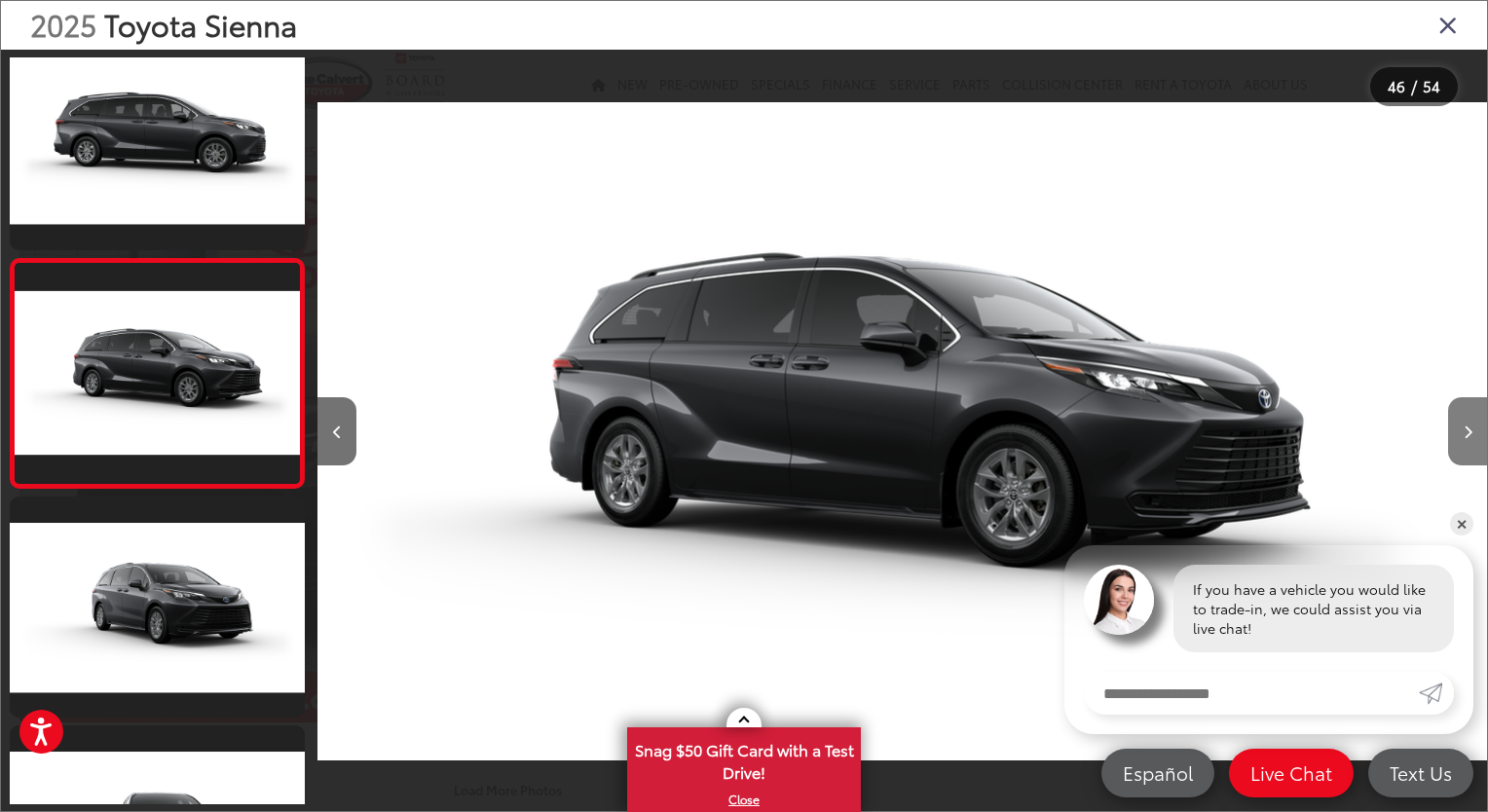
click at [1463, 439] on button "Next image" at bounding box center [1467, 431] width 39 height 68
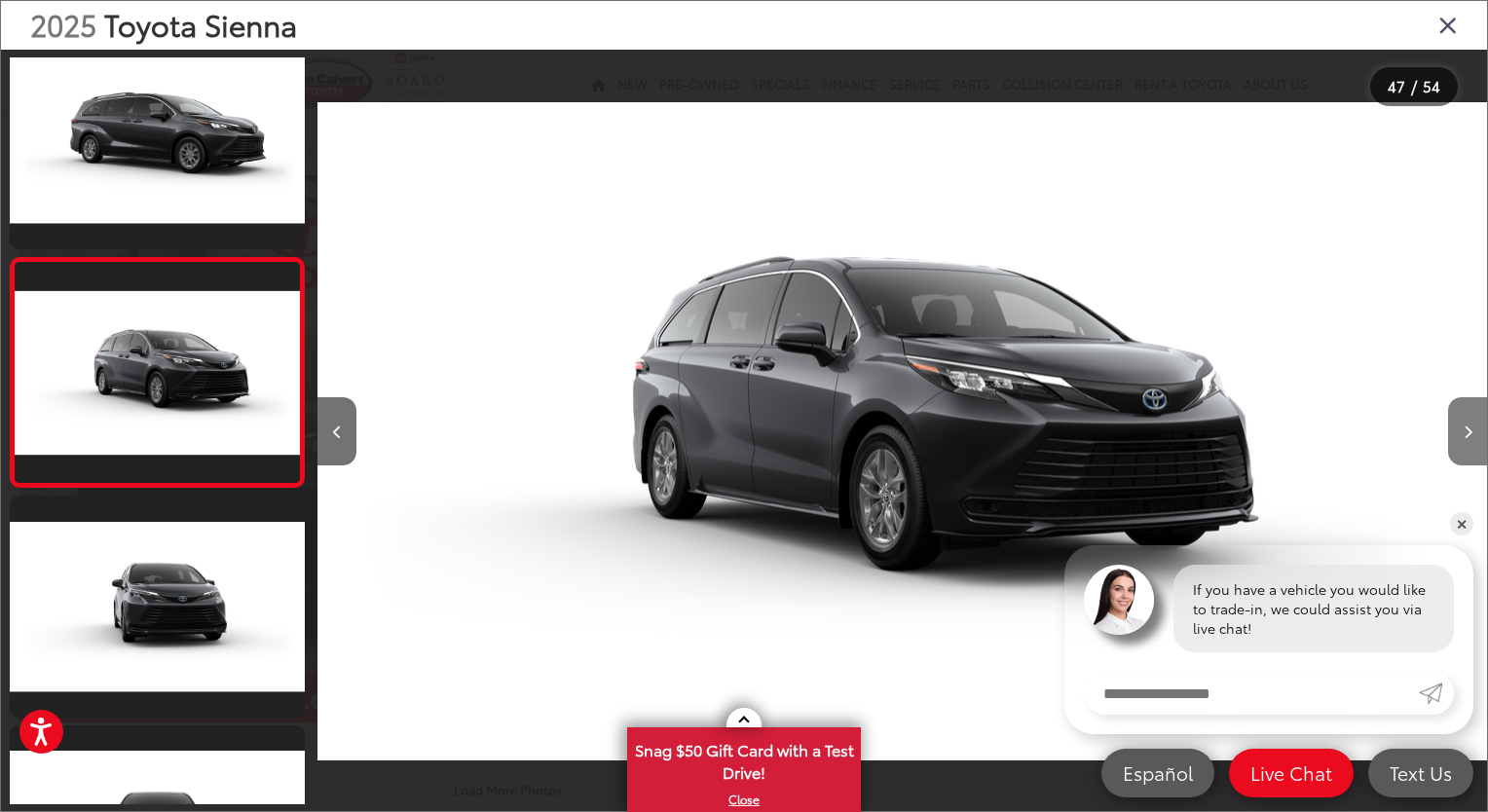
click at [1449, 404] on button "Next image" at bounding box center [1467, 431] width 39 height 68
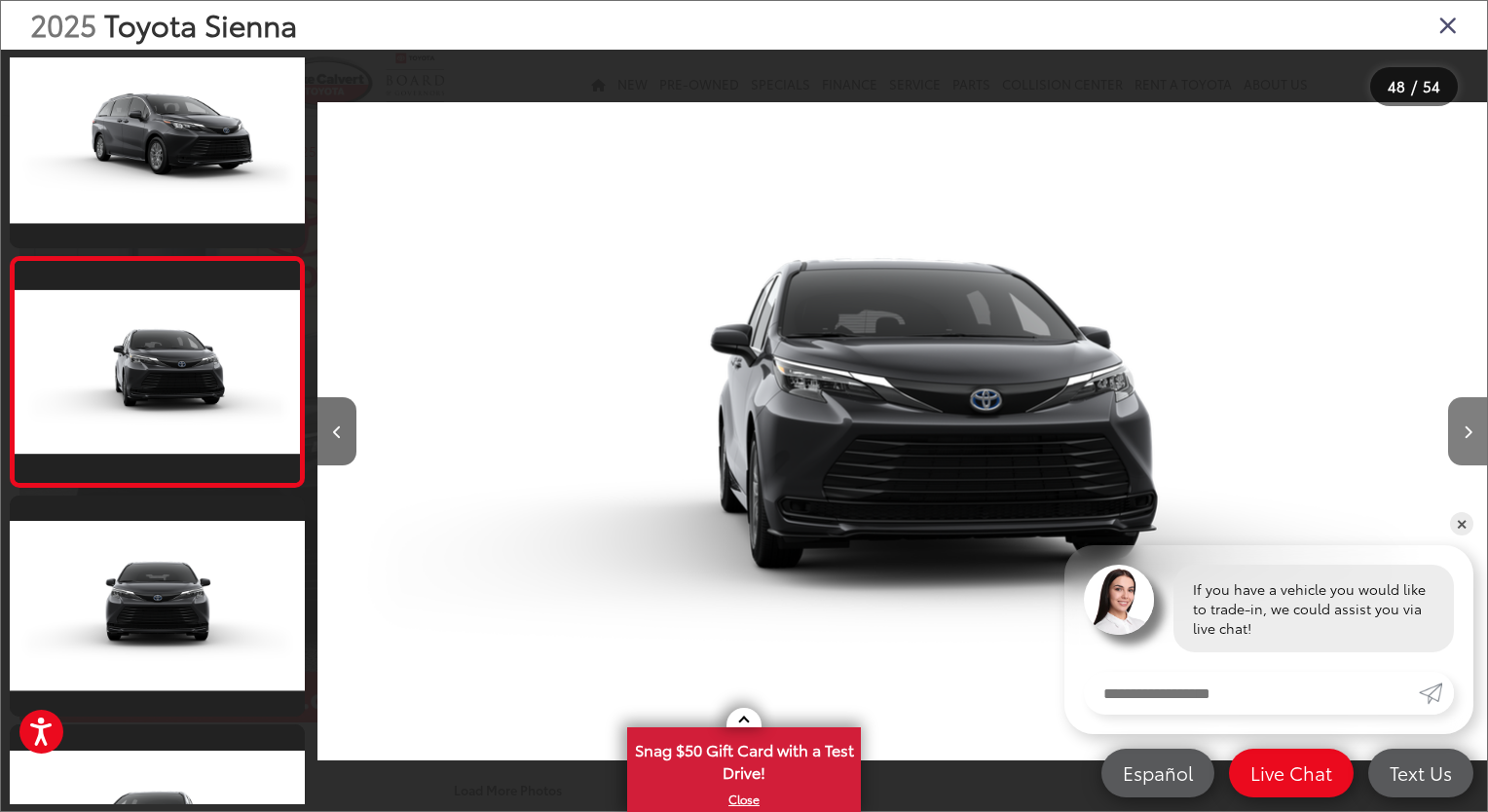
click at [1449, 404] on button "Next image" at bounding box center [1467, 431] width 39 height 68
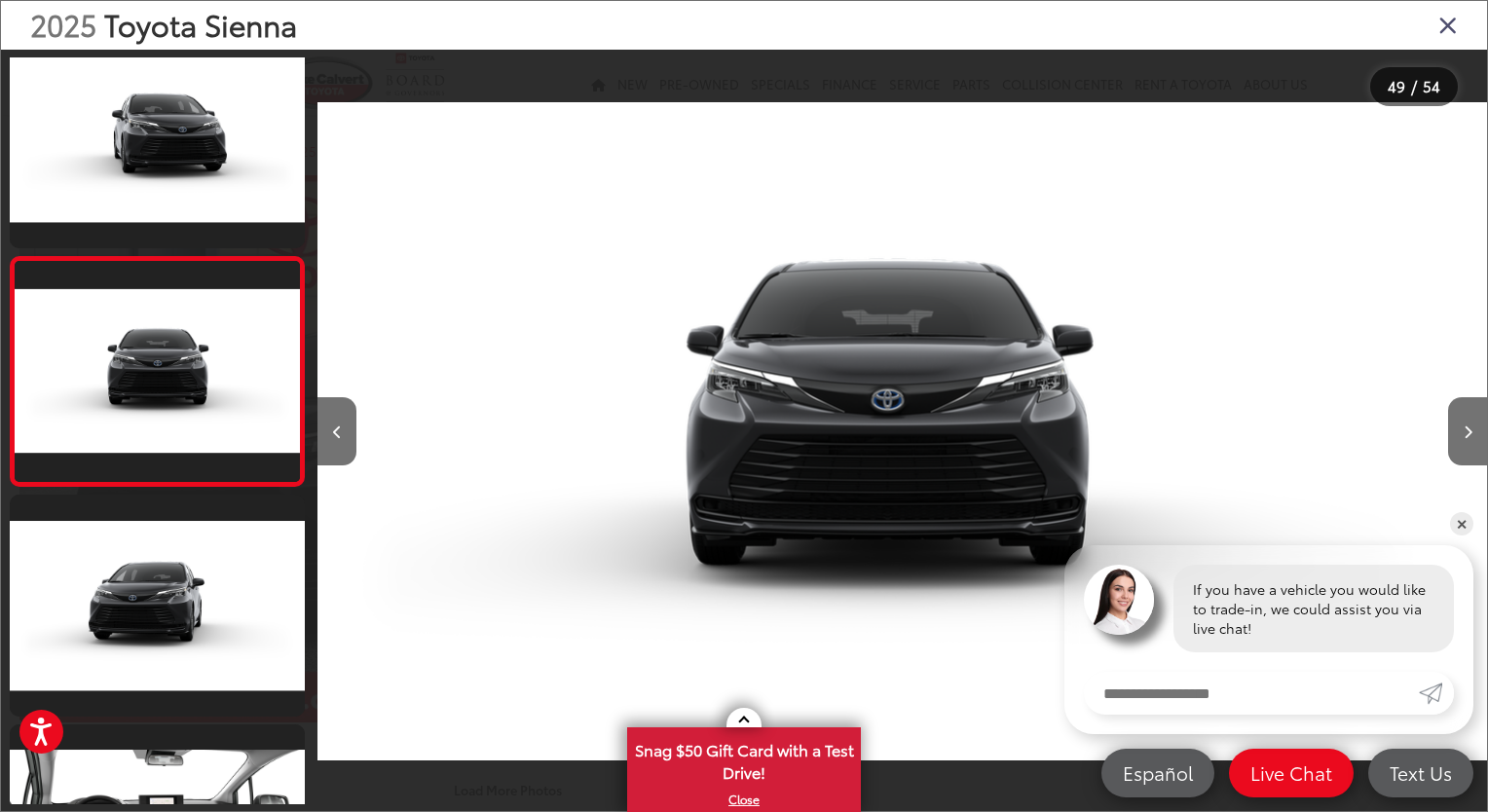
click at [1447, 19] on icon "Close gallery" at bounding box center [1448, 24] width 19 height 25
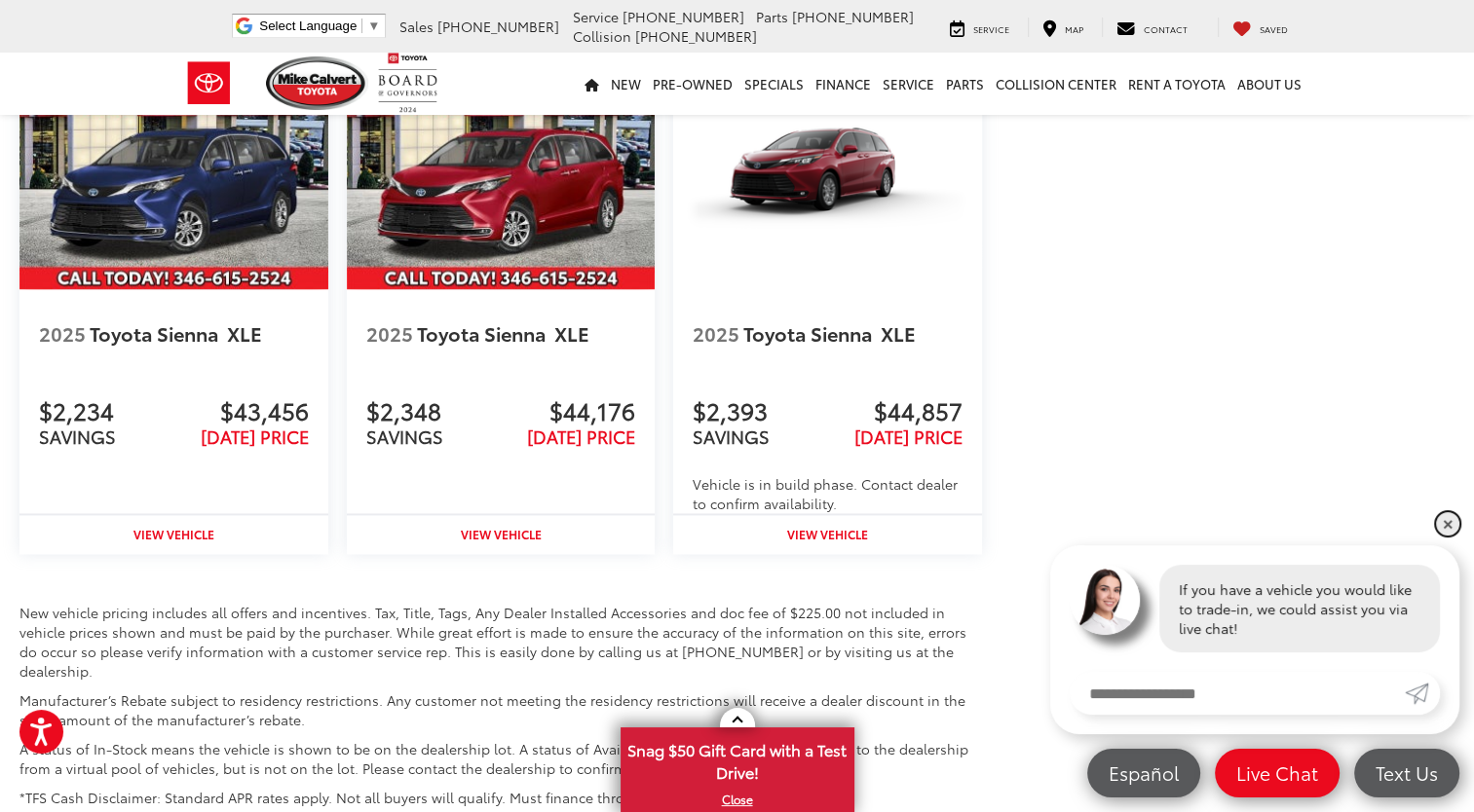
click at [1450, 529] on link "✕" at bounding box center [1447, 523] width 23 height 23
